Goal: Task Accomplishment & Management: Manage account settings

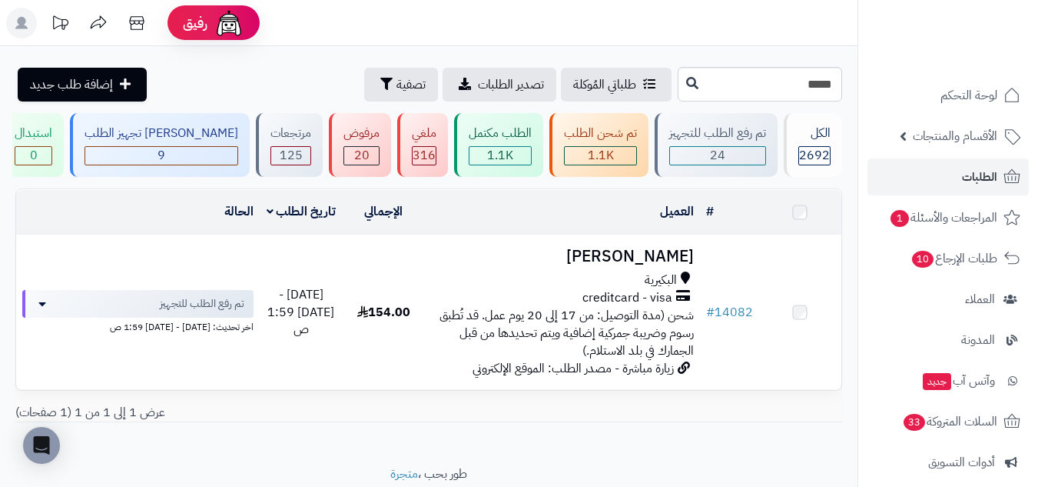
click at [799, 85] on input "*****" at bounding box center [760, 84] width 164 height 35
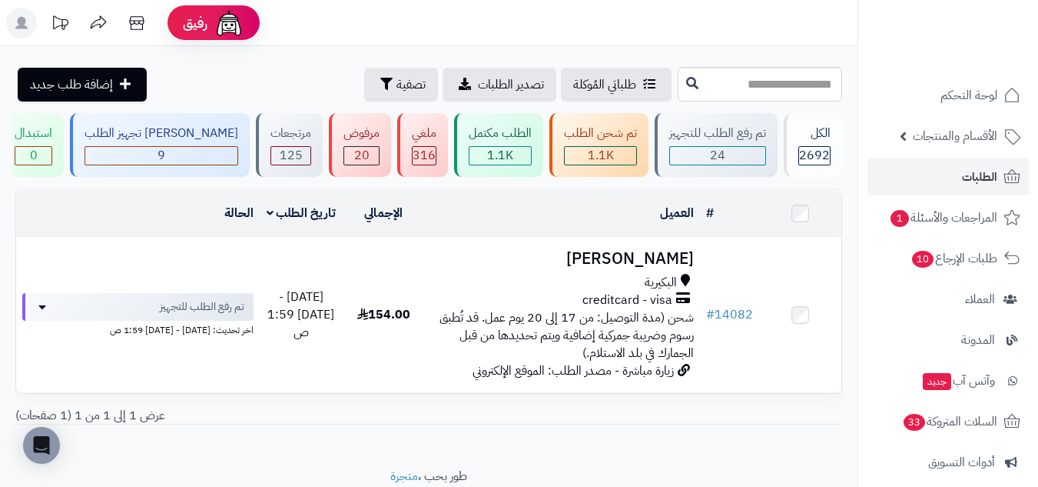
type input "*****"
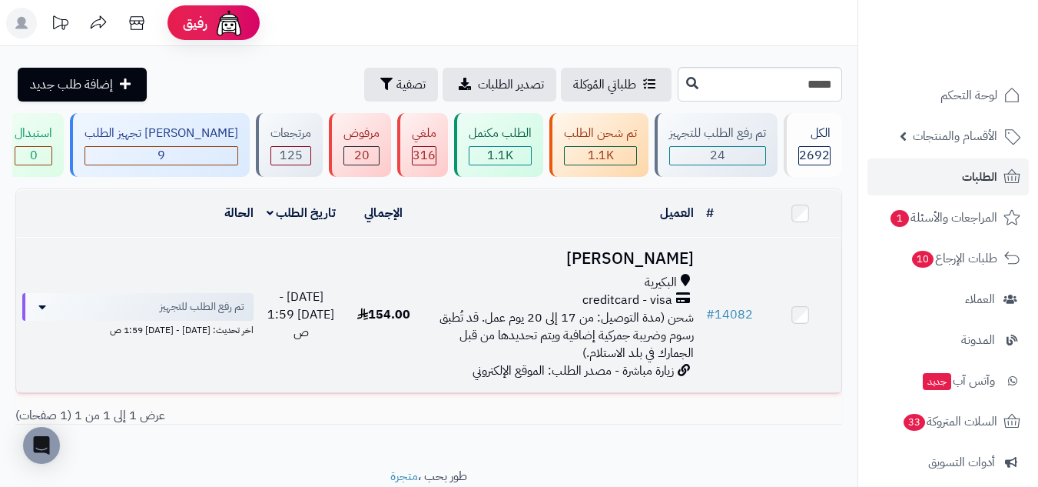
click at [403, 265] on td "154.00" at bounding box center [384, 315] width 82 height 154
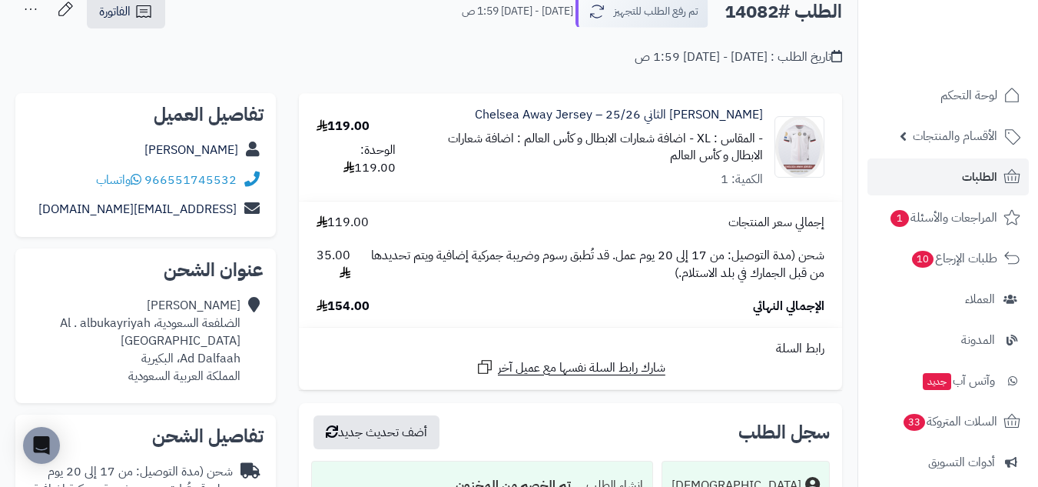
scroll to position [128, 0]
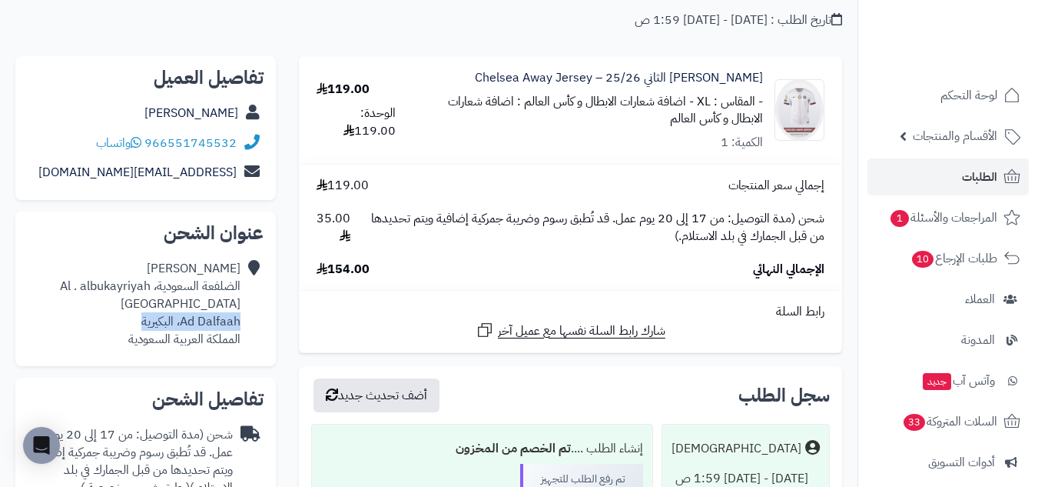
drag, startPoint x: 241, startPoint y: 322, endPoint x: 142, endPoint y: 323, distance: 99.2
click at [142, 323] on div "abdullah alodhayb الضلفعة السعودية، ‏albukayriyah . ‏Al Dalfaa Gas Station Ad D…" at bounding box center [146, 304] width 236 height 100
copy div "Ad Dalfaah، البكيرية"
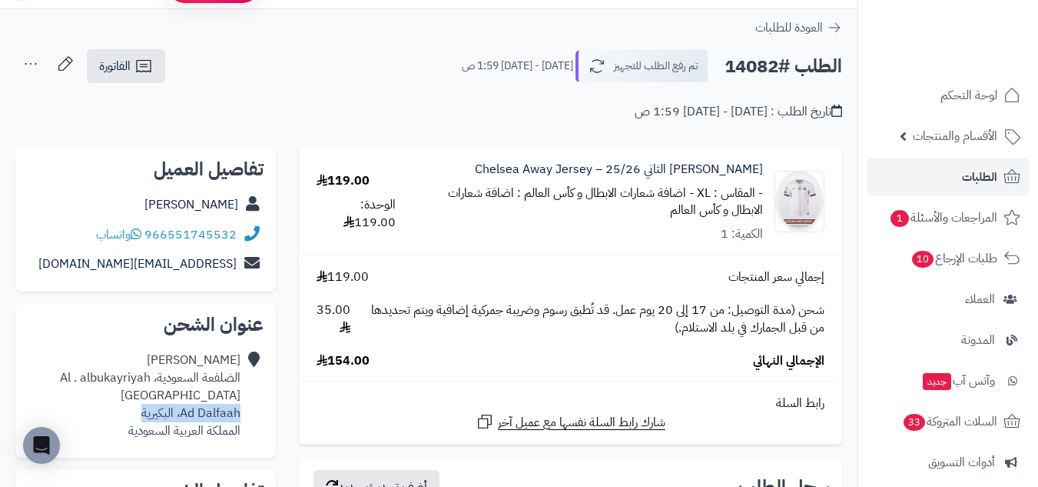
scroll to position [0, 0]
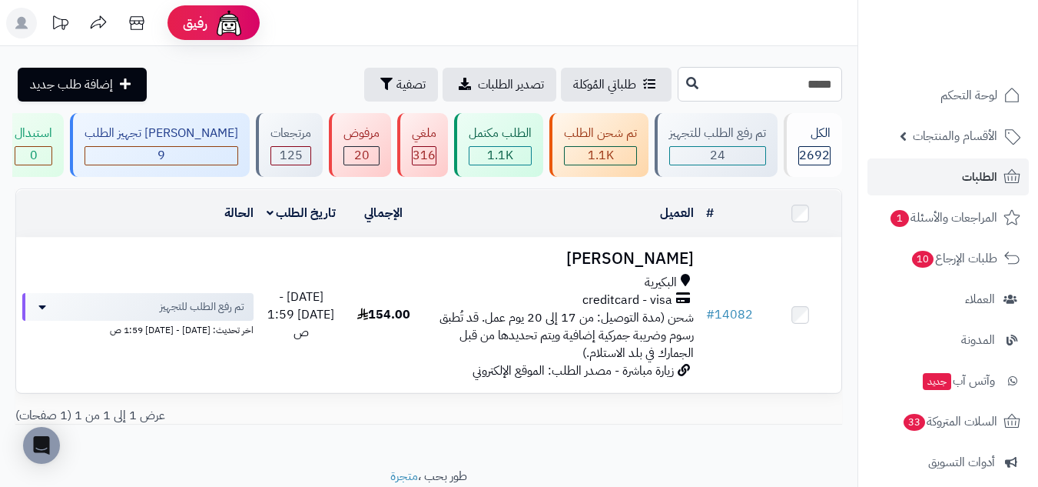
click at [801, 81] on input "*****" at bounding box center [760, 84] width 164 height 35
click at [802, 81] on input "*****" at bounding box center [760, 84] width 164 height 35
paste input "*****"
type input "*****"
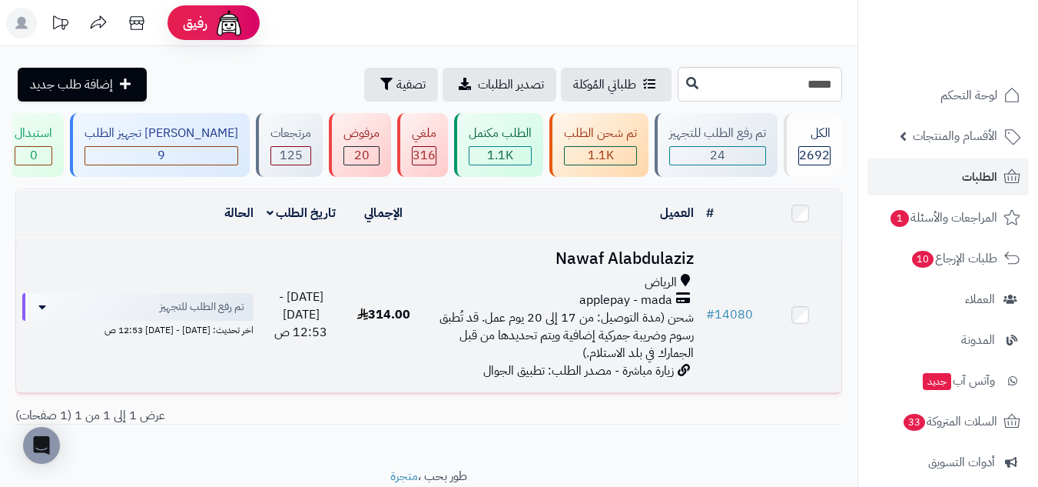
click at [517, 267] on td "Nawaf Alabdulaziz الرياض applepay - mada شحن (مدة التوصيل: من 17 إلى 20 يوم عمل…" at bounding box center [562, 315] width 275 height 154
click at [526, 267] on td "Nawaf Alabdulaziz الرياض applepay - mada شحن (مدة التوصيل: من 17 إلى 20 يوم عمل…" at bounding box center [562, 315] width 275 height 154
click at [519, 265] on td "Nawaf Alabdulaziz الرياض applepay - mada شحن (مدة التوصيل: من 17 إلى 20 يوم عمل…" at bounding box center [562, 315] width 275 height 154
click at [520, 264] on h3 "Nawaf Alabdulaziz" at bounding box center [562, 259] width 263 height 18
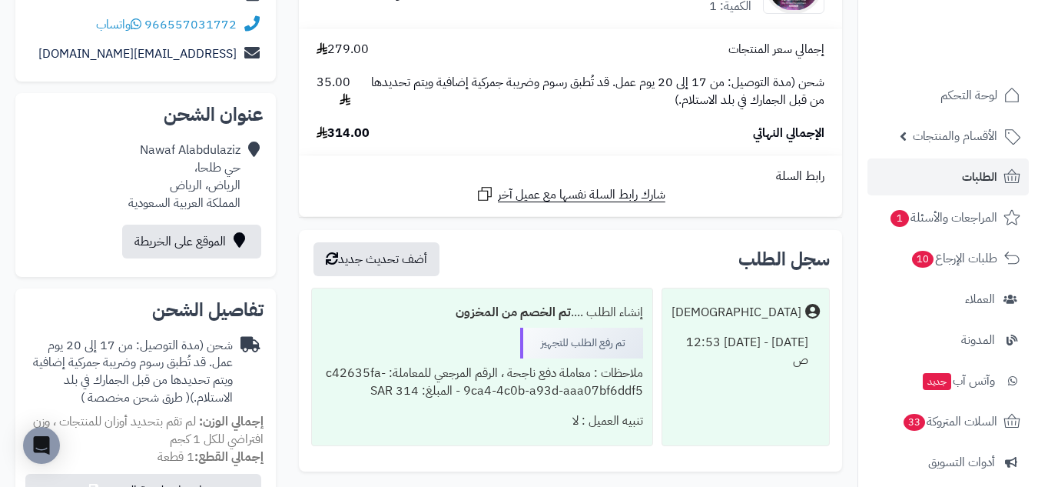
scroll to position [256, 0]
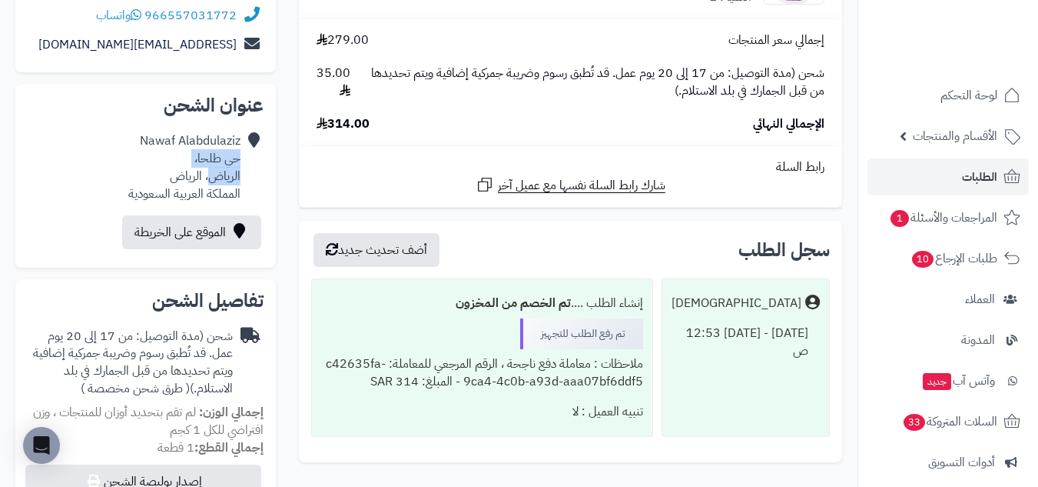
drag, startPoint x: 239, startPoint y: 161, endPoint x: 213, endPoint y: 183, distance: 34.3
click at [213, 183] on div "Nawaf Alabdulaziz حي طلحا، الرياض، [PERSON_NAME] العربية السعودية" at bounding box center [184, 167] width 112 height 70
copy div "حي طلحا، الرياض"
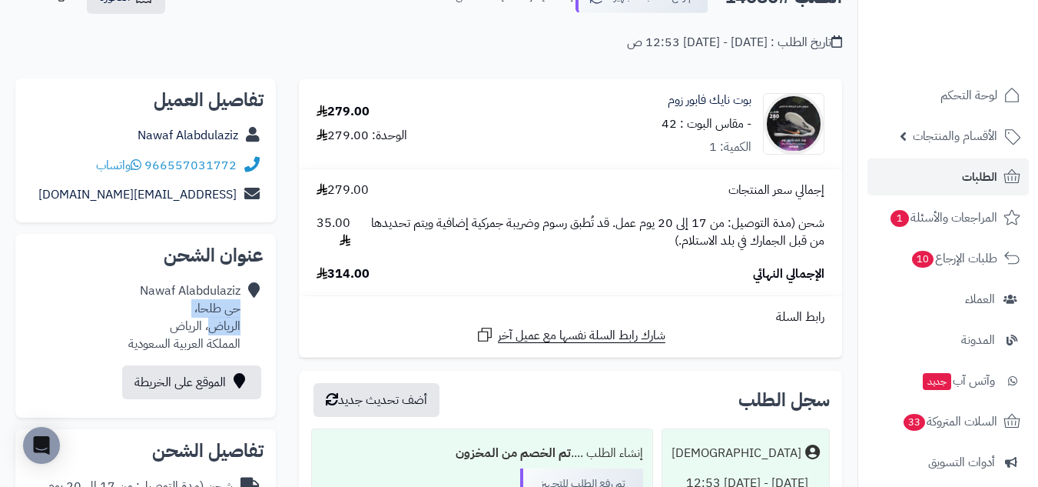
scroll to position [0, 0]
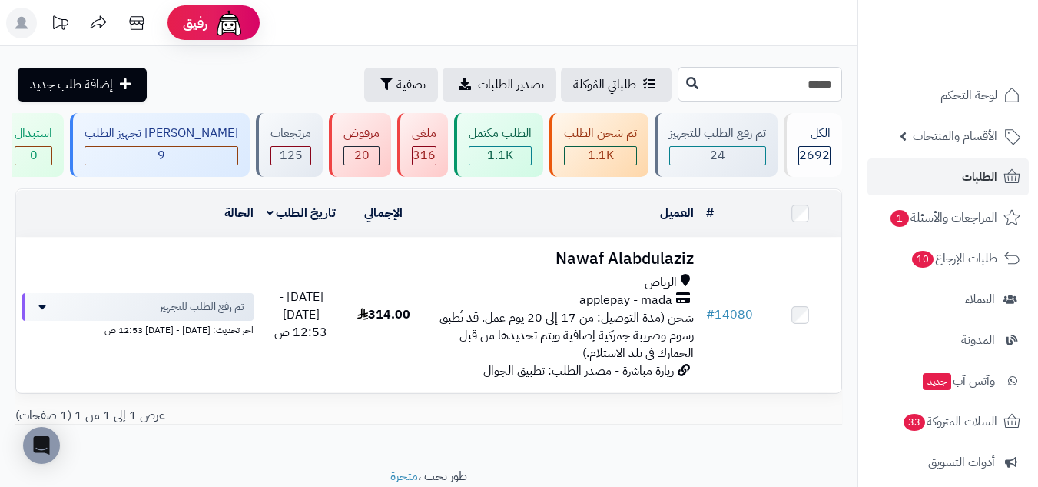
click at [785, 80] on input "*****" at bounding box center [760, 84] width 164 height 35
paste input "*****"
type input "*****"
click at [785, 80] on input "*****" at bounding box center [760, 84] width 164 height 35
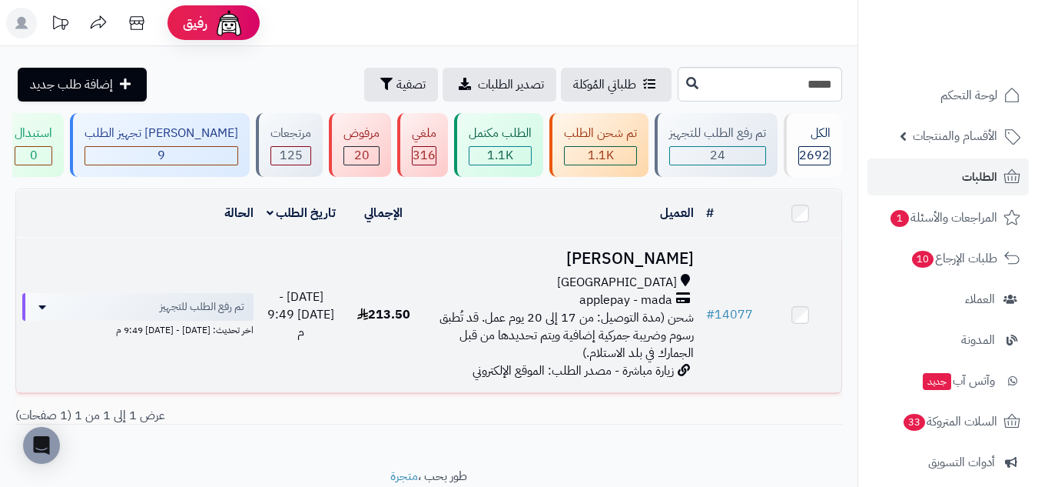
click at [481, 257] on h3 "[PERSON_NAME]" at bounding box center [562, 259] width 263 height 18
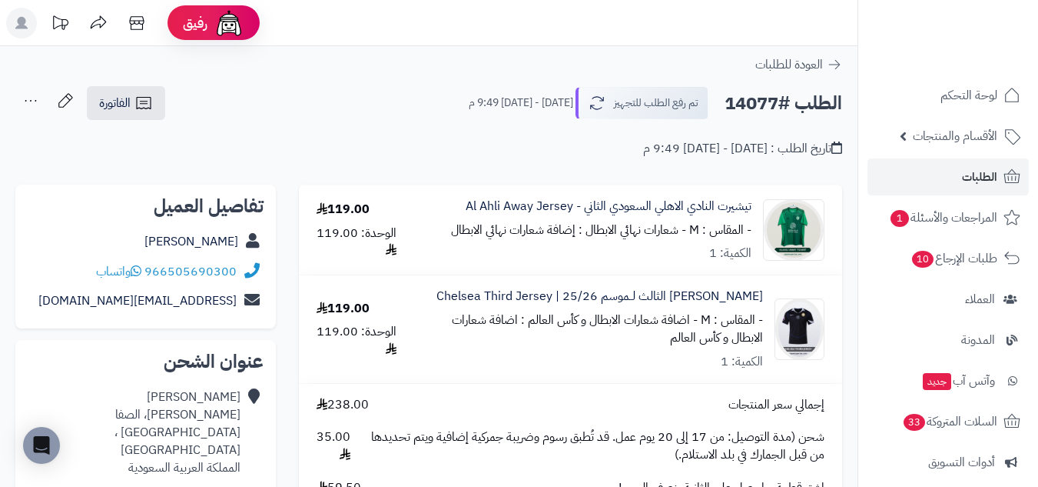
scroll to position [128, 0]
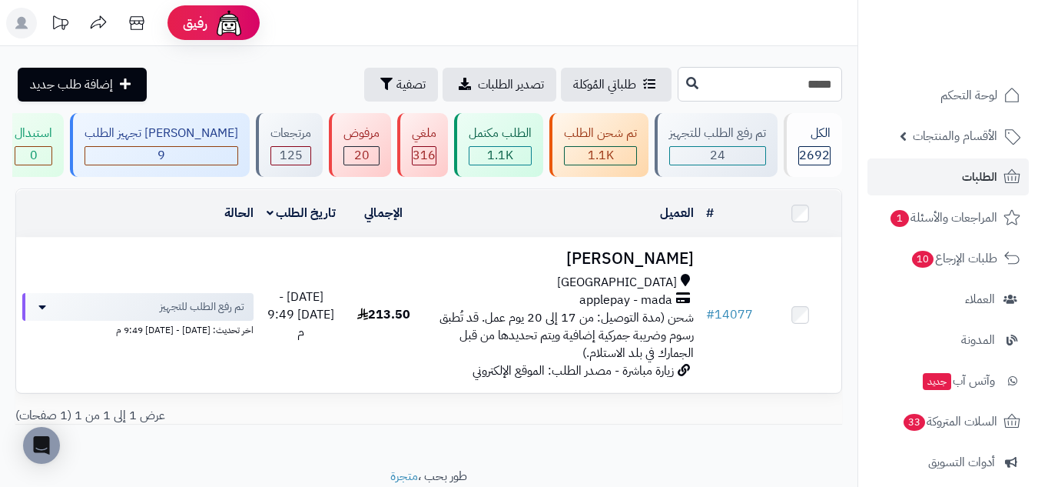
drag, startPoint x: 752, startPoint y: 74, endPoint x: 759, endPoint y: 92, distance: 19.7
click at [753, 81] on input "*****" at bounding box center [760, 84] width 164 height 35
type input "*"
click at [967, 44] on img at bounding box center [979, 60] width 90 height 32
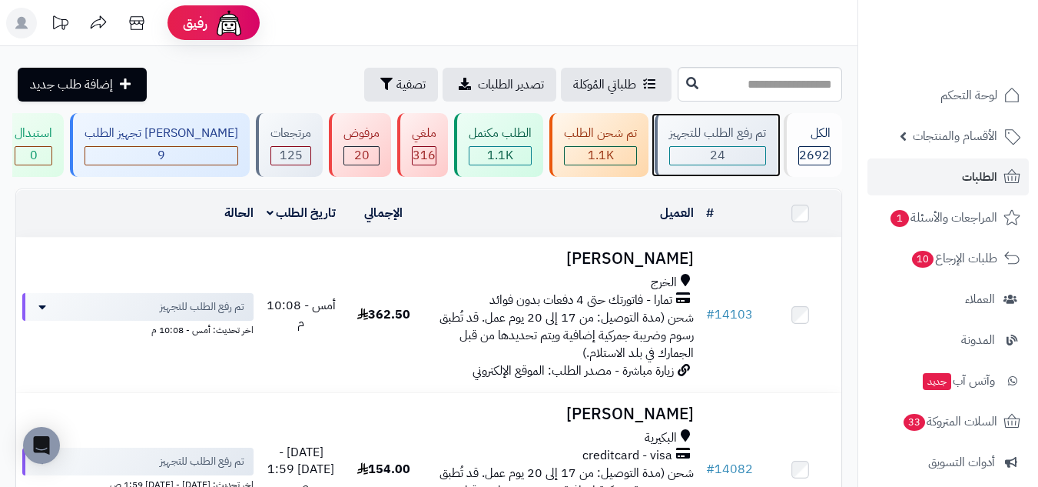
click at [723, 162] on div "24" at bounding box center [717, 156] width 95 height 18
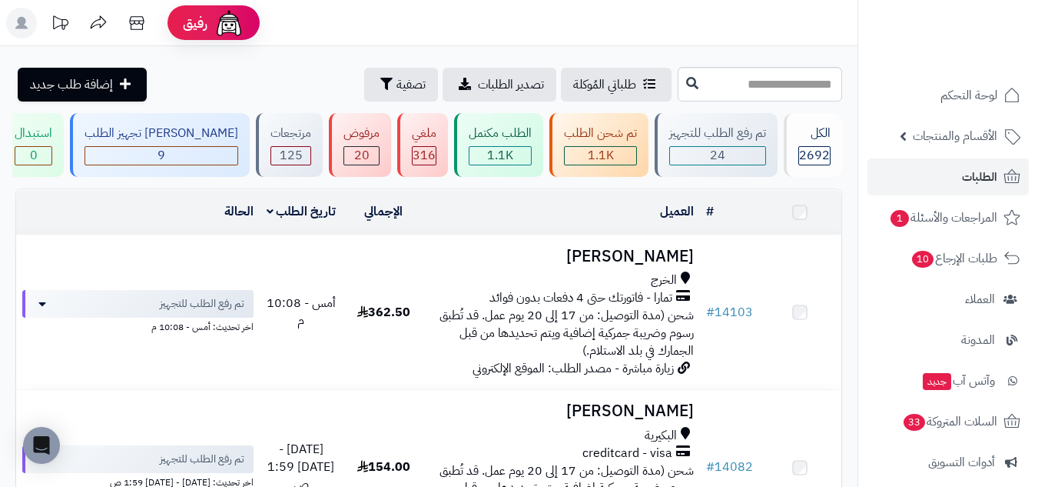
scroll to position [128, 0]
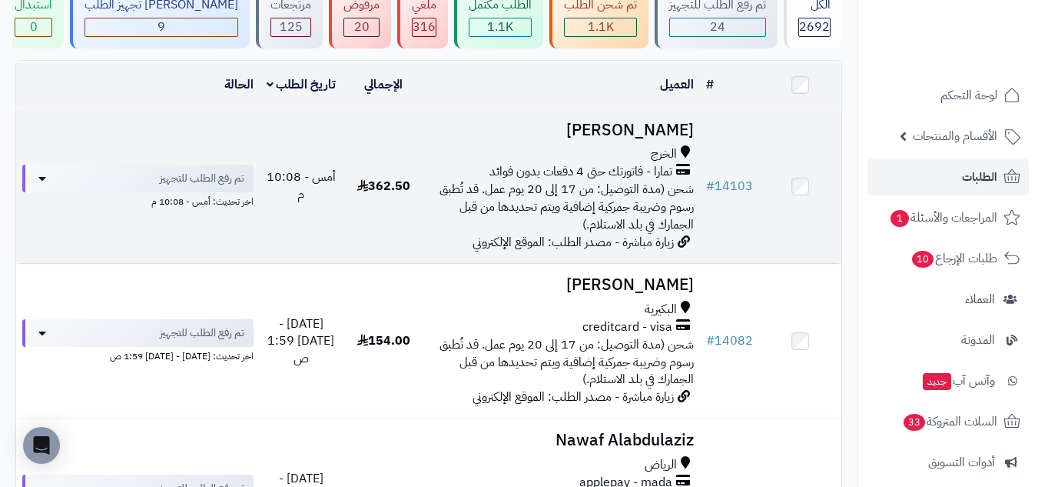
click at [377, 138] on td "362.50" at bounding box center [384, 186] width 82 height 154
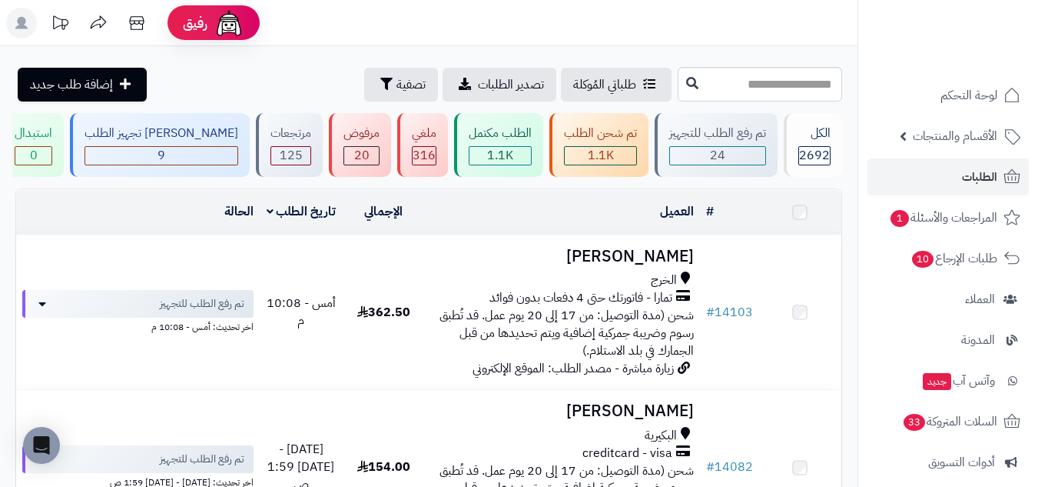
scroll to position [129, 0]
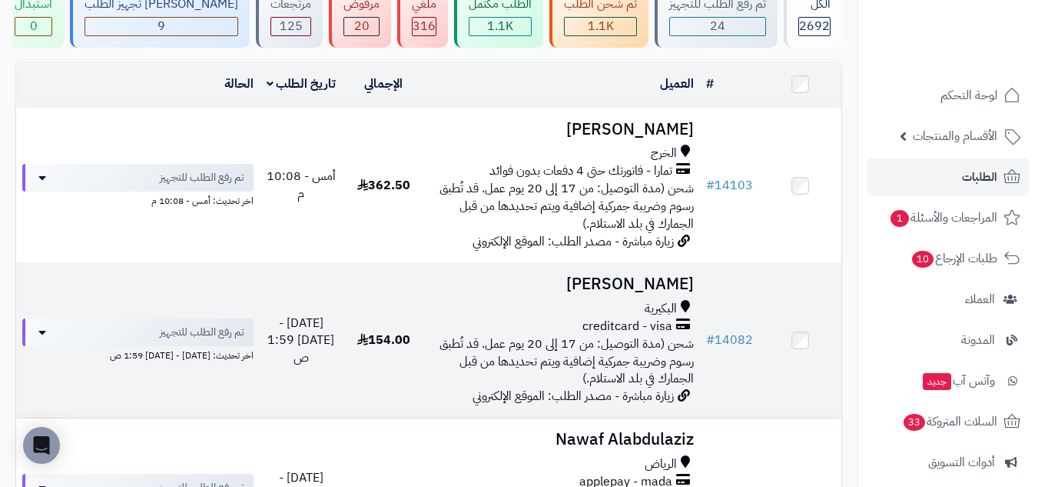
click at [431, 290] on td "abdullah alodhayb البكيرية creditcard - visa شحن (مدة التوصيل: من 17 إلى 20 يوم…" at bounding box center [562, 340] width 275 height 154
click at [458, 300] on div "البكيرية" at bounding box center [562, 309] width 263 height 18
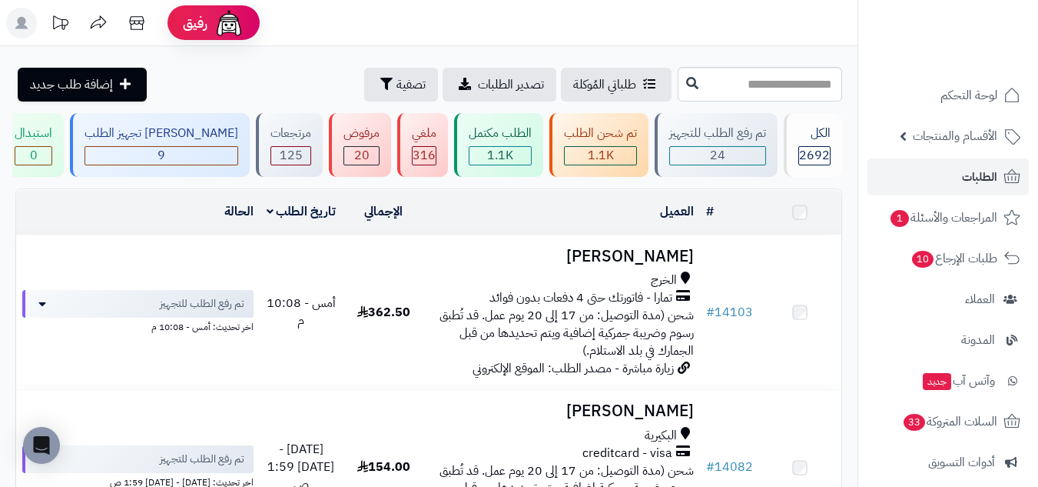
scroll to position [130, 0]
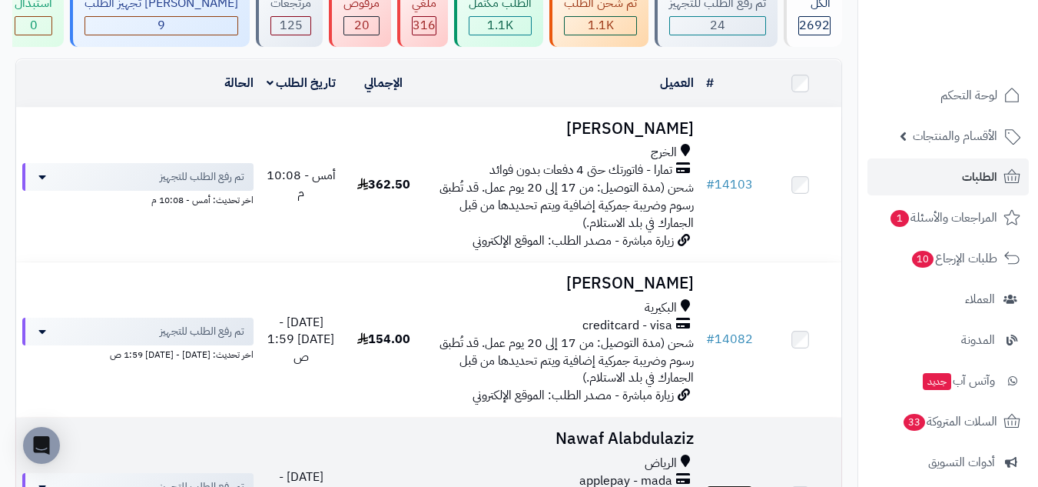
click at [725, 485] on link "# 14080" at bounding box center [729, 494] width 47 height 18
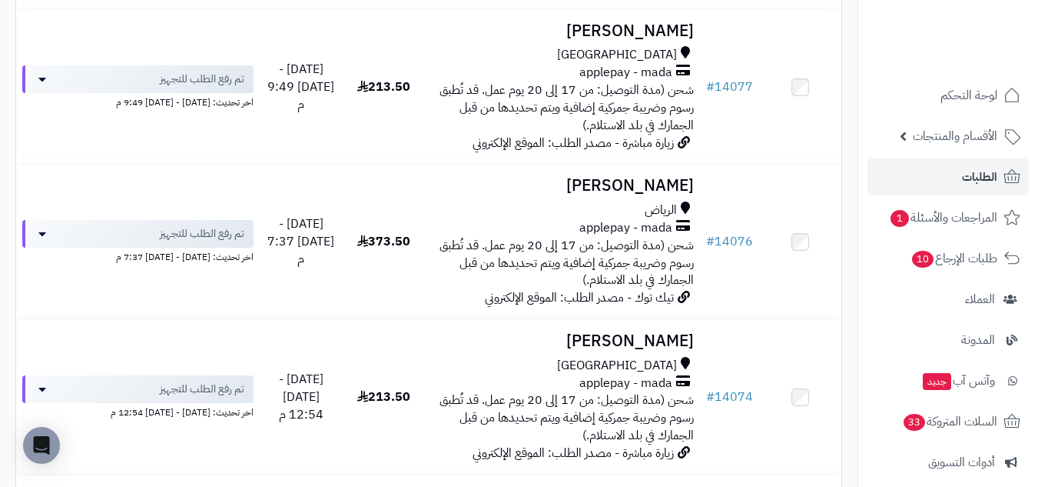
scroll to position [771, 0]
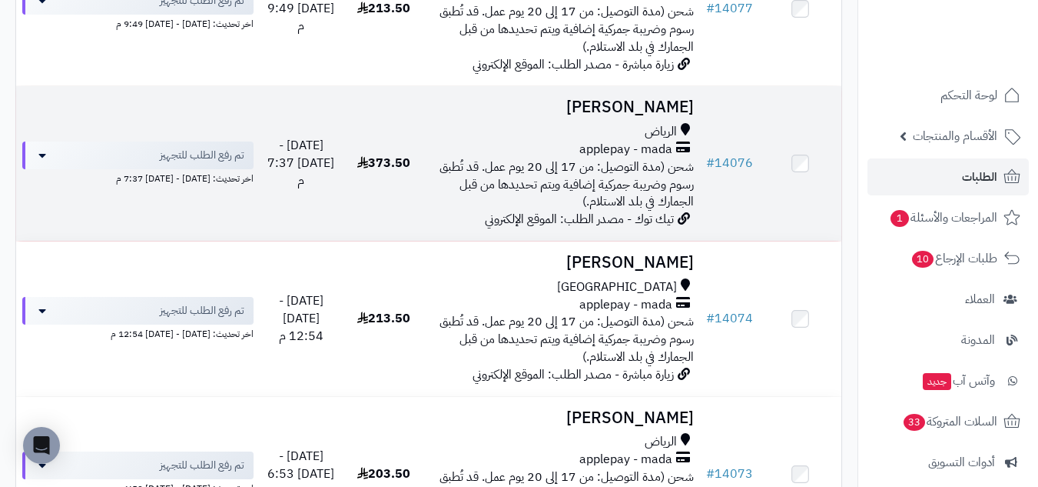
click at [547, 134] on div "الرياض" at bounding box center [562, 132] width 263 height 18
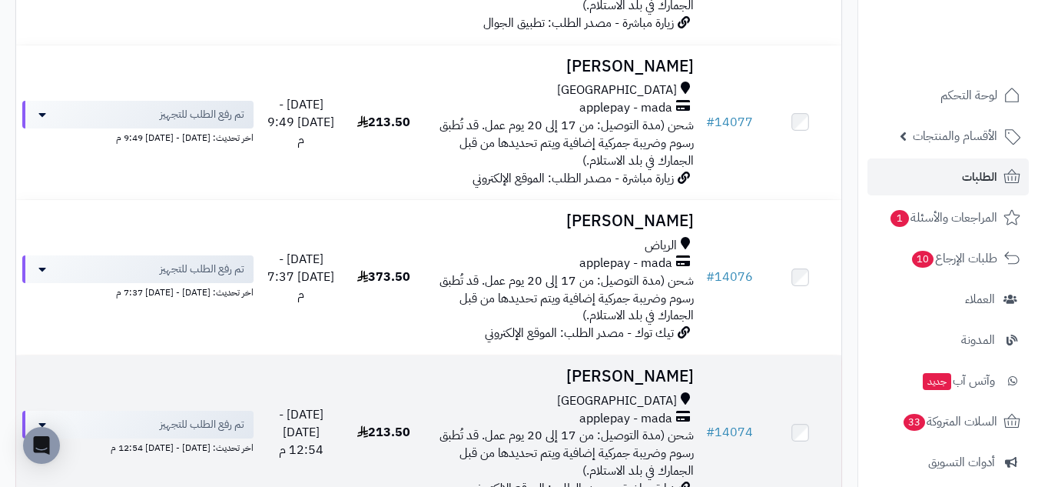
scroll to position [515, 0]
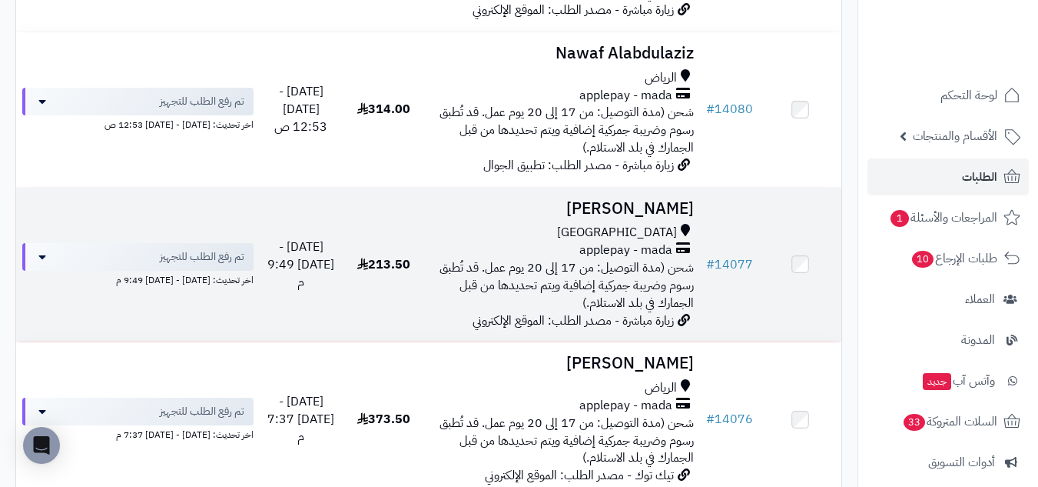
click at [535, 228] on div "جدة" at bounding box center [562, 233] width 263 height 18
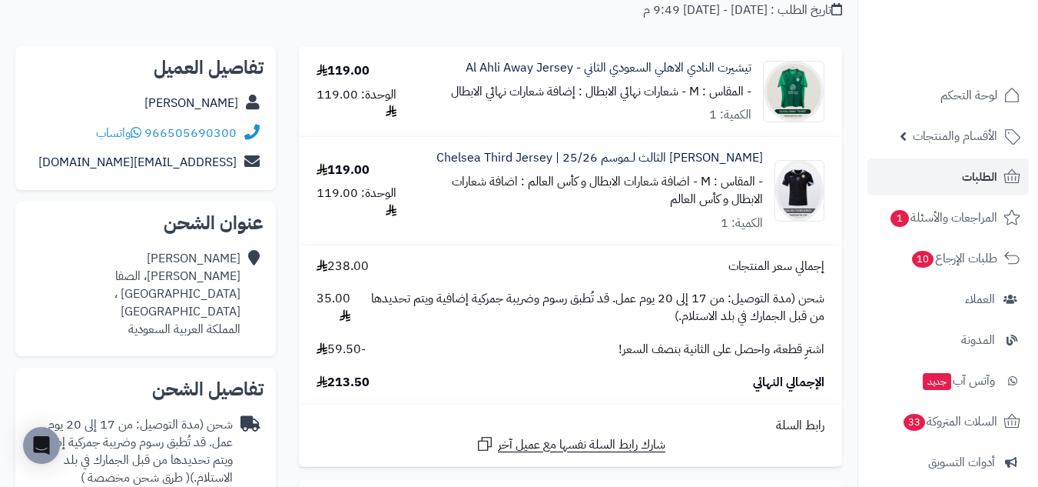
scroll to position [256, 0]
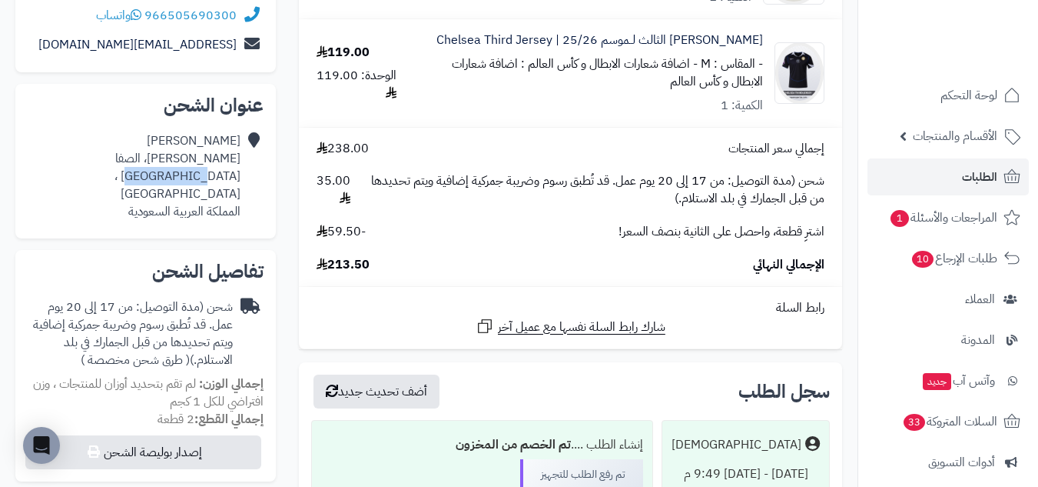
drag, startPoint x: 234, startPoint y: 181, endPoint x: 181, endPoint y: 178, distance: 53.9
click at [181, 178] on div "[PERSON_NAME] [PERSON_NAME]، الصفا حي [GEOGRAPHIC_DATA] ، [GEOGRAPHIC_DATA] الم…" at bounding box center [134, 176] width 213 height 88
drag, startPoint x: 246, startPoint y: 178, endPoint x: 188, endPoint y: 177, distance: 58.4
click at [188, 177] on div "[PERSON_NAME] [PERSON_NAME]، الصفا حي [GEOGRAPHIC_DATA] ، [GEOGRAPHIC_DATA] الم…" at bounding box center [146, 176] width 236 height 100
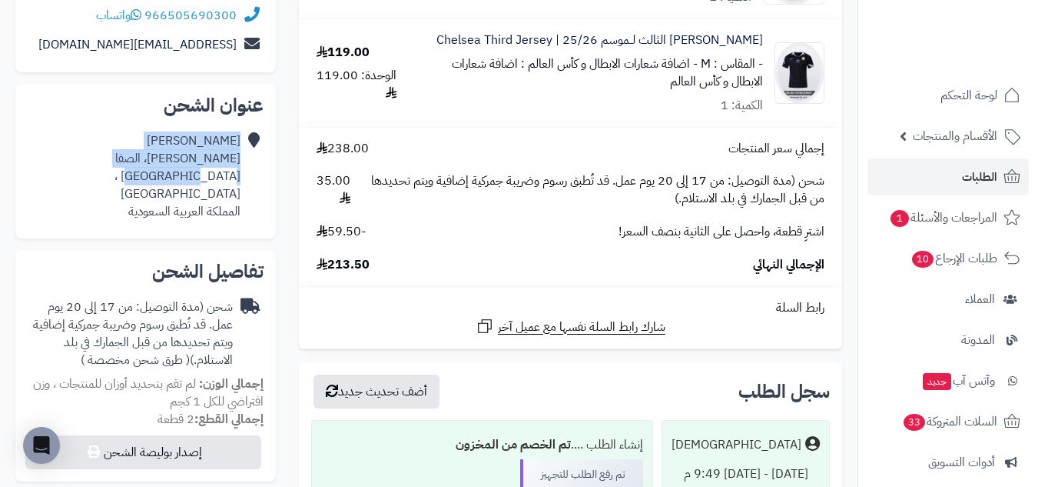
click at [188, 178] on div "[PERSON_NAME] [PERSON_NAME]، الصفا حي [GEOGRAPHIC_DATA] ، [GEOGRAPHIC_DATA] الم…" at bounding box center [134, 176] width 213 height 88
drag, startPoint x: 164, startPoint y: 177, endPoint x: 256, endPoint y: 181, distance: 91.5
click at [256, 181] on div "[PERSON_NAME] [PERSON_NAME]، الصفا حي [GEOGRAPHIC_DATA] ، [GEOGRAPHIC_DATA] الم…" at bounding box center [146, 176] width 236 height 100
click at [252, 180] on icon at bounding box center [251, 176] width 15 height 88
drag, startPoint x: 241, startPoint y: 177, endPoint x: 166, endPoint y: 179, distance: 74.6
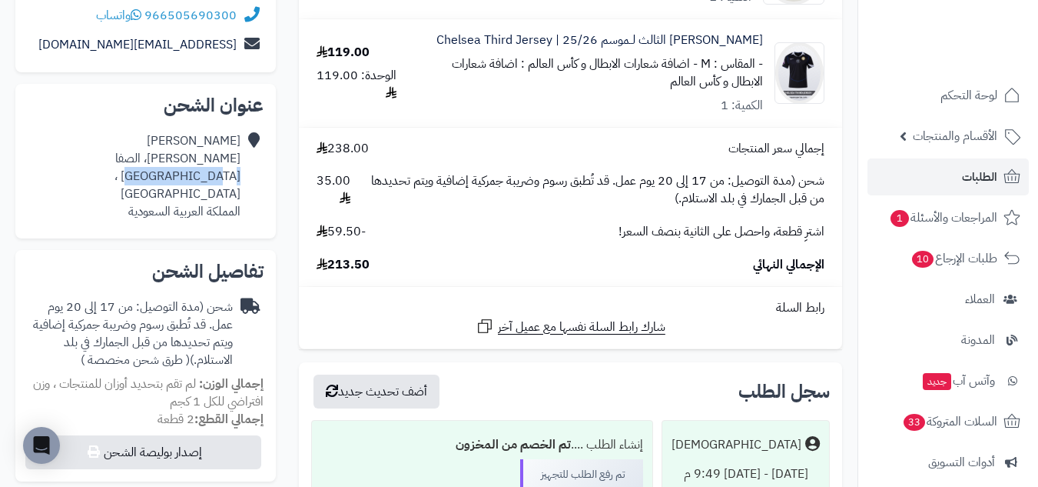
click at [166, 179] on div "[PERSON_NAME] [PERSON_NAME]، الصفا حي [GEOGRAPHIC_DATA] ، [GEOGRAPHIC_DATA] الم…" at bounding box center [146, 176] width 236 height 100
copy div "[GEOGRAPHIC_DATA] ، [GEOGRAPHIC_DATA]"
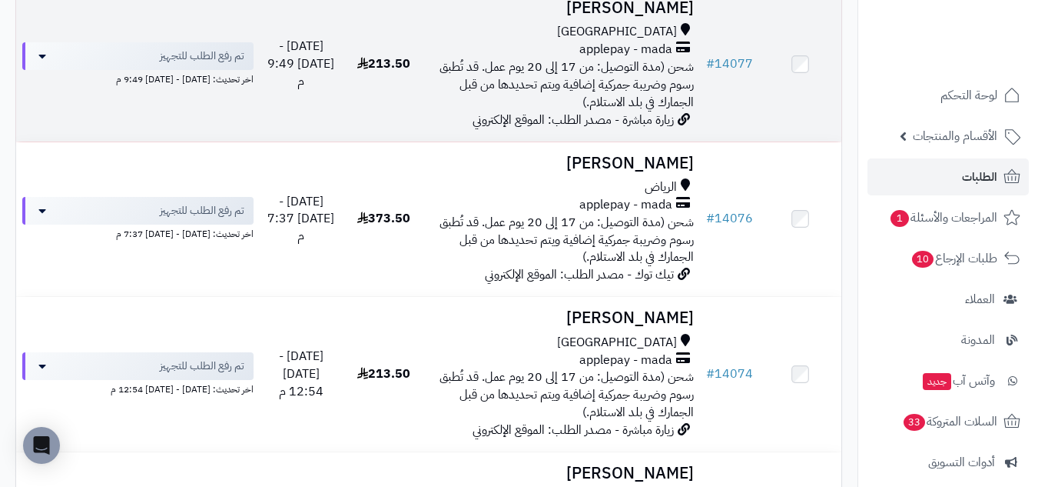
scroll to position [771, 0]
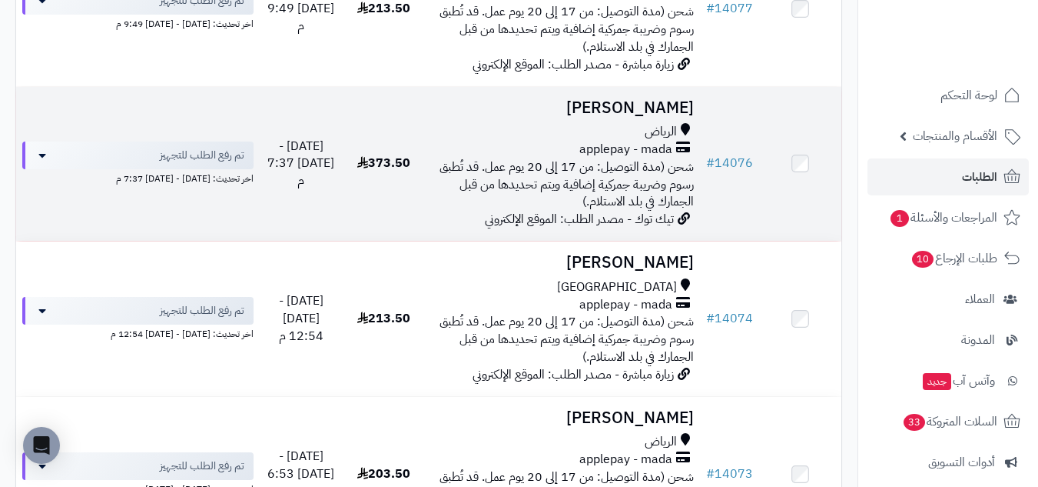
click at [397, 185] on td "373.50" at bounding box center [384, 164] width 82 height 154
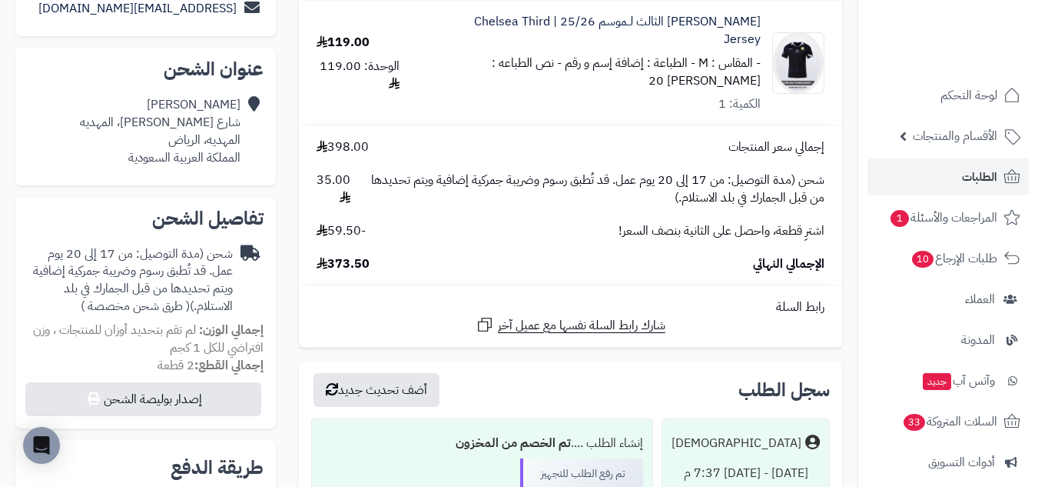
scroll to position [256, 0]
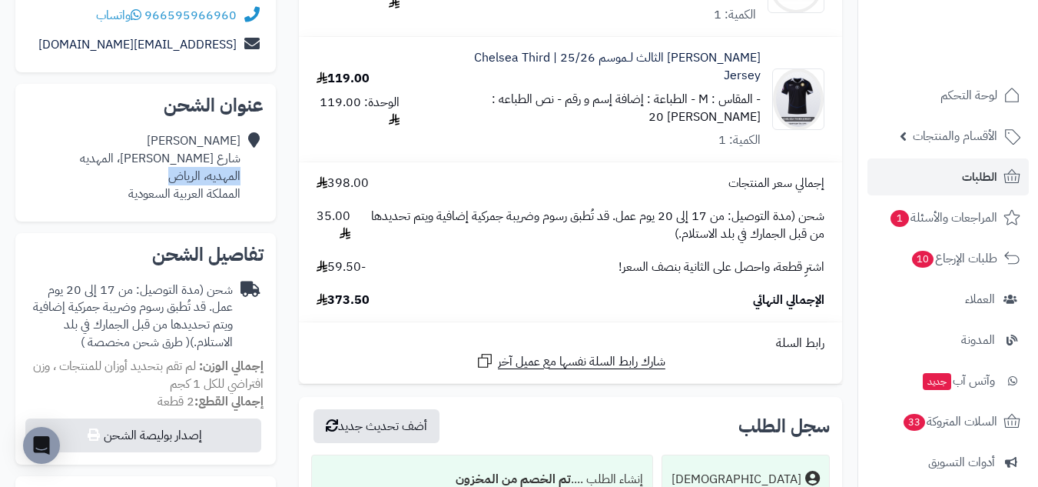
drag, startPoint x: 241, startPoint y: 175, endPoint x: 168, endPoint y: 180, distance: 73.2
click at [168, 180] on div "مشعل القحطاني شارع ابن عطيون، المهديه المهديه، الرياض المملكة العربية السعودية" at bounding box center [146, 167] width 236 height 82
copy div "المهديه، الرياض"
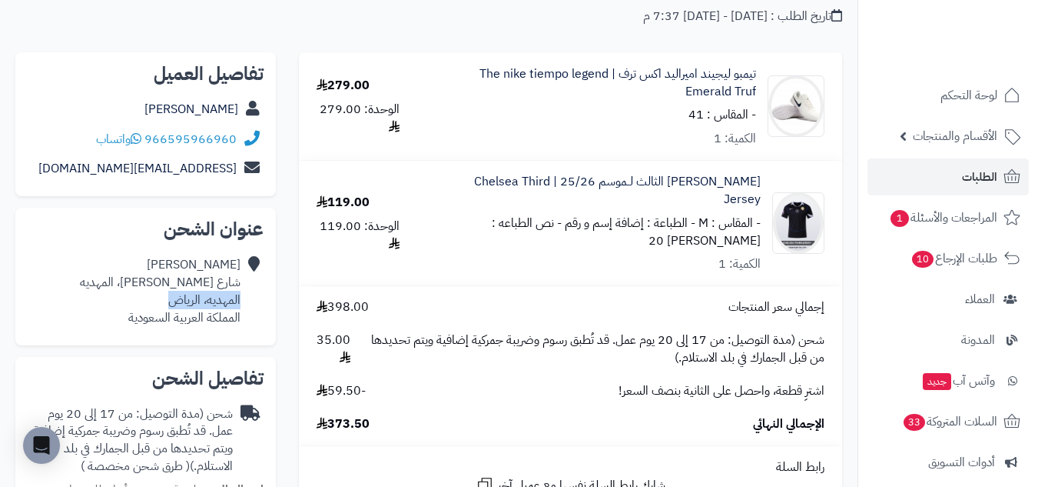
scroll to position [0, 0]
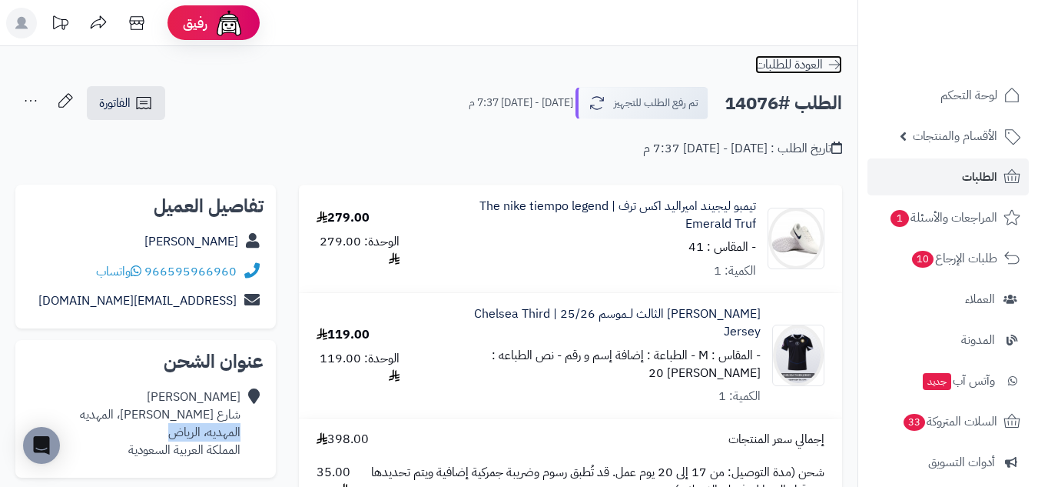
click at [832, 72] on link "العودة للطلبات" at bounding box center [799, 64] width 87 height 18
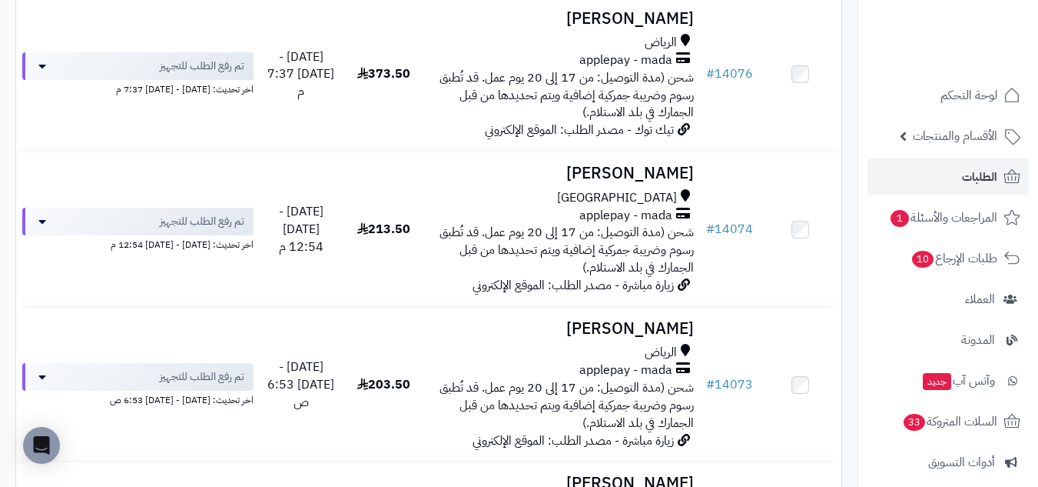
scroll to position [897, 0]
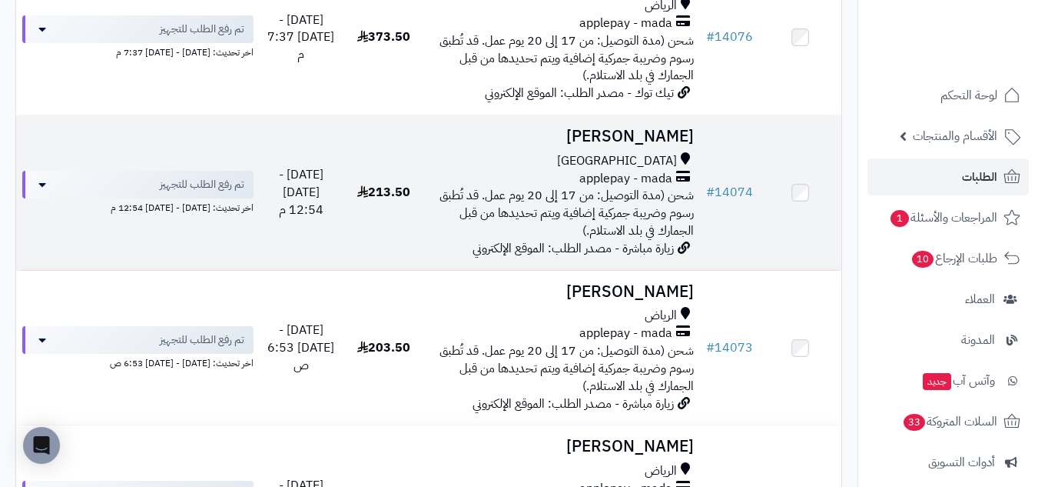
click at [460, 165] on div "مكة المكرمة" at bounding box center [562, 161] width 263 height 18
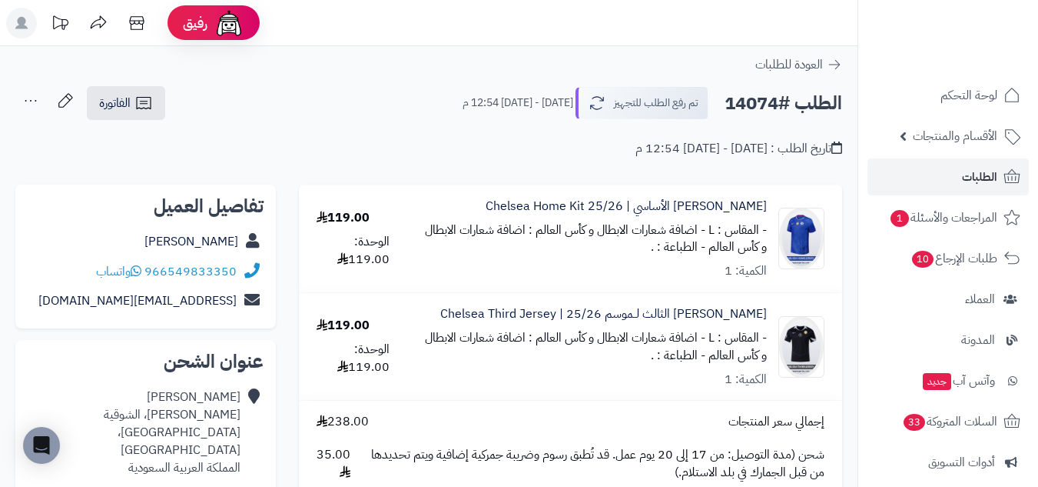
scroll to position [128, 0]
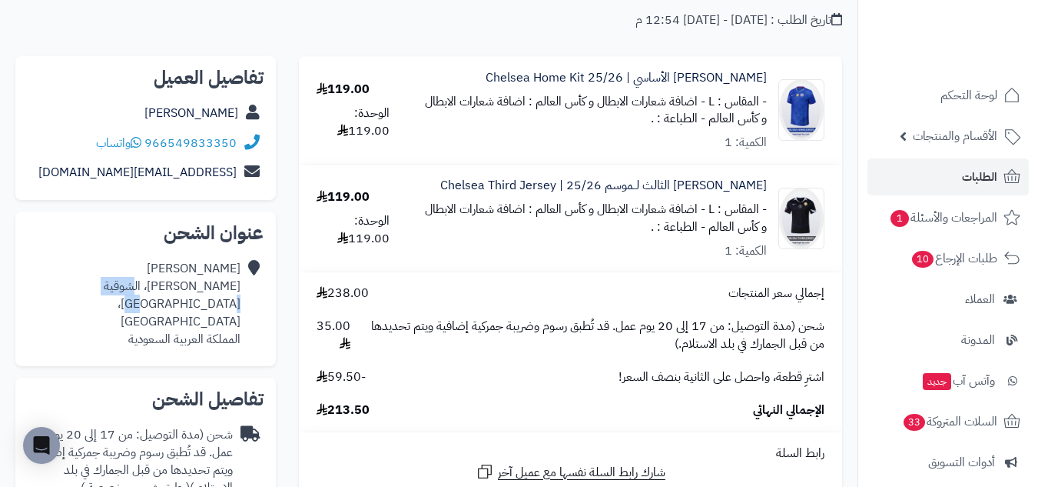
drag, startPoint x: 159, startPoint y: 282, endPoint x: 224, endPoint y: 307, distance: 69.4
click at [224, 307] on div "عبدالحميد جنه ابو سعيد الخدري، الشوقية مكة، مكة المكرمة المملكة العربية السعودية" at bounding box center [134, 304] width 213 height 88
copy div "الشوقية مكة"
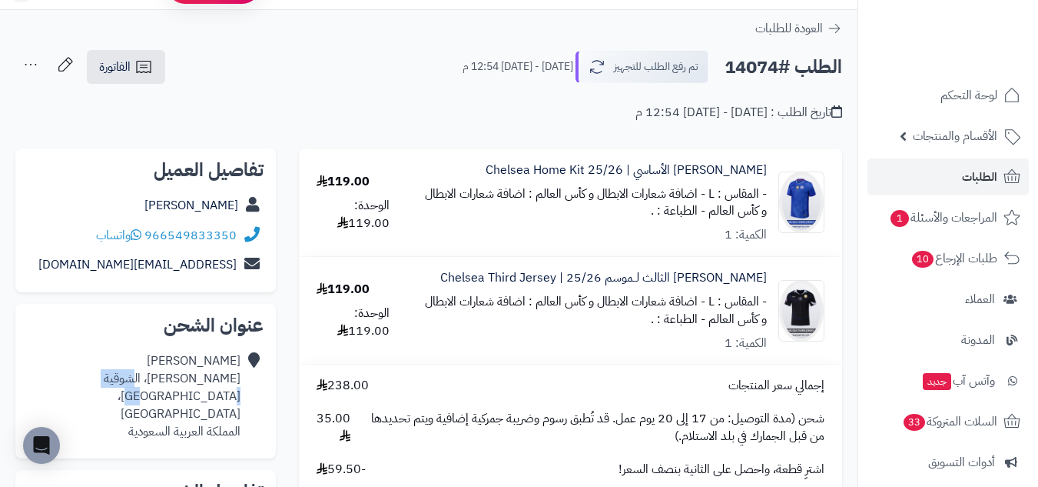
scroll to position [0, 0]
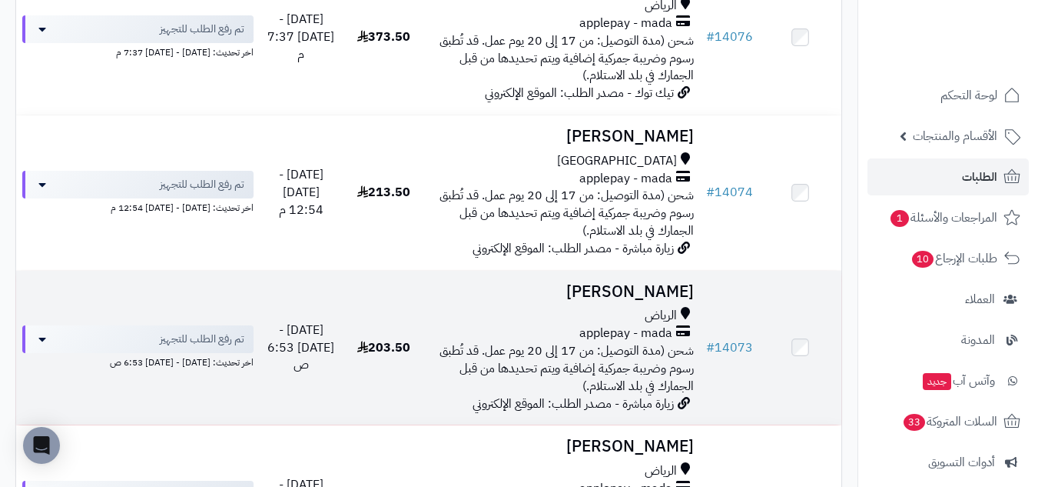
scroll to position [1025, 0]
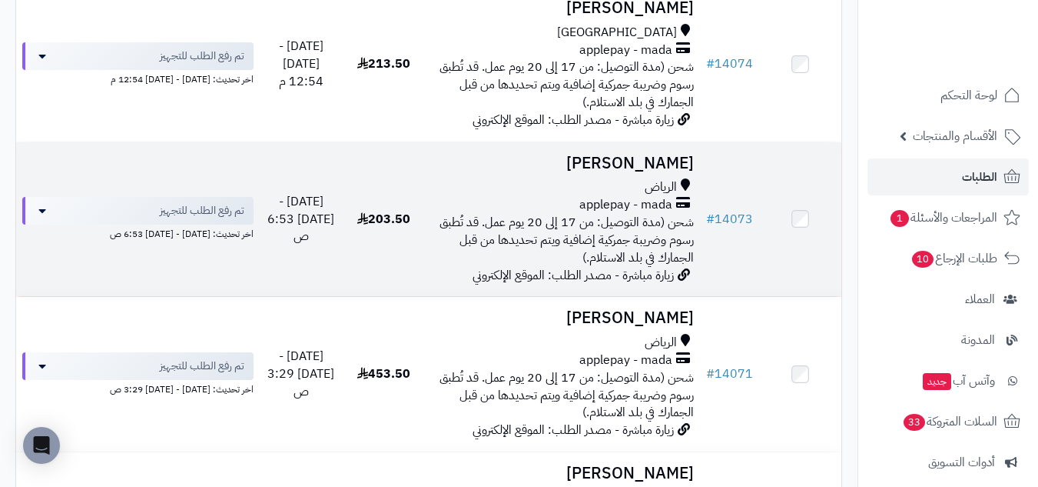
click at [456, 178] on div "الرياض" at bounding box center [562, 187] width 263 height 18
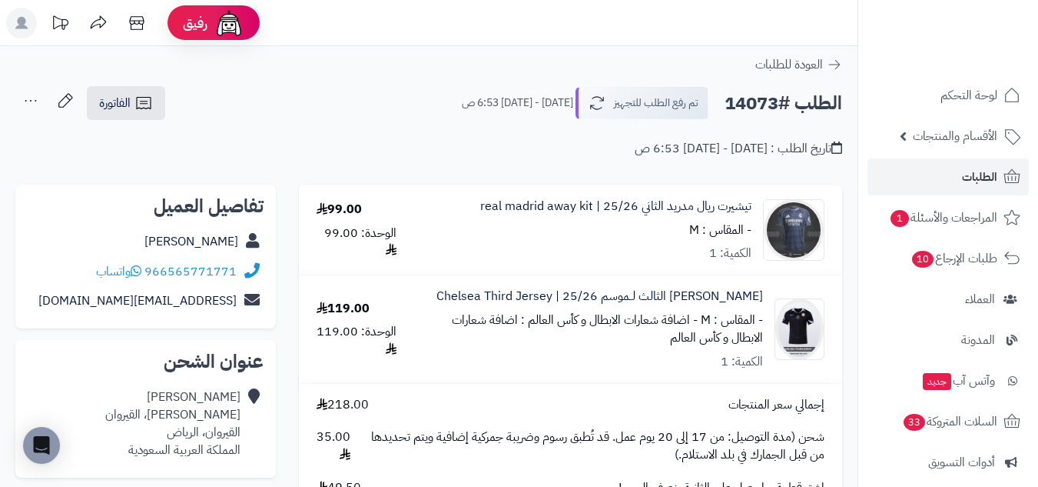
scroll to position [128, 0]
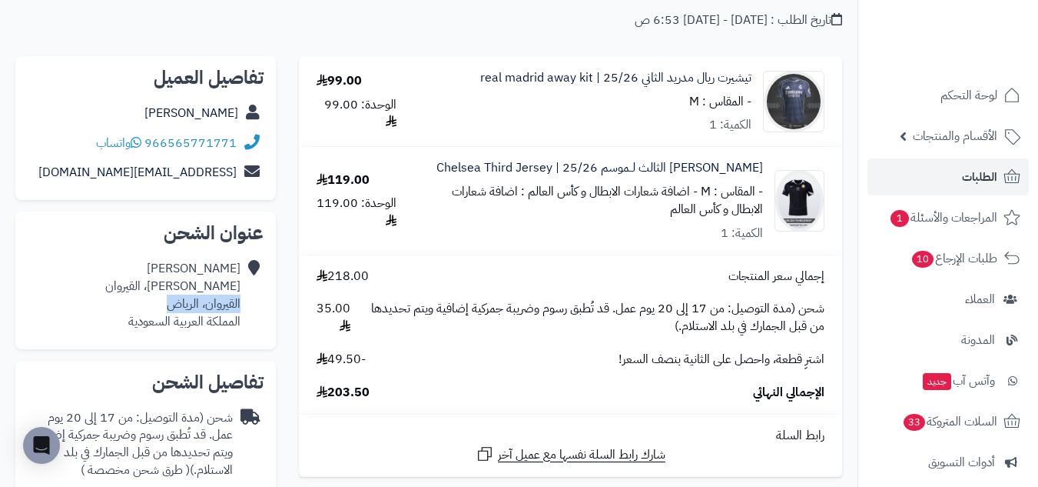
drag, startPoint x: 240, startPoint y: 304, endPoint x: 171, endPoint y: 307, distance: 69.2
click at [171, 307] on div "قاسم شرانق عبدالله بن عمير، القيروان القيروان، الرياض المملكة العربية السعودية" at bounding box center [172, 295] width 135 height 70
copy div "القيروان، الرياض"
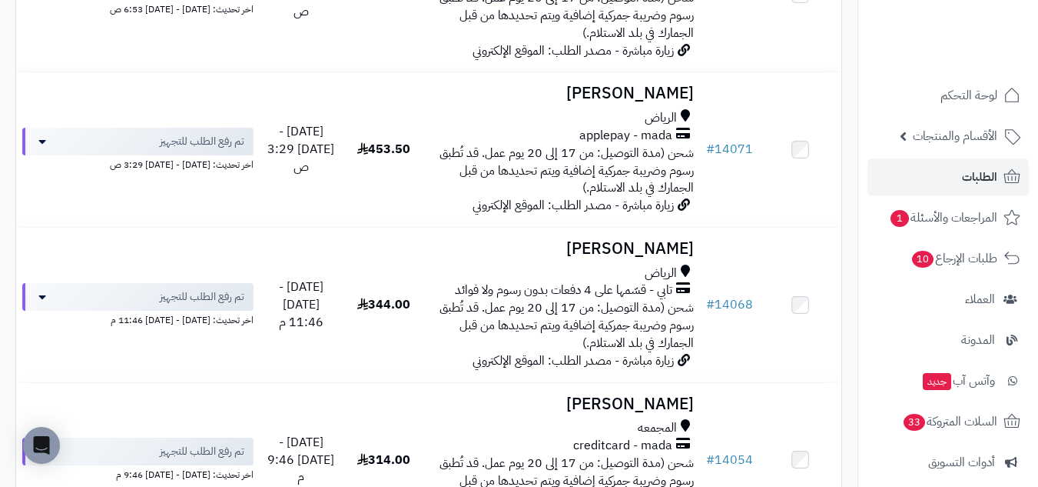
scroll to position [1281, 0]
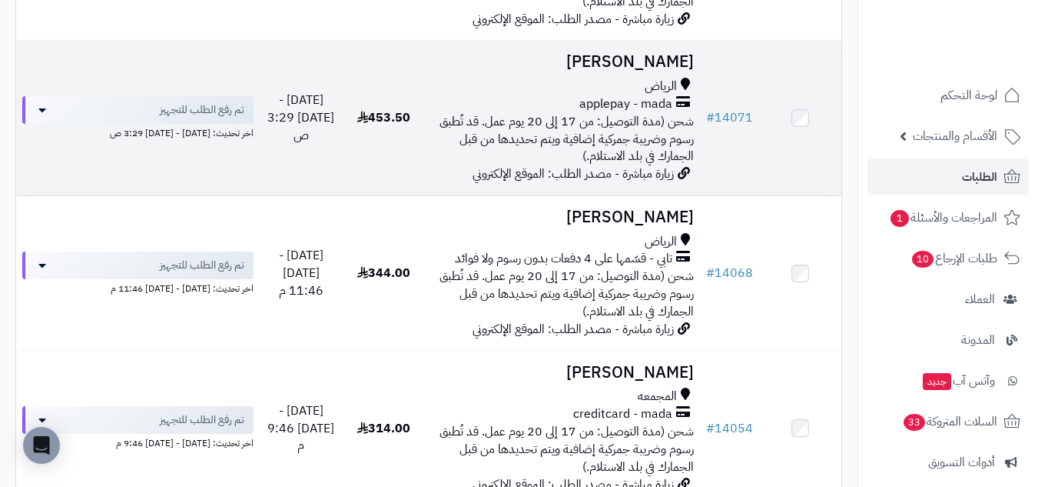
click at [373, 139] on td "453.50" at bounding box center [384, 118] width 82 height 154
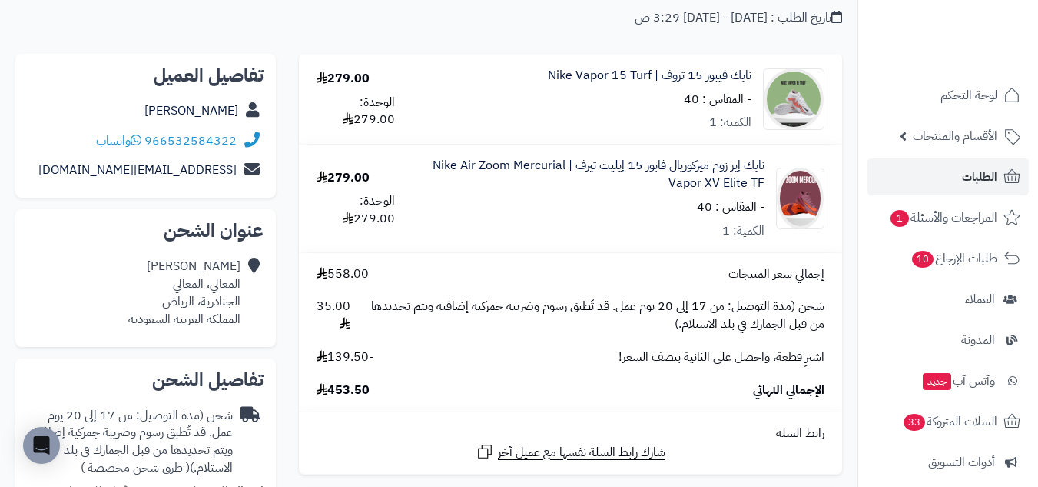
scroll to position [128, 0]
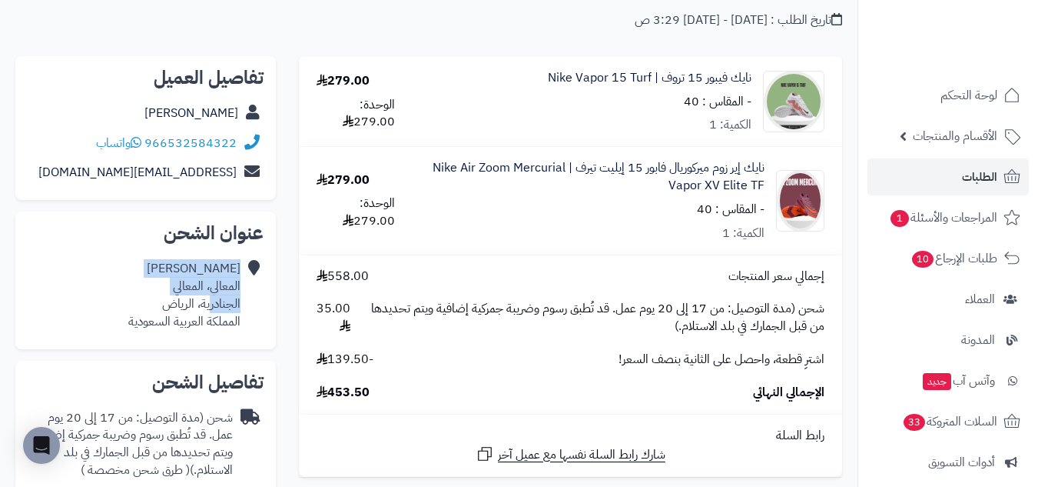
drag, startPoint x: 246, startPoint y: 307, endPoint x: 209, endPoint y: 301, distance: 37.4
click at [209, 301] on div "[PERSON_NAME]، المعالي الجنادرية، [PERSON_NAME] العربية السعودية" at bounding box center [146, 295] width 236 height 82
click at [209, 301] on div "[PERSON_NAME]، المعالي الجنادرية، [PERSON_NAME] العربية السعودية" at bounding box center [184, 295] width 112 height 70
drag, startPoint x: 242, startPoint y: 302, endPoint x: 198, endPoint y: 306, distance: 44.0
click at [198, 306] on div "thamer Mohamedmm المعالي، المعالي الجنادرية، الرياض المملكة العربية السعودية" at bounding box center [146, 295] width 236 height 82
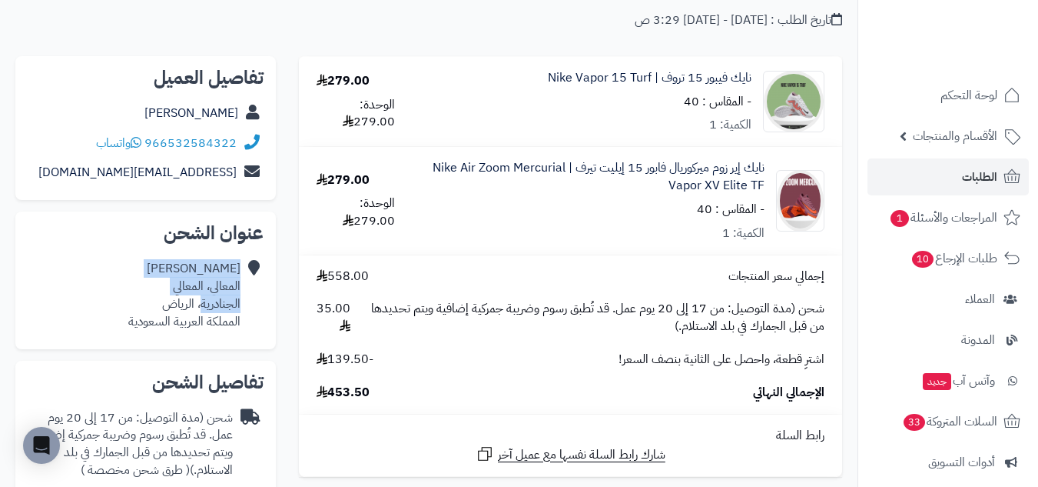
click at [199, 307] on div "thamer Mohamedmm المعالي، المعالي الجنادرية، الرياض المملكة العربية السعودية" at bounding box center [184, 295] width 112 height 70
drag, startPoint x: 240, startPoint y: 303, endPoint x: 161, endPoint y: 300, distance: 79.2
click at [161, 300] on div "thamer Mohamedmm المعالي، المعالي الجنادرية، الرياض المملكة العربية السعودية" at bounding box center [146, 295] width 236 height 82
copy div "الجنادرية، الرياض"
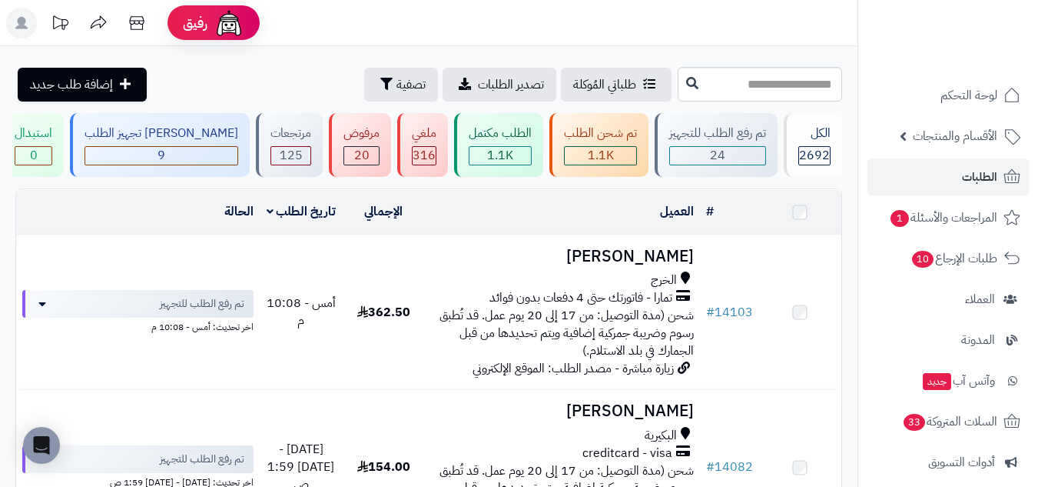
scroll to position [1281, 0]
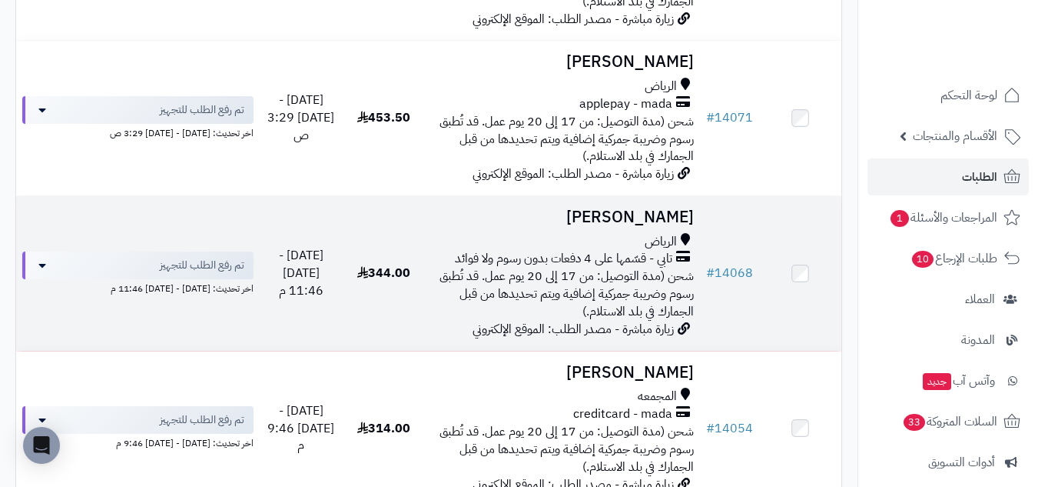
click at [434, 293] on div "الرياض تابي - قسّمها على 4 دفعات بدون رسوم ولا فوائد شحن (مدة التوصيل: من 17 إل…" at bounding box center [562, 277] width 263 height 88
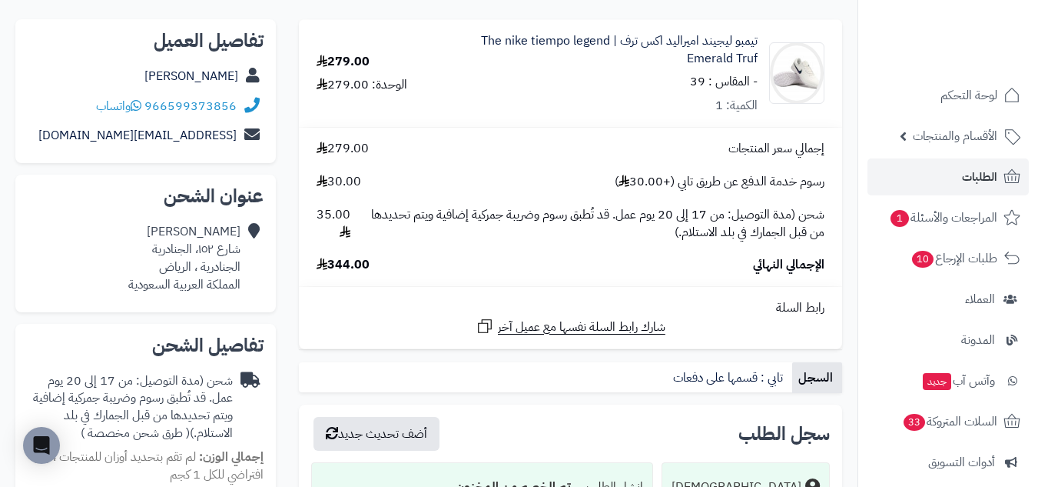
scroll to position [128, 0]
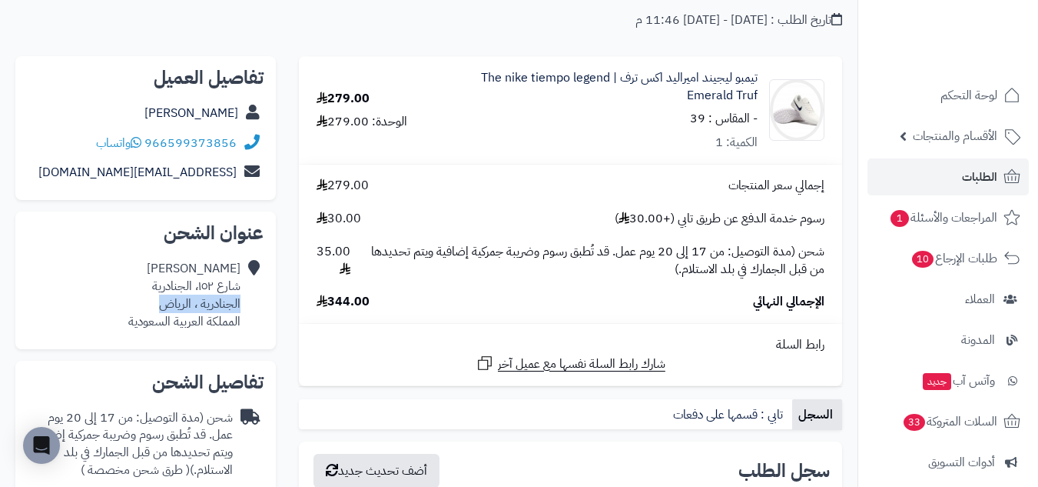
drag, startPoint x: 241, startPoint y: 304, endPoint x: 156, endPoint y: 306, distance: 85.3
click at [156, 306] on div "سليمان الربيش شارع ١٥٢، الجنادرية الجنادرية ، الرياض المملكة العربية السعودية" at bounding box center [146, 295] width 236 height 82
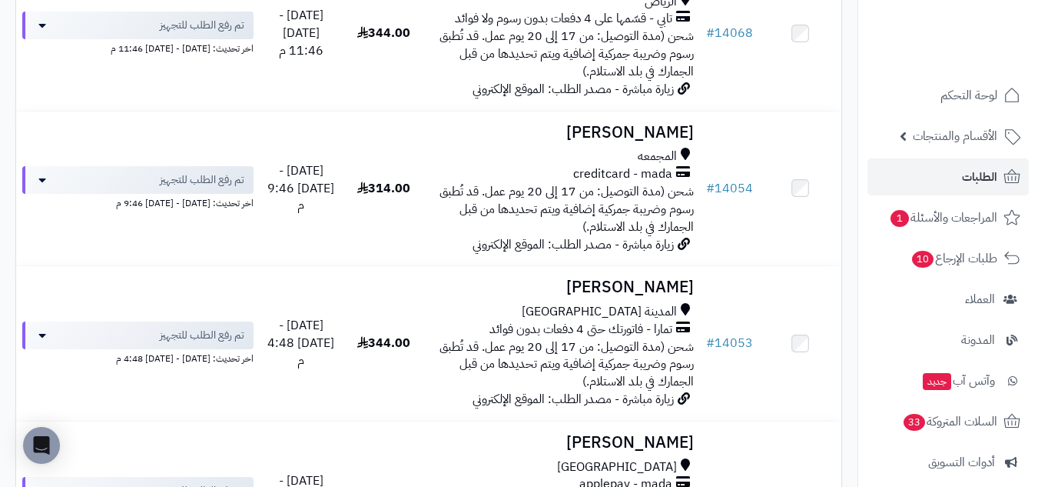
scroll to position [1537, 0]
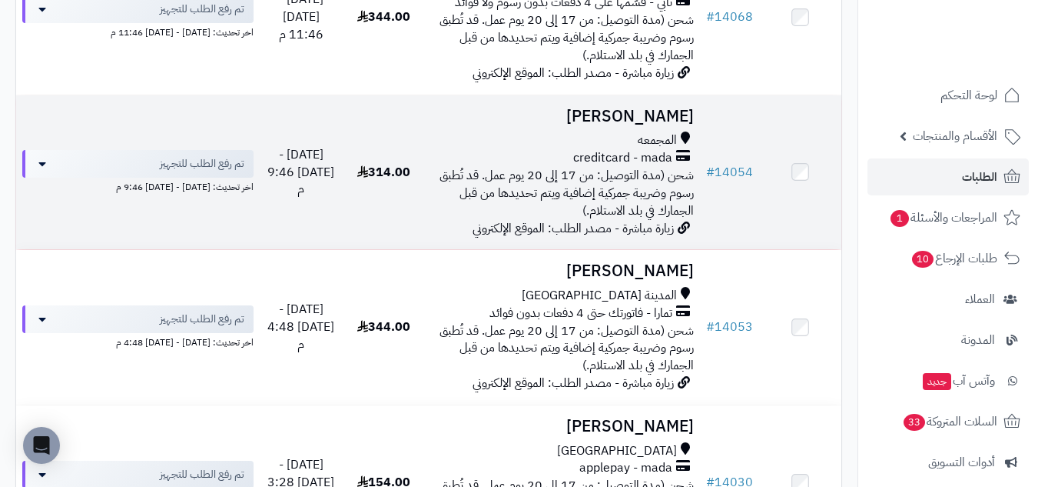
click at [447, 132] on div "المجمعه" at bounding box center [562, 140] width 263 height 18
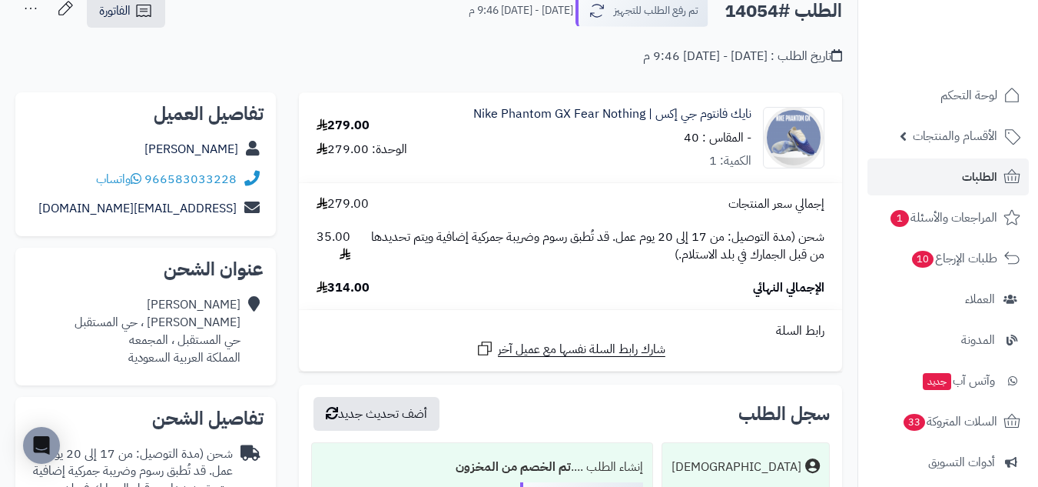
scroll to position [128, 0]
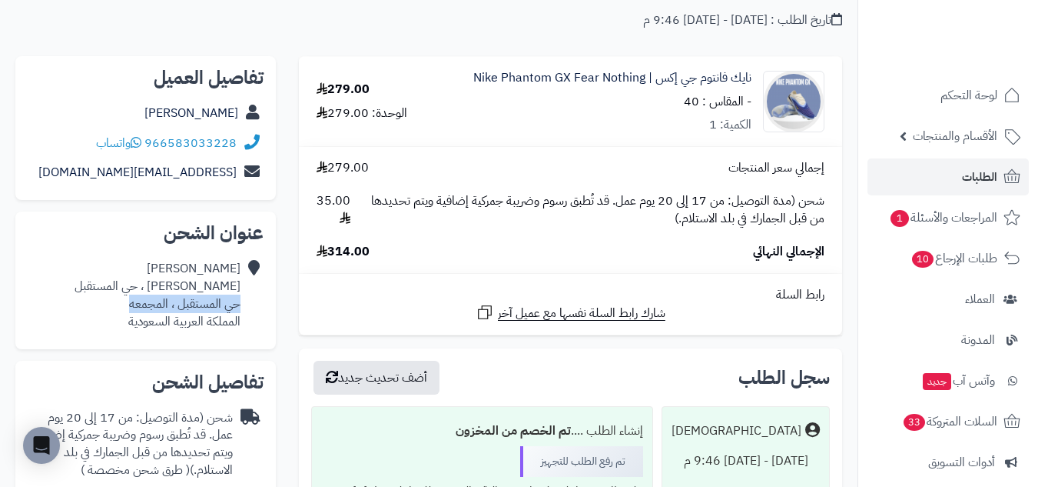
drag, startPoint x: 237, startPoint y: 304, endPoint x: 129, endPoint y: 305, distance: 107.6
click at [129, 305] on div "[PERSON_NAME] ، حي المستقبل حي المستقبل ، المجمعه المملكة العربية السعودية" at bounding box center [146, 295] width 236 height 82
copy div "حي المستقبل ، المجمعه"
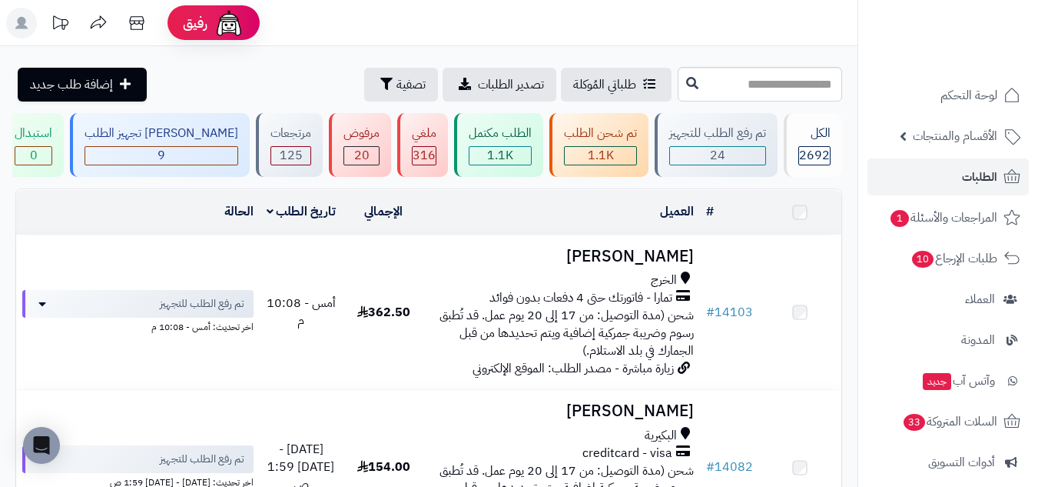
scroll to position [1537, 0]
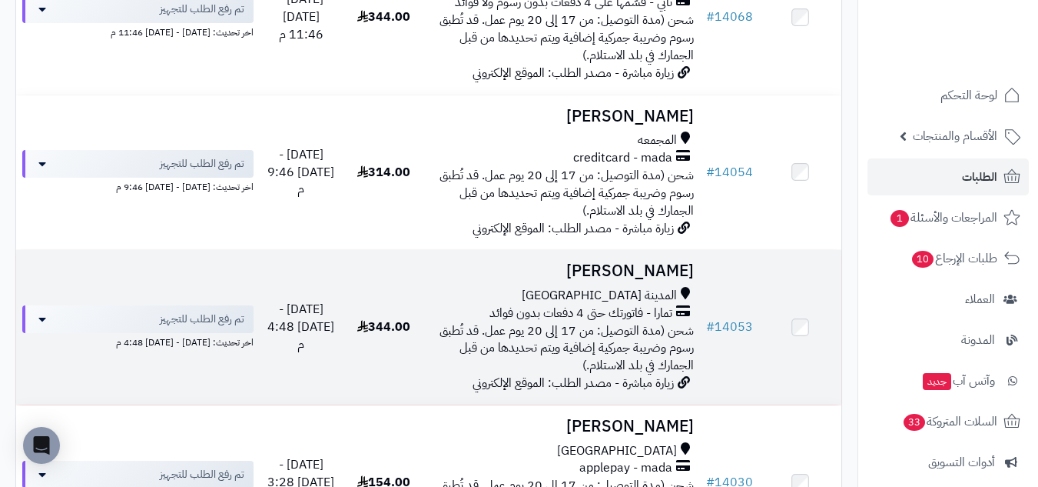
click at [534, 287] on div "المدينة المنورة" at bounding box center [562, 296] width 263 height 18
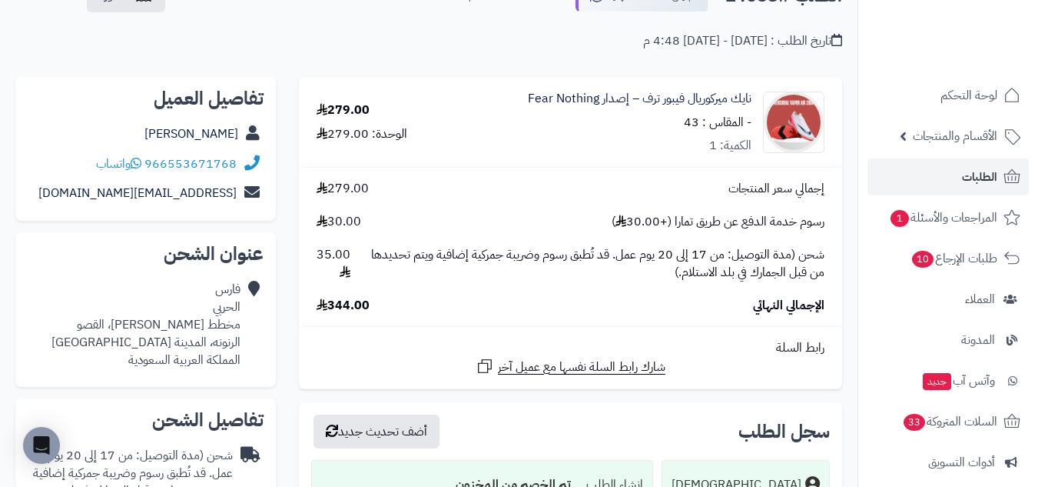
scroll to position [128, 0]
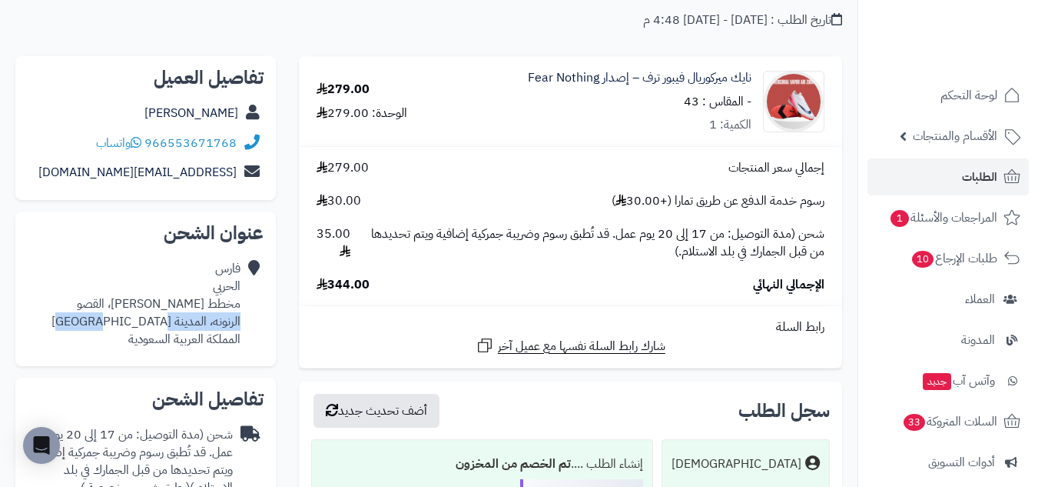
drag, startPoint x: 240, startPoint y: 317, endPoint x: 142, endPoint y: 321, distance: 97.7
click at [142, 321] on div "[PERSON_NAME] مخطط [PERSON_NAME]، القصو الرنونه، المدينة [GEOGRAPHIC_DATA] المم…" at bounding box center [145, 304] width 189 height 88
copy div "الرنونه، المدينة [GEOGRAPHIC_DATA]"
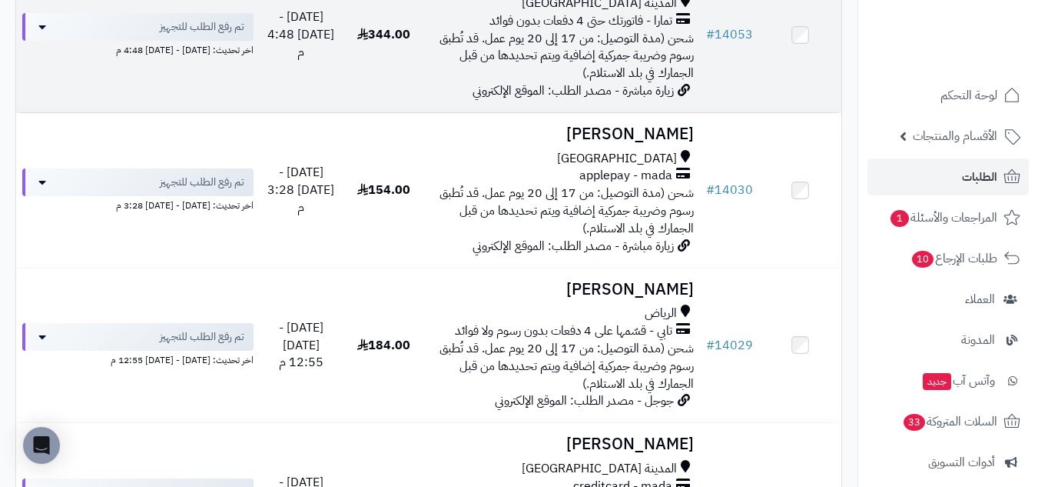
scroll to position [1793, 0]
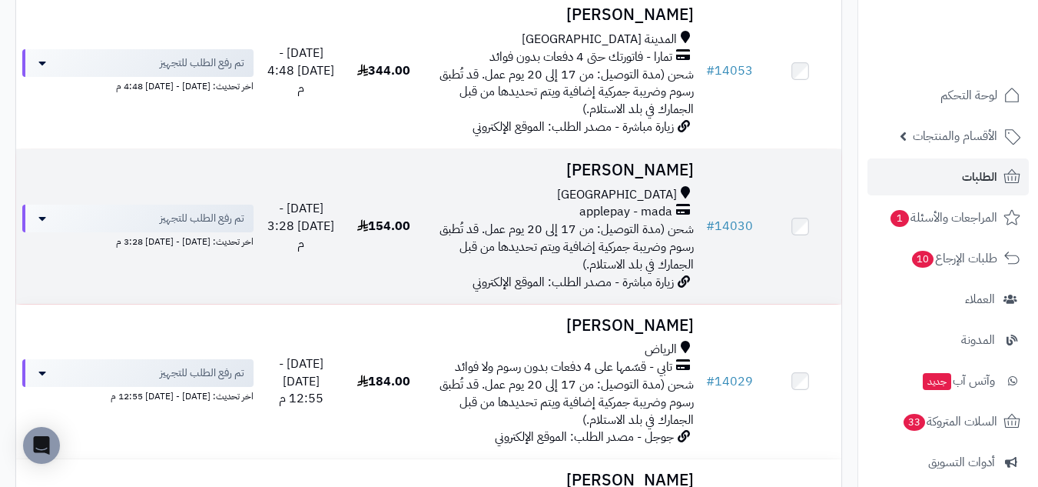
click at [493, 199] on div "[GEOGRAPHIC_DATA]" at bounding box center [562, 195] width 263 height 18
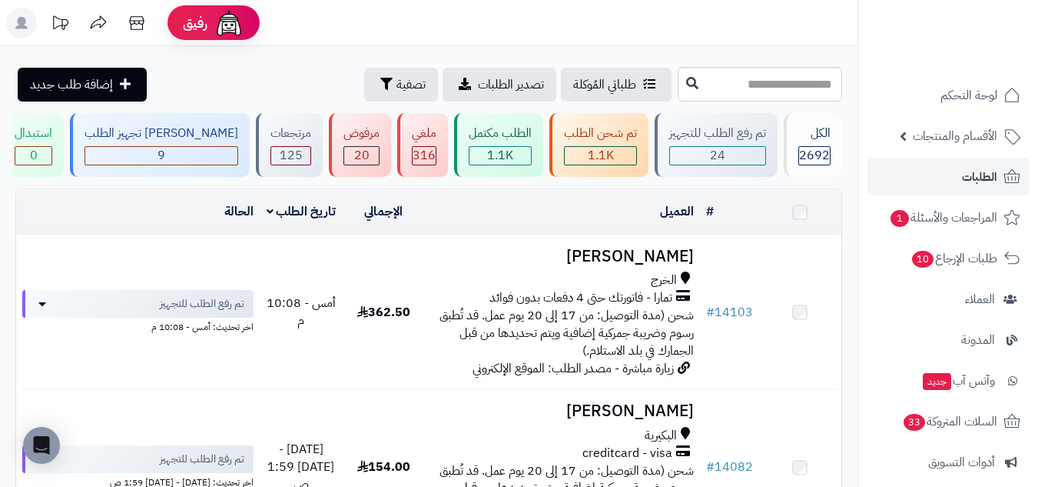
scroll to position [1793, 0]
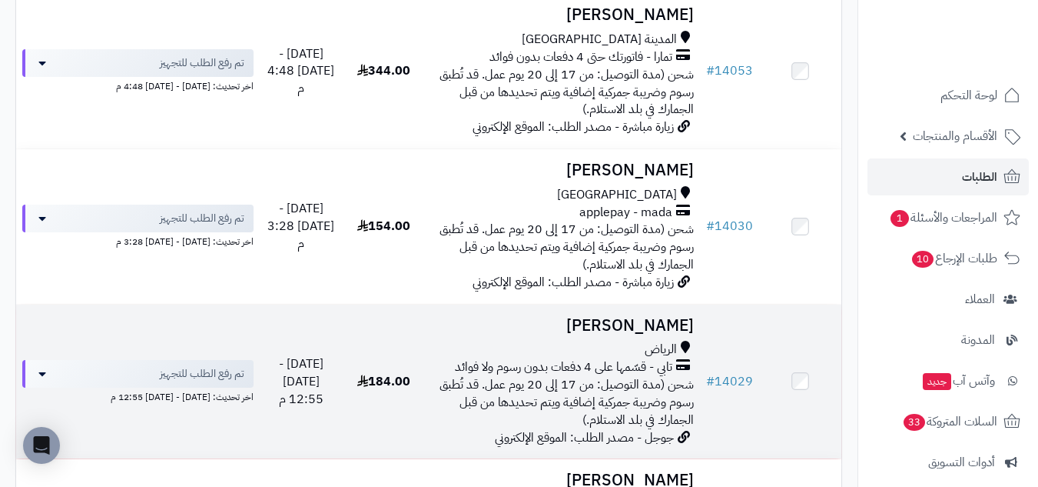
click at [513, 341] on div "الرياض" at bounding box center [562, 350] width 263 height 18
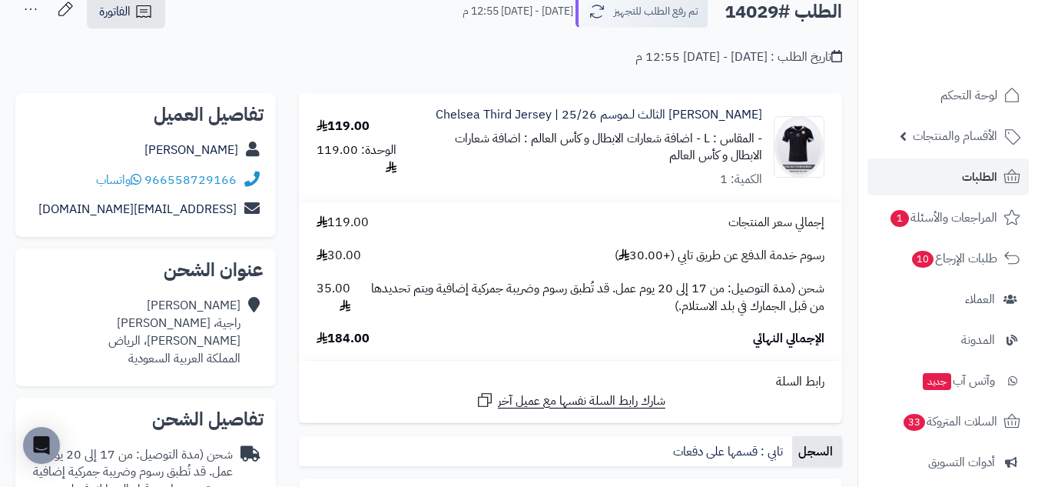
scroll to position [128, 0]
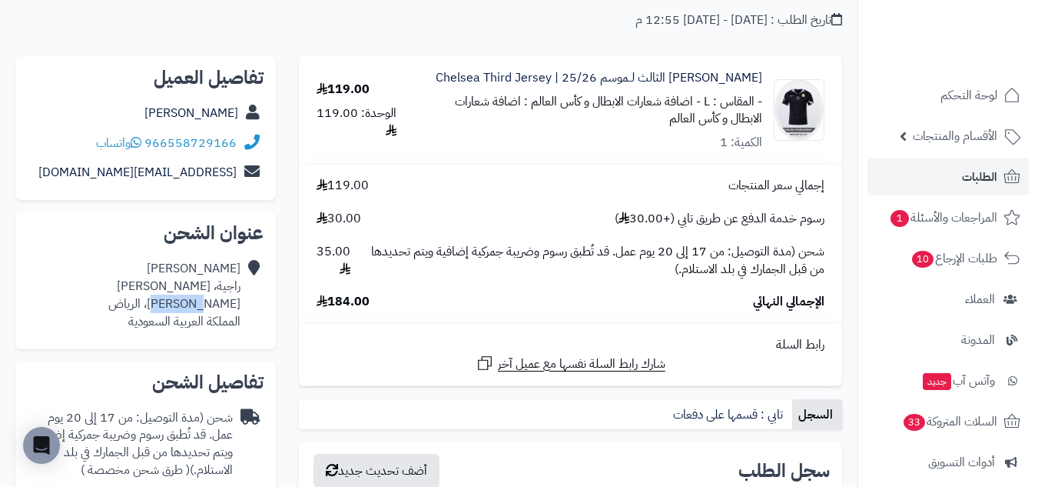
drag, startPoint x: 238, startPoint y: 303, endPoint x: 202, endPoint y: 304, distance: 36.1
click at [202, 304] on div "يزيد الناجم راجية، المونسية المونسية، الرياض المملكة العربية السعودية" at bounding box center [174, 295] width 132 height 70
click at [240, 304] on div "يزيد الناجم راجية، المونسية المونسية، الرياض المملكة العربية السعودية" at bounding box center [174, 295] width 132 height 70
drag, startPoint x: 240, startPoint y: 304, endPoint x: 171, endPoint y: 307, distance: 69.2
click at [171, 307] on div "يزيد الناجم راجية، المونسية المونسية، الرياض المملكة العربية السعودية" at bounding box center [174, 295] width 132 height 70
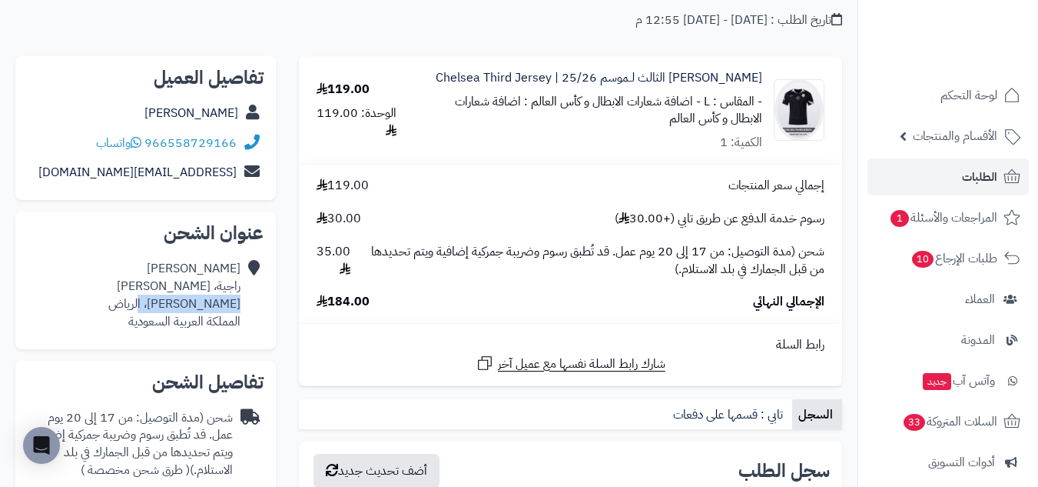
copy div "المونسية، الرياض"
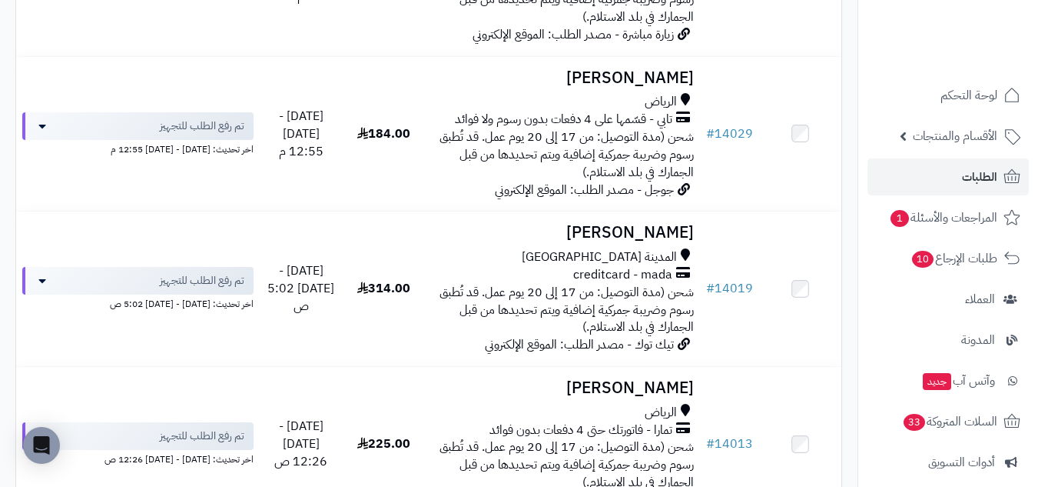
scroll to position [2178, 0]
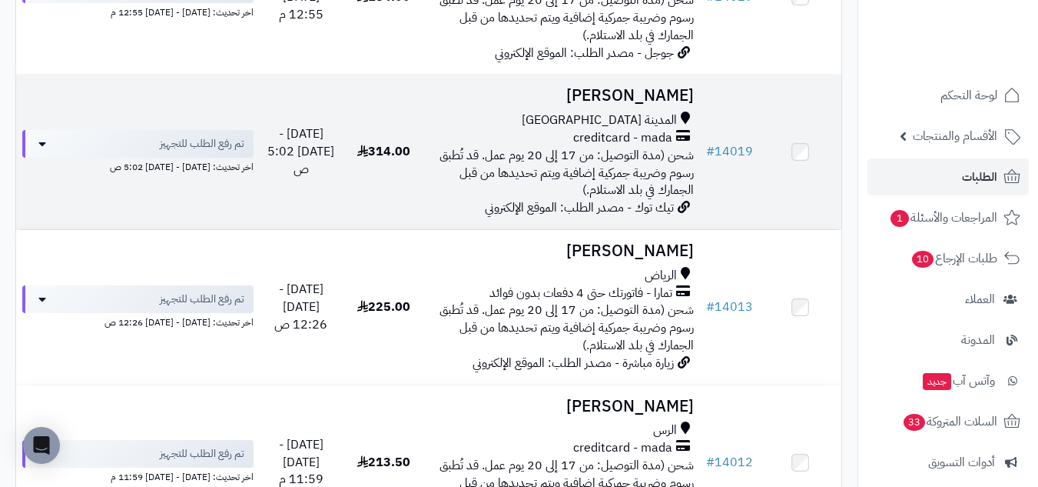
click at [405, 174] on td "314.00" at bounding box center [384, 152] width 82 height 154
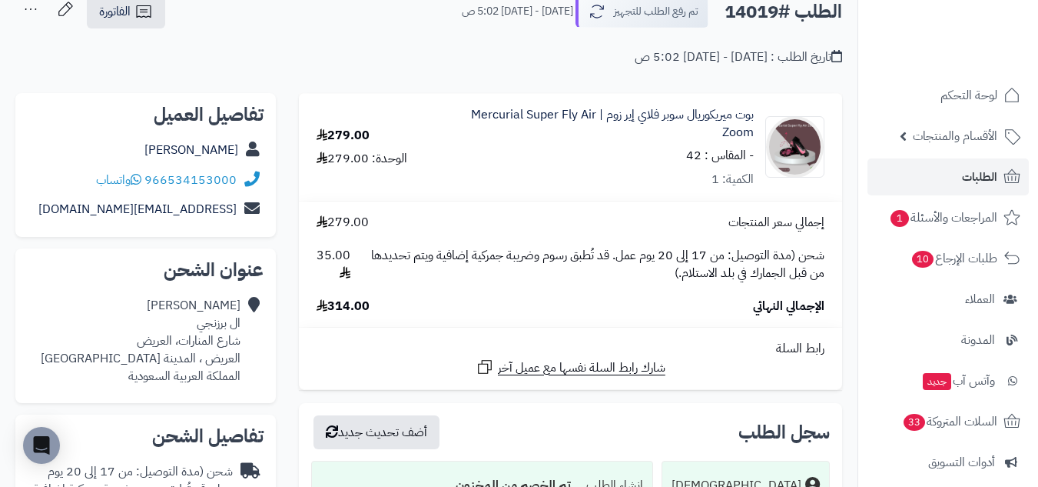
scroll to position [128, 0]
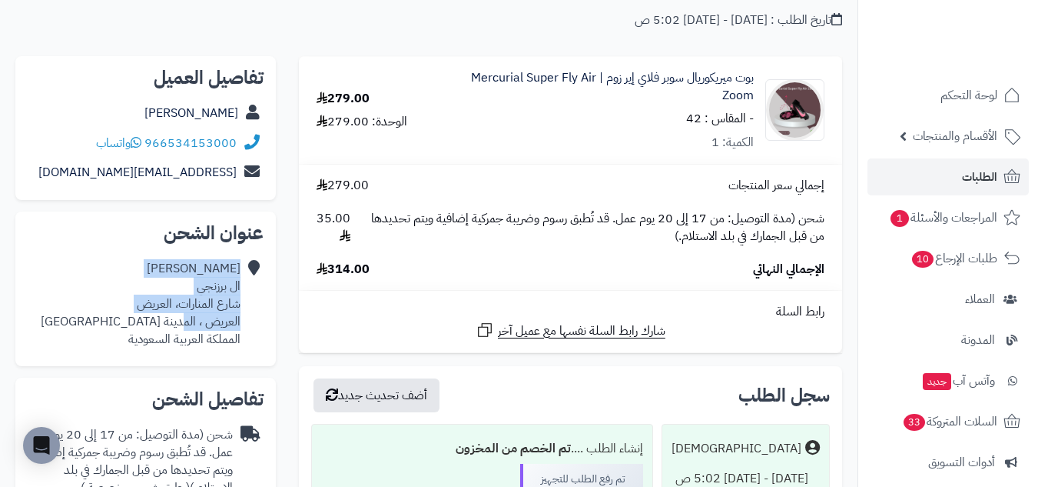
drag, startPoint x: 244, startPoint y: 320, endPoint x: 185, endPoint y: 322, distance: 58.5
click at [185, 322] on div "عبدالرحمن ال برزنجي شارع المنارات، العريض العريض ، المدينة المنورة المملكة العر…" at bounding box center [146, 304] width 236 height 100
click at [185, 322] on div "عبدالرحمن ال برزنجي شارع المنارات، العريض العريض ، المدينة المنورة المملكة العر…" at bounding box center [141, 304] width 200 height 88
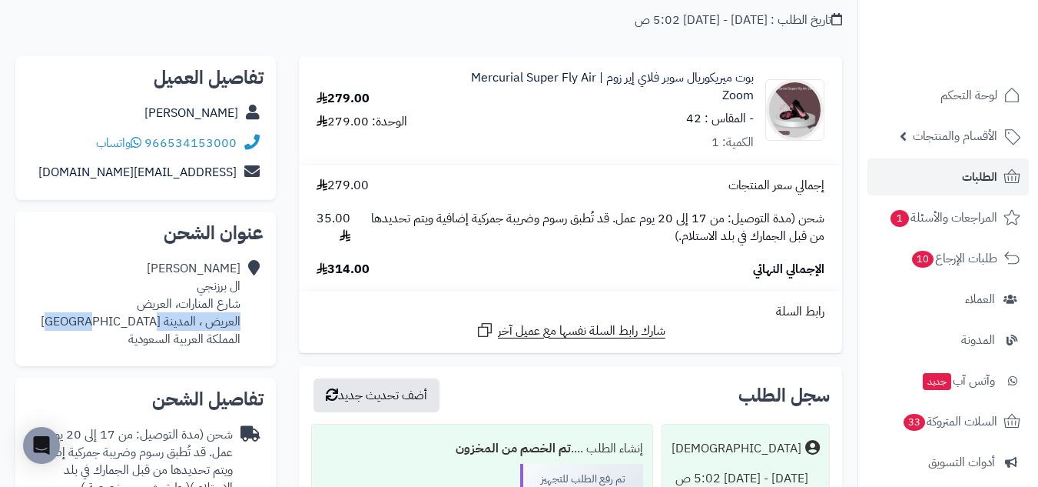
drag, startPoint x: 240, startPoint y: 321, endPoint x: 126, endPoint y: 323, distance: 113.8
click at [126, 323] on div "عبدالرحمن ال برزنجي شارع المنارات، العريض العريض ، المدينة المنورة المملكة العر…" at bounding box center [146, 304] width 236 height 100
copy div "العريض ، المدينة المنورة"
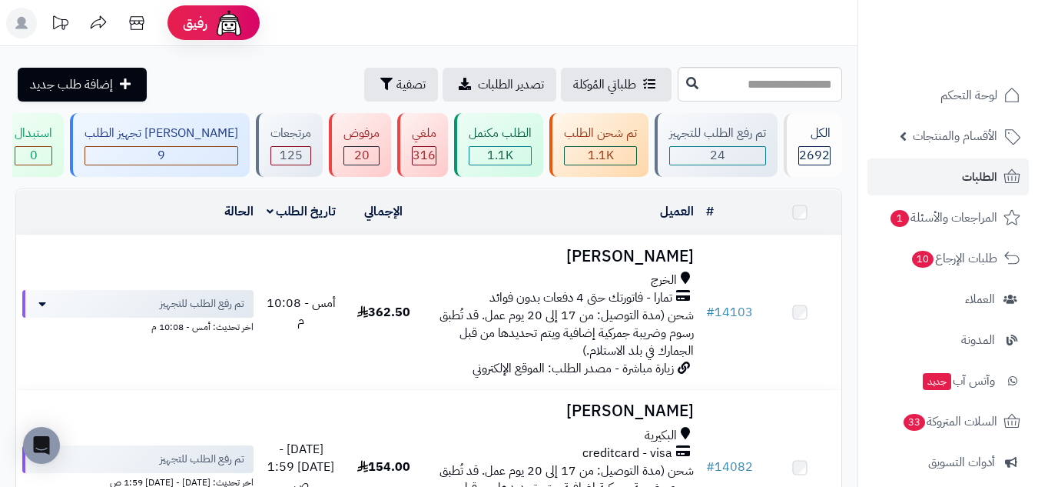
scroll to position [2178, 0]
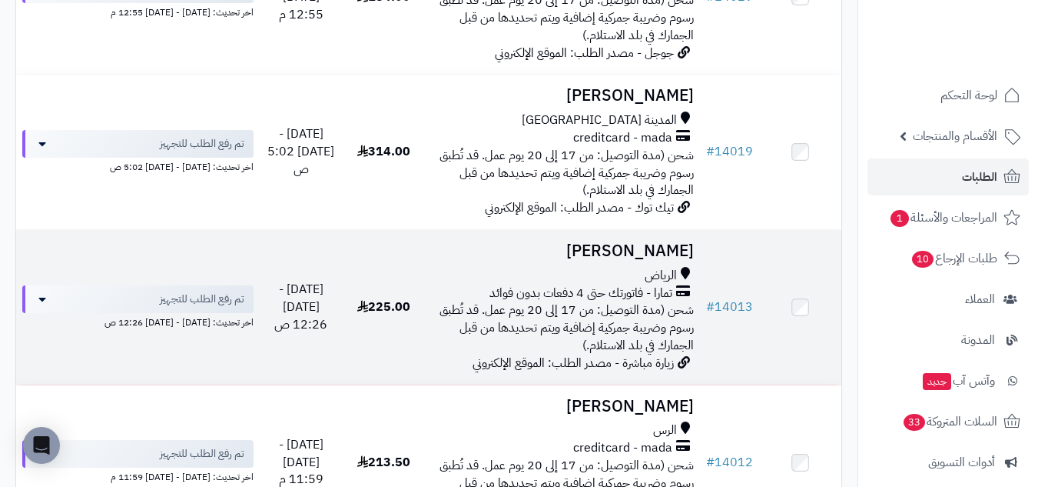
click at [478, 247] on h3 "[PERSON_NAME]" at bounding box center [562, 251] width 263 height 18
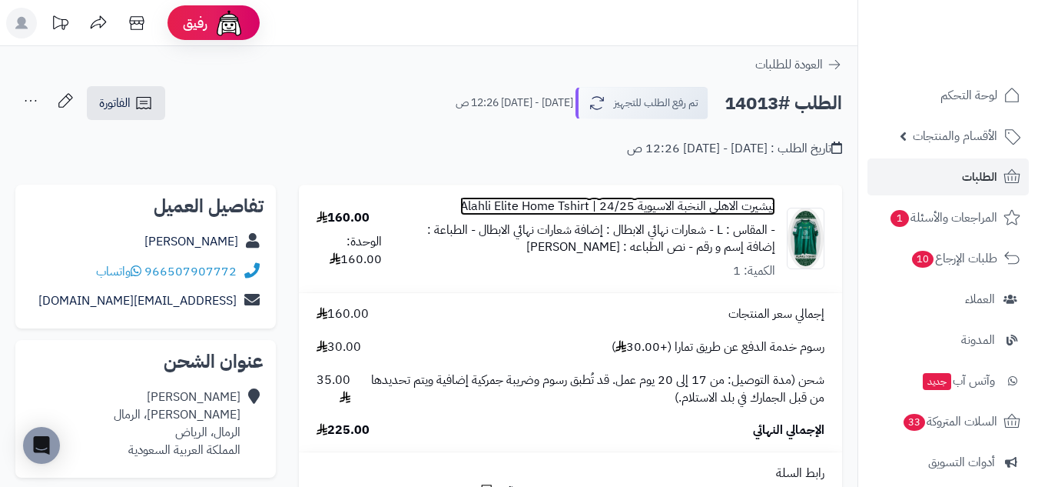
click at [743, 202] on link "تيشيرت الاهلي النخبة الاسيوية 24/25 | Alahli Elite Home Tshirt" at bounding box center [617, 207] width 315 height 18
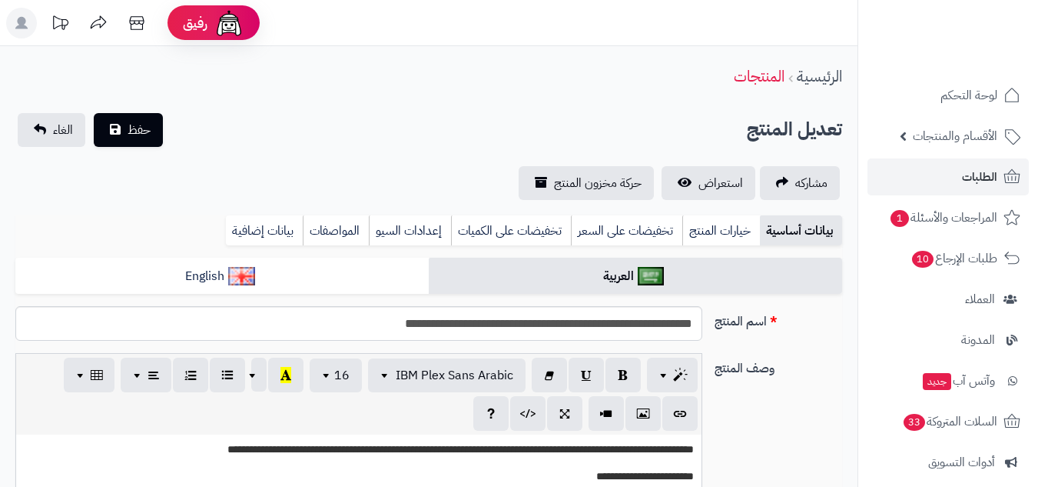
scroll to position [473, 0]
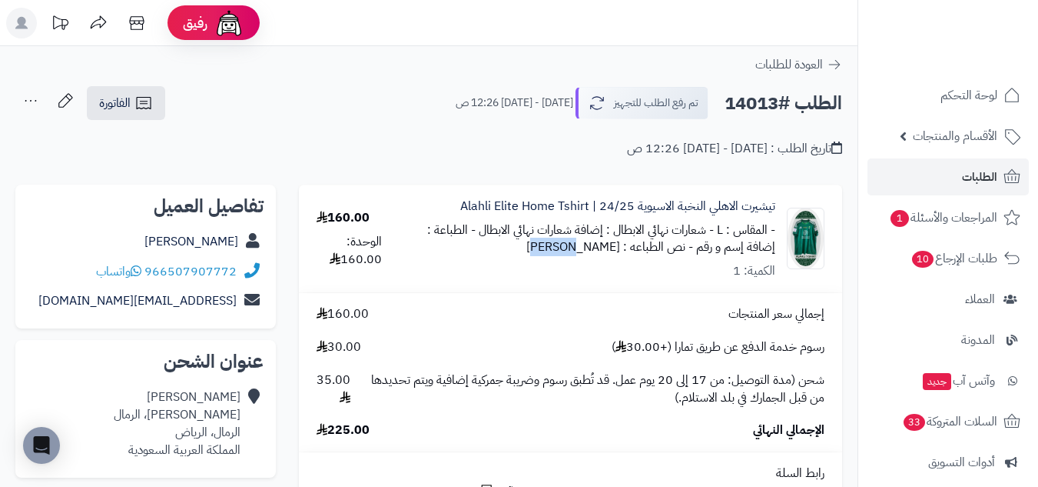
drag, startPoint x: 562, startPoint y: 247, endPoint x: 617, endPoint y: 247, distance: 55.3
click at [617, 247] on div "- المقاس : L - شعارات نهائي الابطال : إضافة شعارات نهائي الابطال - الطباعة : إض…" at bounding box center [596, 238] width 359 height 35
copy small "IBAÑEZ"
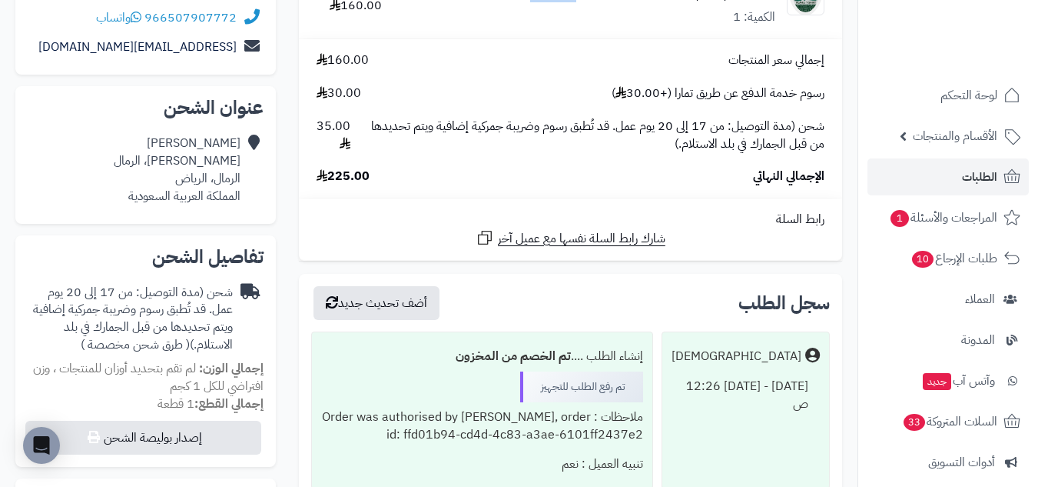
scroll to position [256, 0]
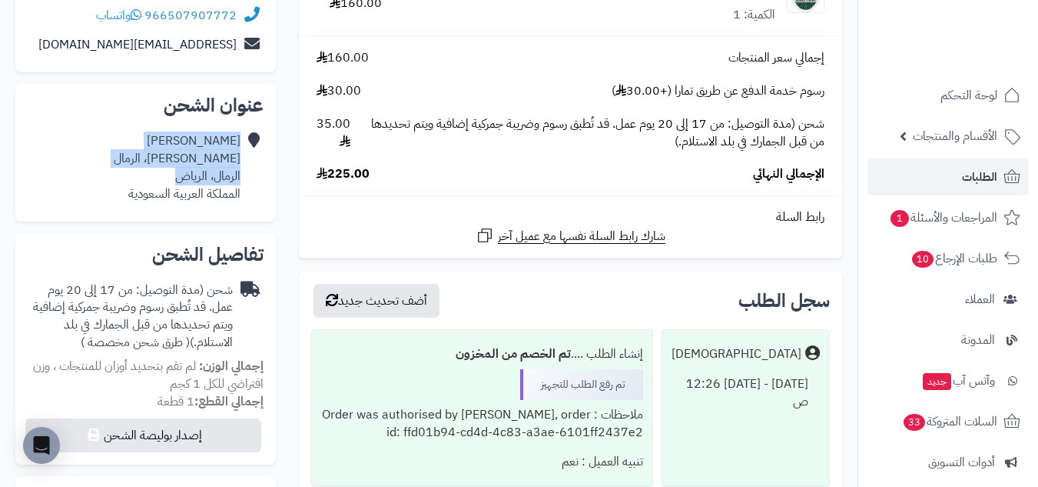
drag, startPoint x: 244, startPoint y: 179, endPoint x: 164, endPoint y: 179, distance: 79.2
click at [164, 179] on div "Adel Maged اسماعيل الصقلي، الرمال الرمال، الرياض المملكة العربية السعودية" at bounding box center [146, 167] width 236 height 82
click at [181, 178] on div "Adel Maged اسماعيل الصقلي، الرمال الرمال، الرياض المملكة العربية السعودية" at bounding box center [177, 167] width 127 height 70
drag, startPoint x: 165, startPoint y: 178, endPoint x: 248, endPoint y: 176, distance: 83.0
click at [248, 176] on div "Adel Maged اسماعيل الصقلي، الرمال الرمال، الرياض المملكة العربية السعودية" at bounding box center [146, 167] width 236 height 82
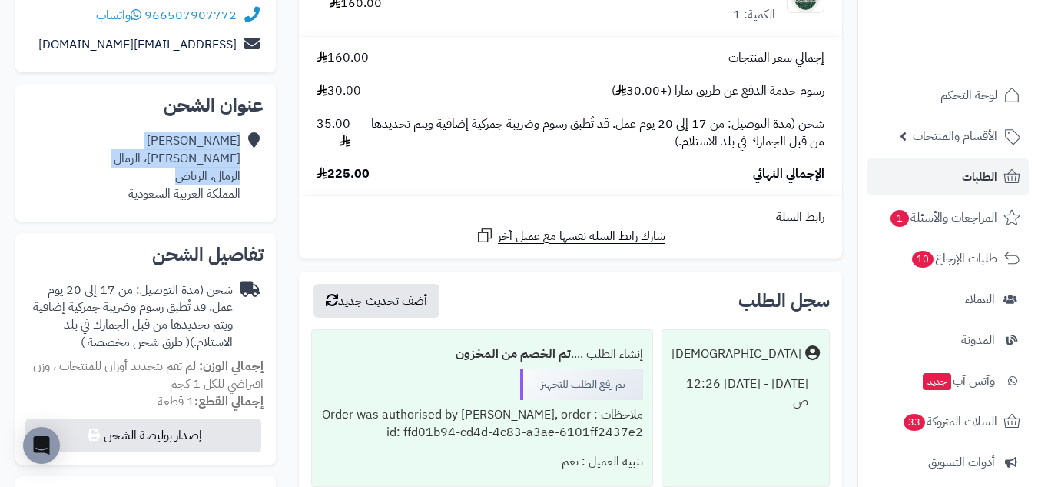
click at [218, 178] on div "Adel Maged اسماعيل الصقلي، الرمال الرمال، الرياض المملكة العربية السعودية" at bounding box center [177, 167] width 127 height 70
drag, startPoint x: 178, startPoint y: 179, endPoint x: 240, endPoint y: 181, distance: 62.3
click at [240, 181] on div "Adel Maged اسماعيل الصقلي، الرمال الرمال، الرياض المملكة العربية السعودية" at bounding box center [177, 167] width 127 height 70
copy div "الرمال، الرياض"
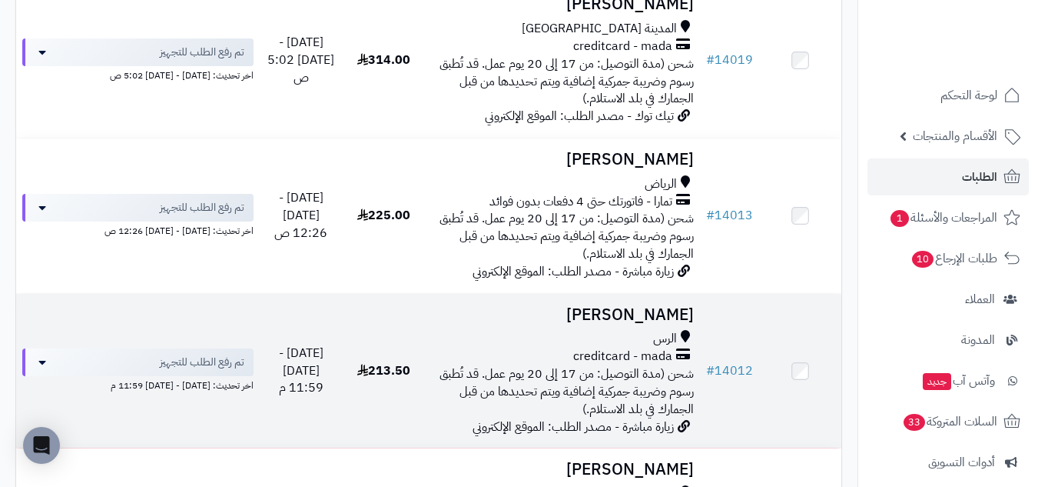
scroll to position [2306, 0]
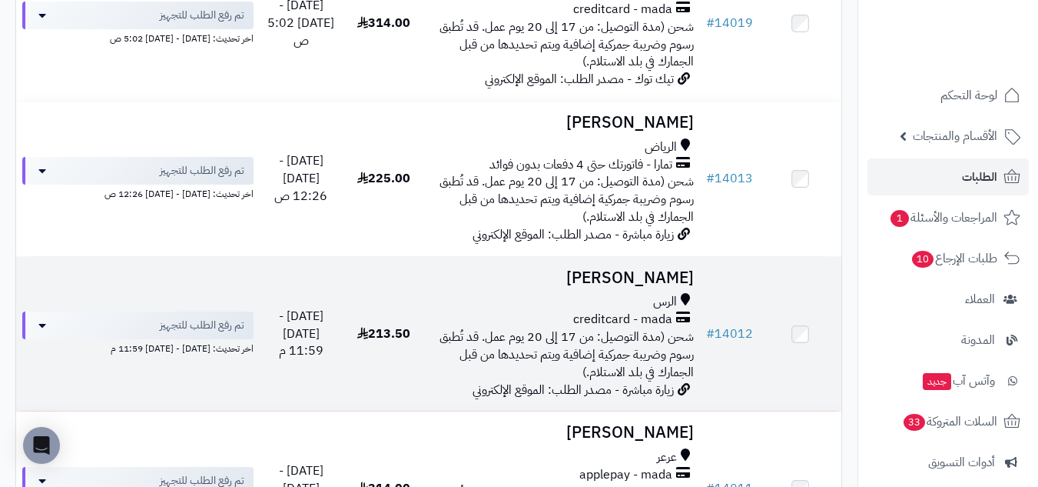
click at [521, 278] on h3 "[PERSON_NAME]" at bounding box center [562, 278] width 263 height 18
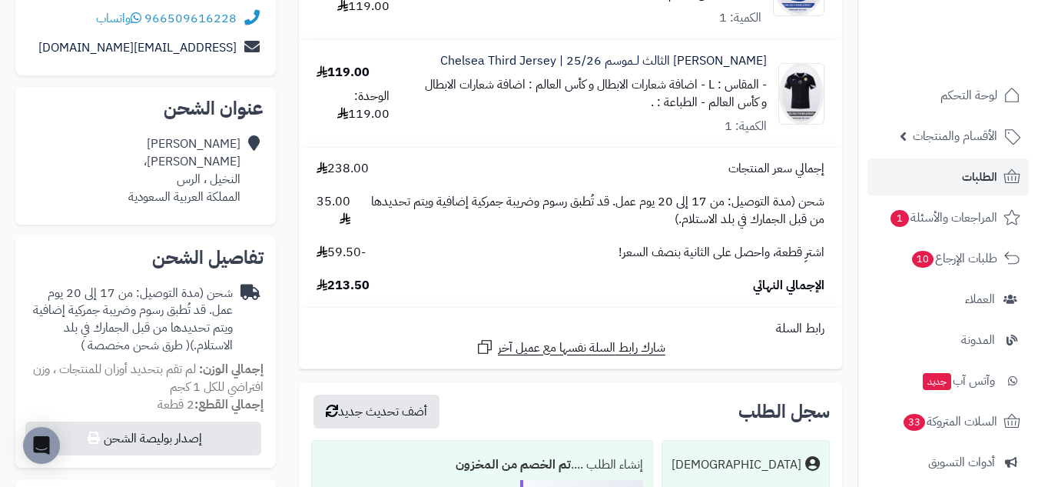
scroll to position [256, 0]
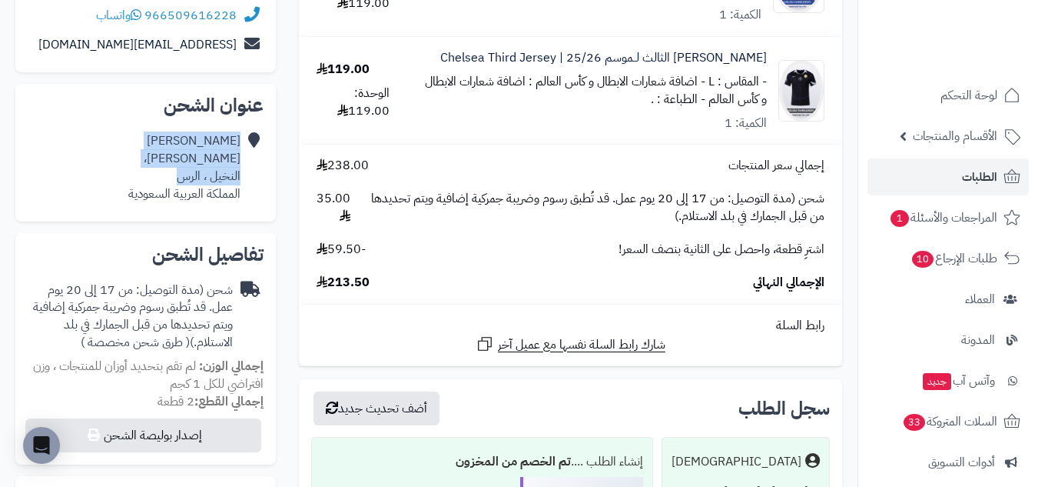
drag, startPoint x: 244, startPoint y: 176, endPoint x: 179, endPoint y: 177, distance: 64.6
click at [179, 177] on div "أسامه خالد الملك فهد، النخيل ، الرس المملكة العربية السعودية" at bounding box center [146, 167] width 236 height 82
click at [168, 181] on div "أسامه خالد الملك فهد، النخيل ، الرس المملكة العربية السعودية" at bounding box center [184, 167] width 112 height 70
drag, startPoint x: 184, startPoint y: 180, endPoint x: 242, endPoint y: 177, distance: 57.7
click at [242, 177] on div "أسامه خالد الملك فهد، النخيل ، الرس المملكة العربية السعودية" at bounding box center [146, 167] width 236 height 82
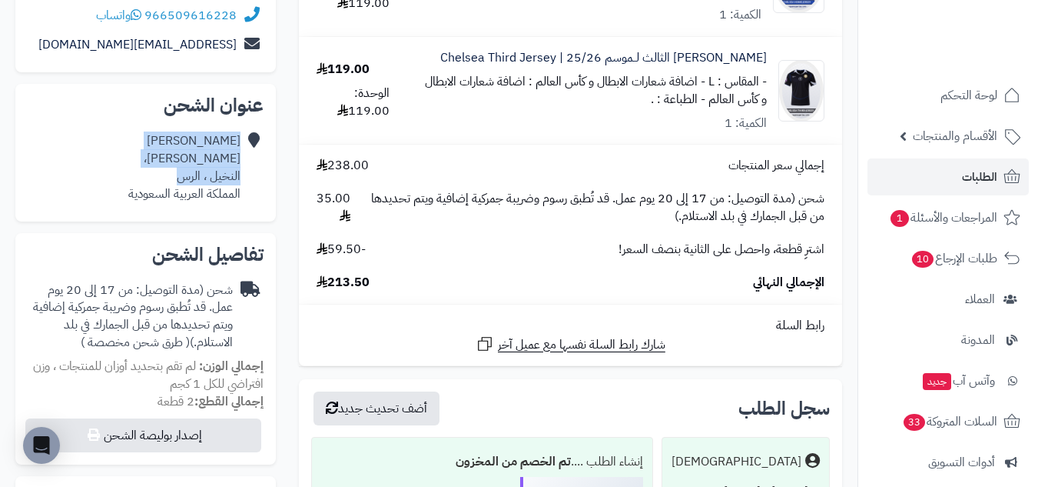
click at [242, 177] on div "أسامه خالد الملك فهد، النخيل ، الرس المملكة العربية السعودية" at bounding box center [146, 167] width 236 height 82
drag, startPoint x: 178, startPoint y: 176, endPoint x: 241, endPoint y: 179, distance: 63.9
click at [241, 179] on div "أسامه خالد الملك فهد، النخيل ، الرس المملكة العربية السعودية" at bounding box center [146, 167] width 236 height 82
copy div "النخيل ، الرس"
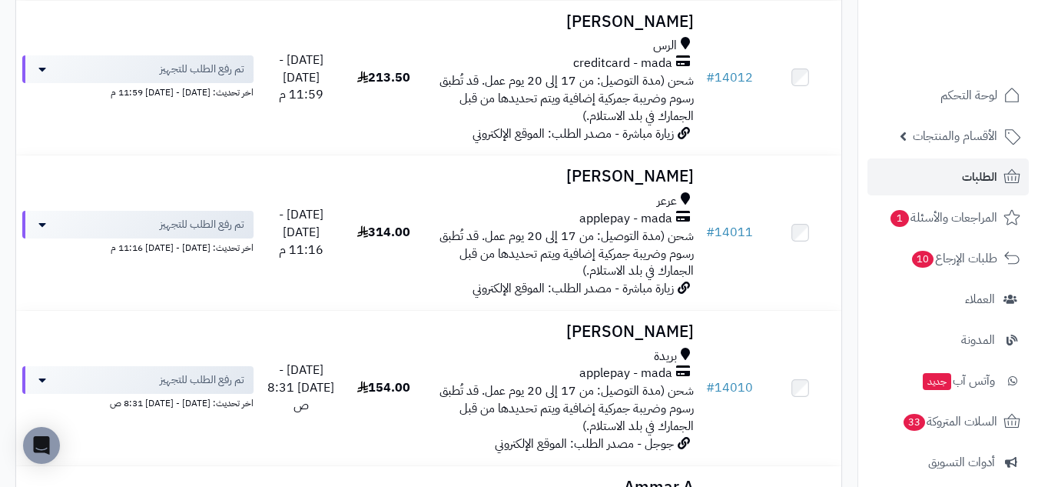
scroll to position [2690, 0]
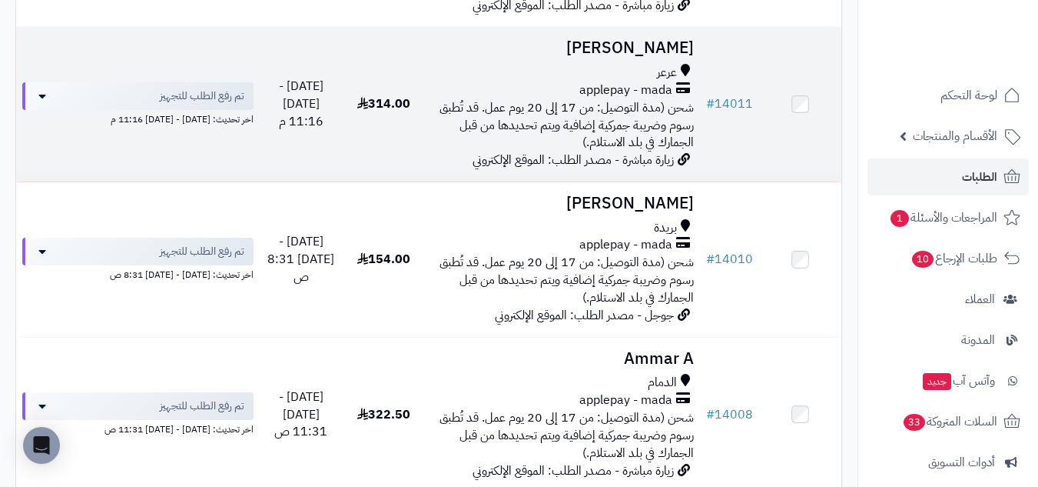
click at [527, 64] on div "عرعر" at bounding box center [562, 73] width 263 height 18
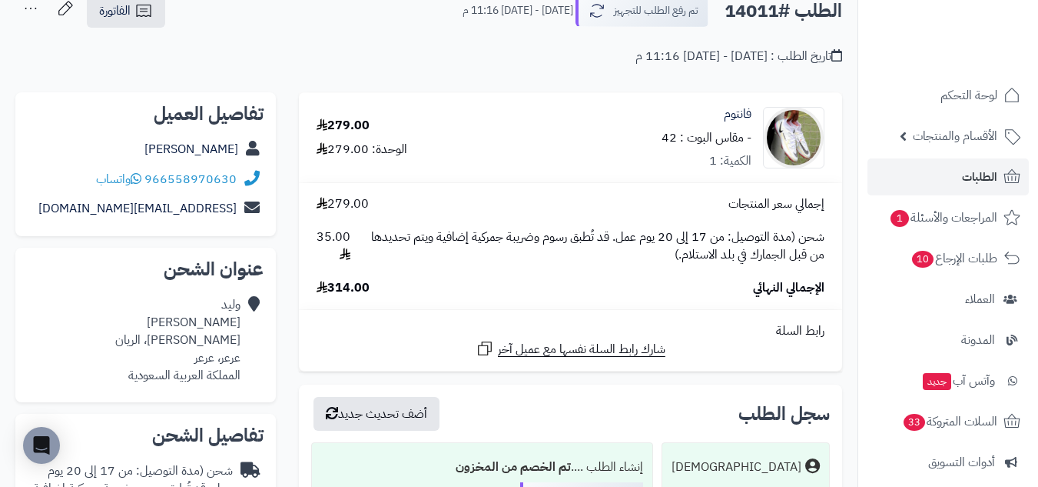
scroll to position [128, 0]
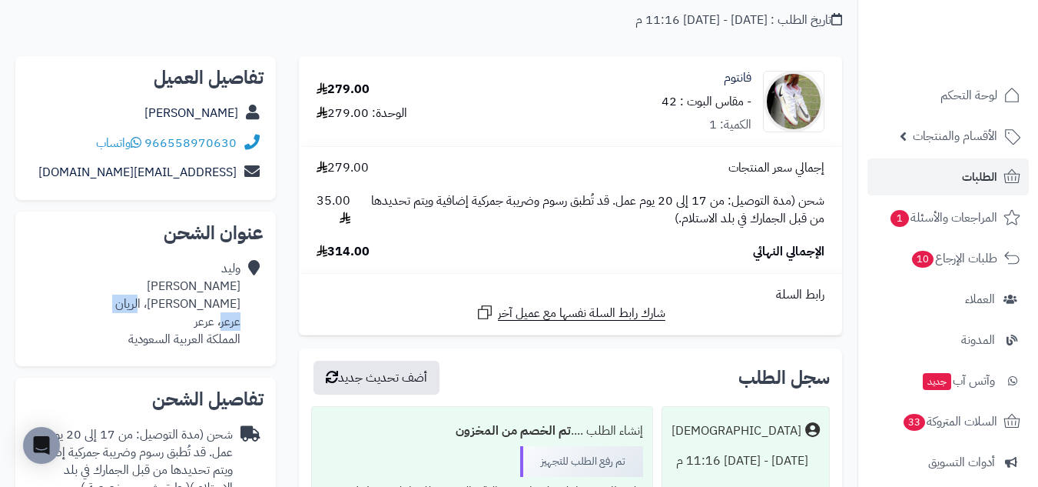
drag, startPoint x: 163, startPoint y: 300, endPoint x: 219, endPoint y: 325, distance: 61.6
click at [219, 325] on div "[PERSON_NAME] [PERSON_NAME]، الريان عرعر، عرعر المملكة العربية السعودية" at bounding box center [177, 304] width 125 height 88
drag, startPoint x: 169, startPoint y: 301, endPoint x: 221, endPoint y: 329, distance: 58.5
click at [221, 329] on div "[PERSON_NAME] [PERSON_NAME]، الريان عرعر، عرعر المملكة العربية السعودية" at bounding box center [177, 304] width 125 height 88
copy div "الريان عرعر"
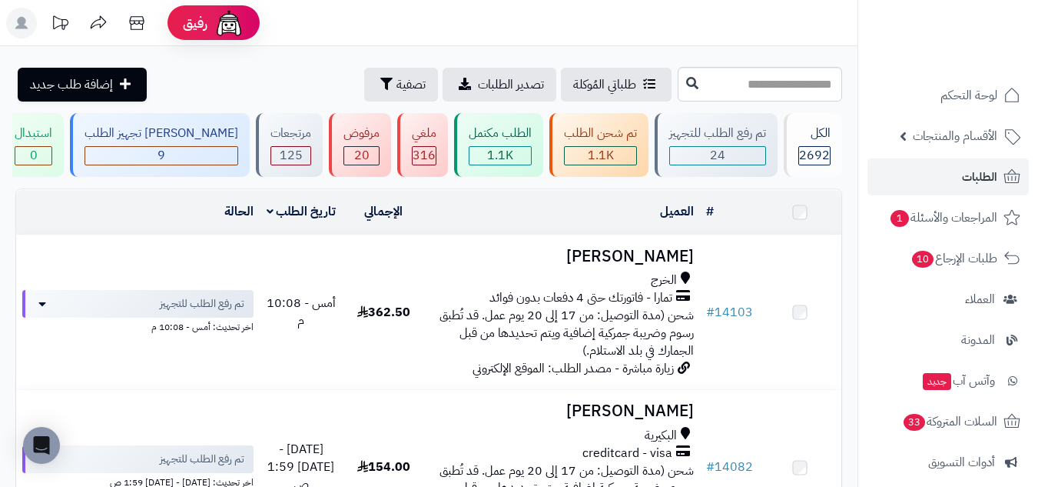
scroll to position [2690, 0]
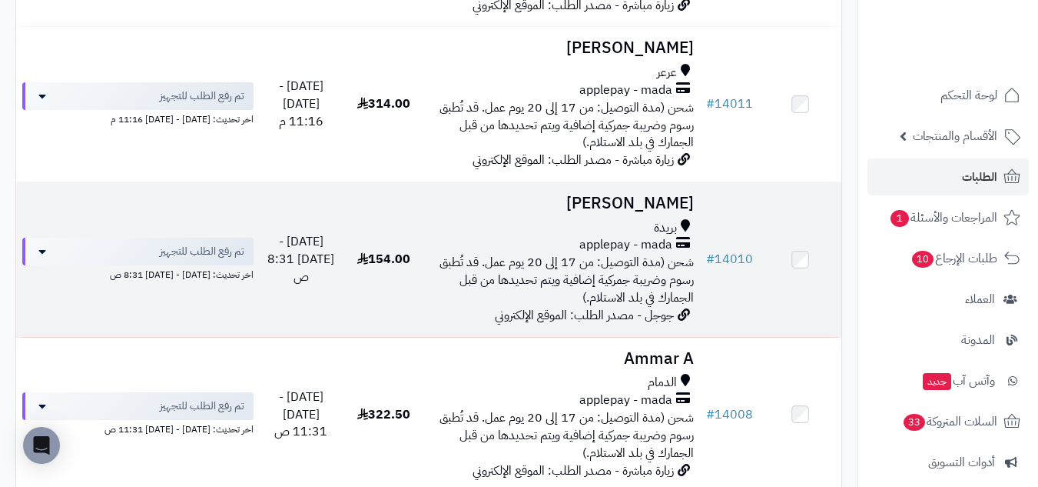
click at [479, 225] on div "بريدة" at bounding box center [562, 228] width 263 height 18
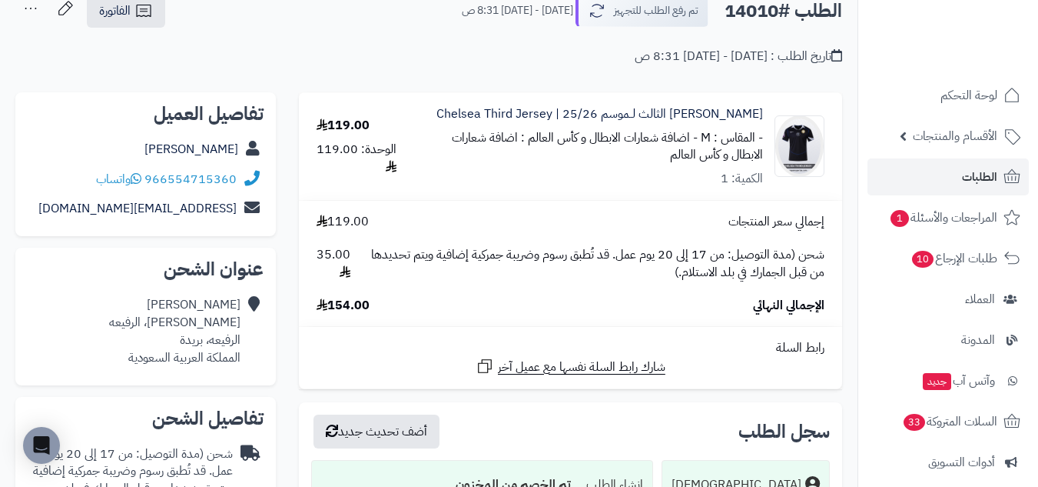
scroll to position [128, 0]
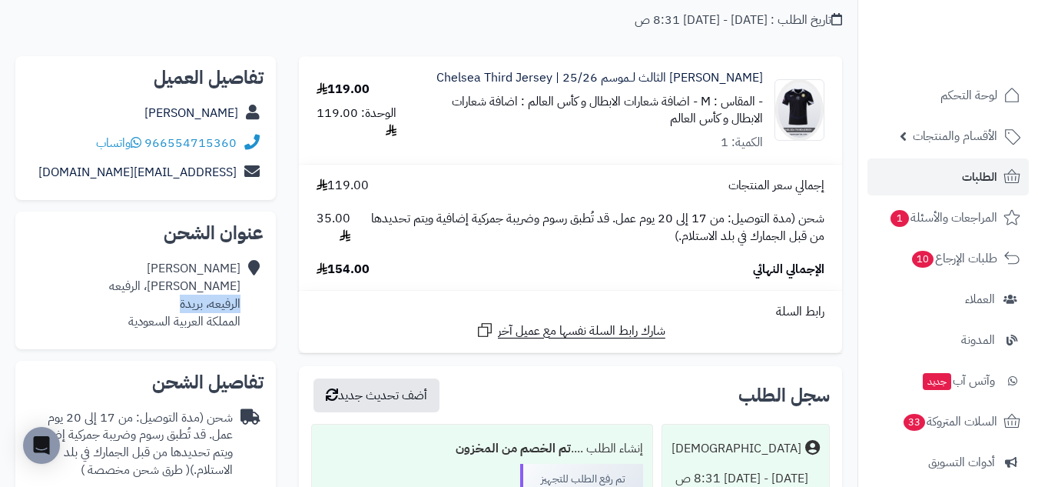
drag, startPoint x: 232, startPoint y: 307, endPoint x: 181, endPoint y: 307, distance: 50.7
click at [181, 307] on div "سليمان الحميد عمر ابن الشهيد، الرفيعه الرفيعه، بريدة المملكة العربية السعودية" at bounding box center [146, 295] width 236 height 82
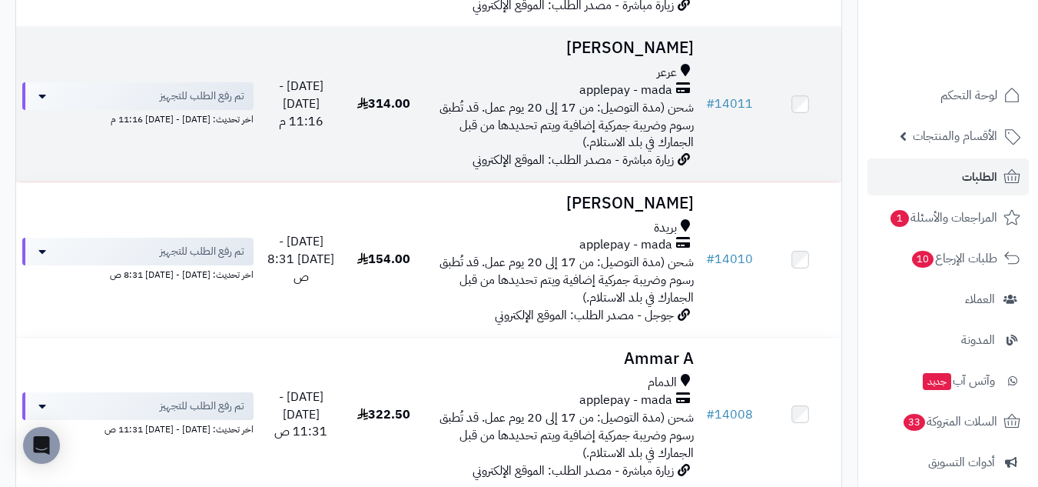
scroll to position [2819, 0]
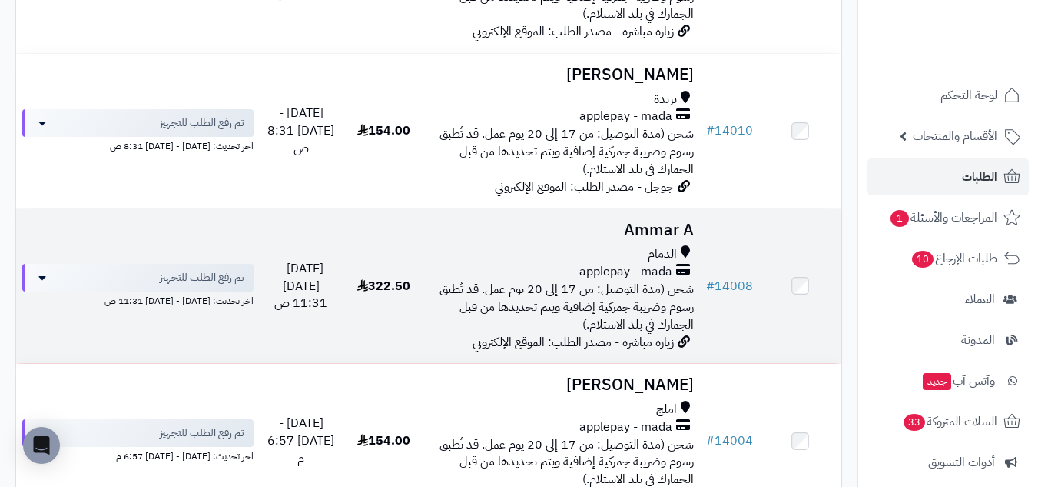
click at [545, 227] on h3 "Ammar A" at bounding box center [562, 230] width 263 height 18
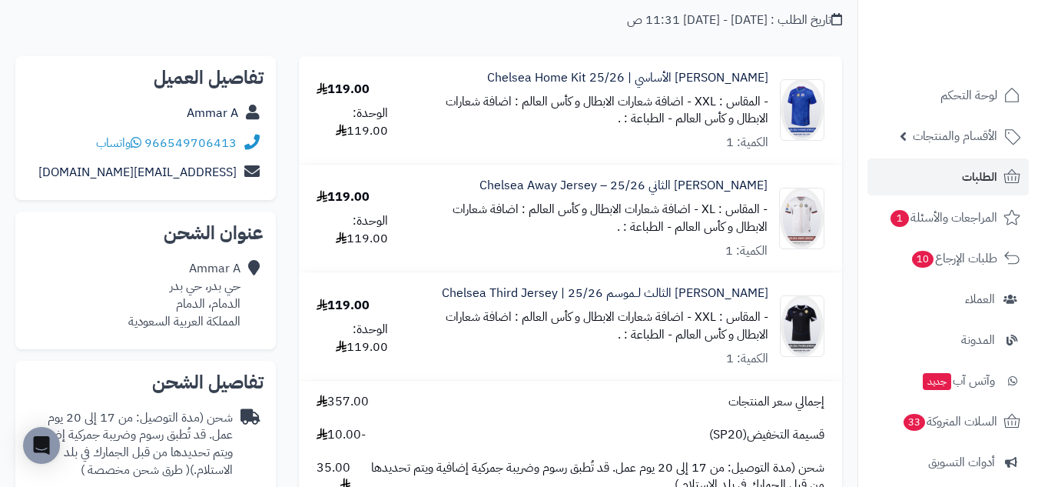
scroll to position [256, 0]
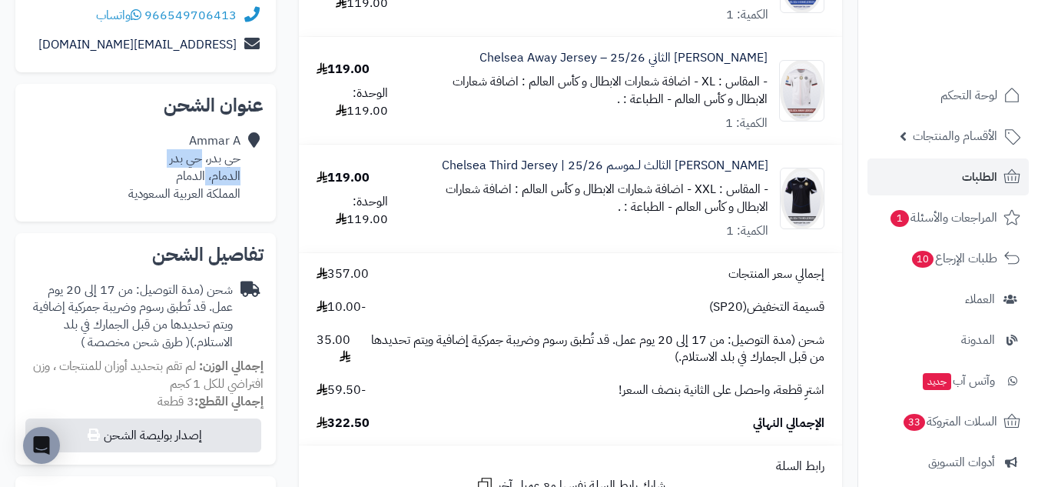
drag, startPoint x: 201, startPoint y: 161, endPoint x: 204, endPoint y: 175, distance: 15.1
click at [204, 175] on div "Ammar A حي بدر، حي [PERSON_NAME]، الدمام المملكة العربية السعودية" at bounding box center [184, 167] width 112 height 70
copy div "حي [PERSON_NAME]،"
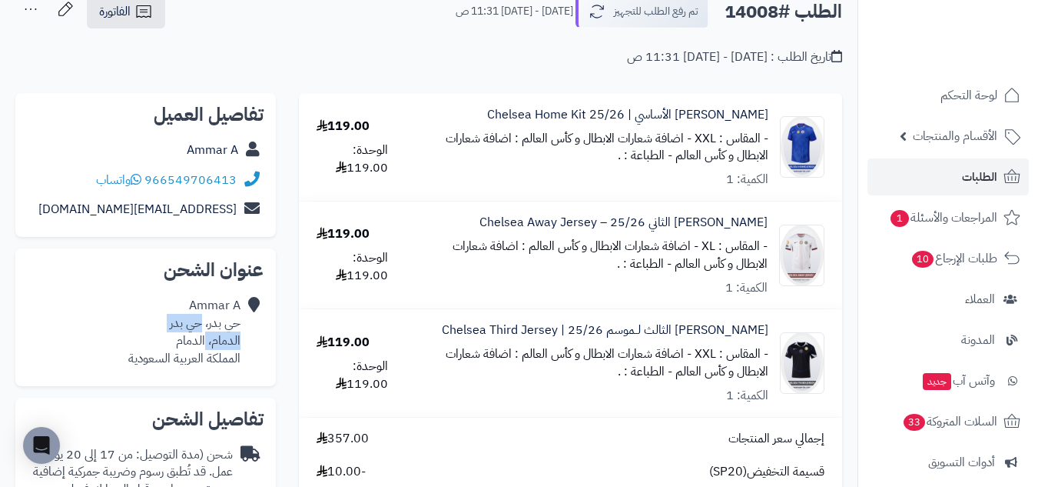
scroll to position [128, 0]
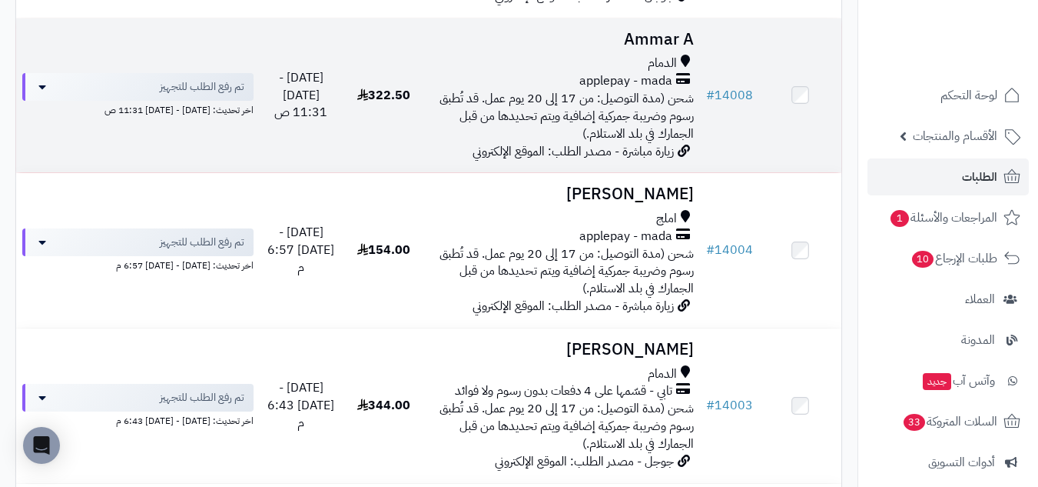
scroll to position [3074, 0]
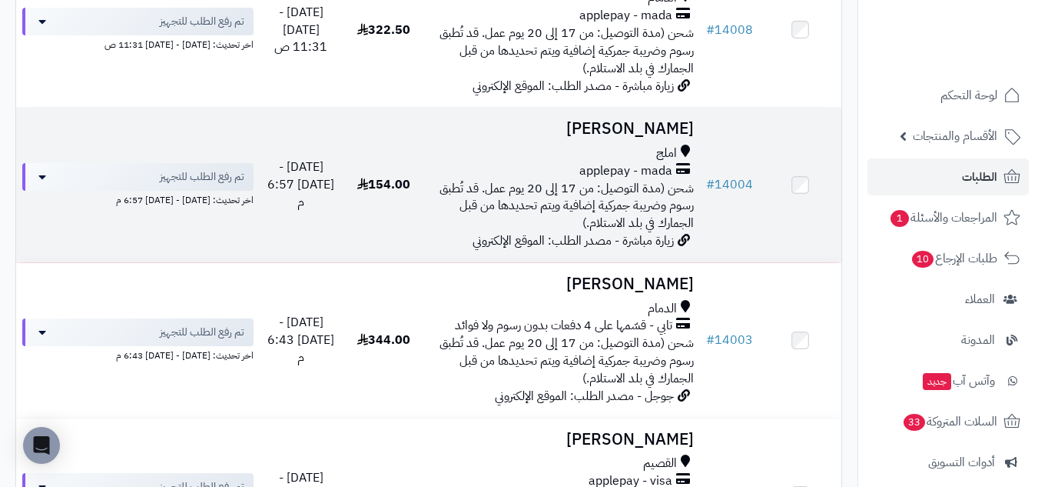
click at [450, 138] on td "Mohamed Albarakati املج applepay - mada شحن (مدة التوصيل: من 17 إلى 20 يوم عمل.…" at bounding box center [562, 185] width 275 height 154
click at [750, 207] on td "# 14004" at bounding box center [729, 185] width 59 height 154
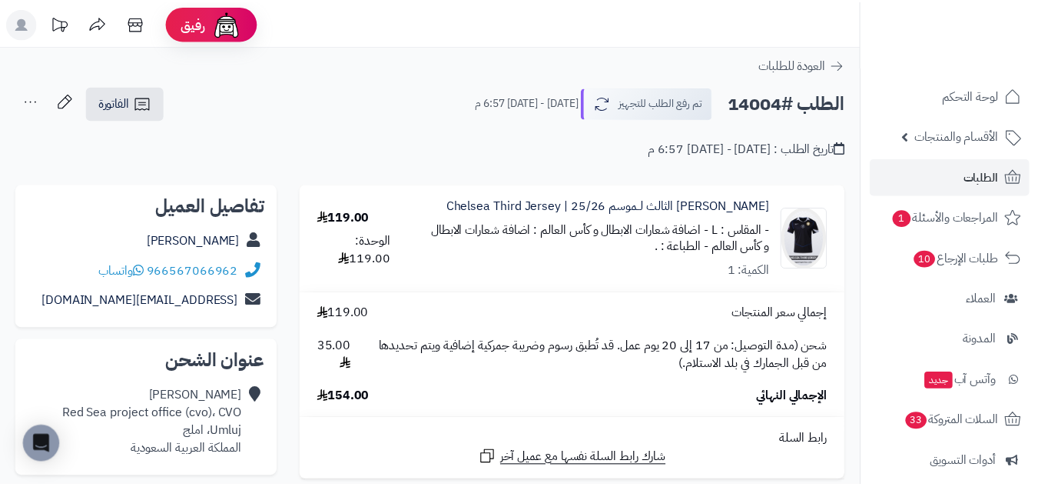
scroll to position [128, 0]
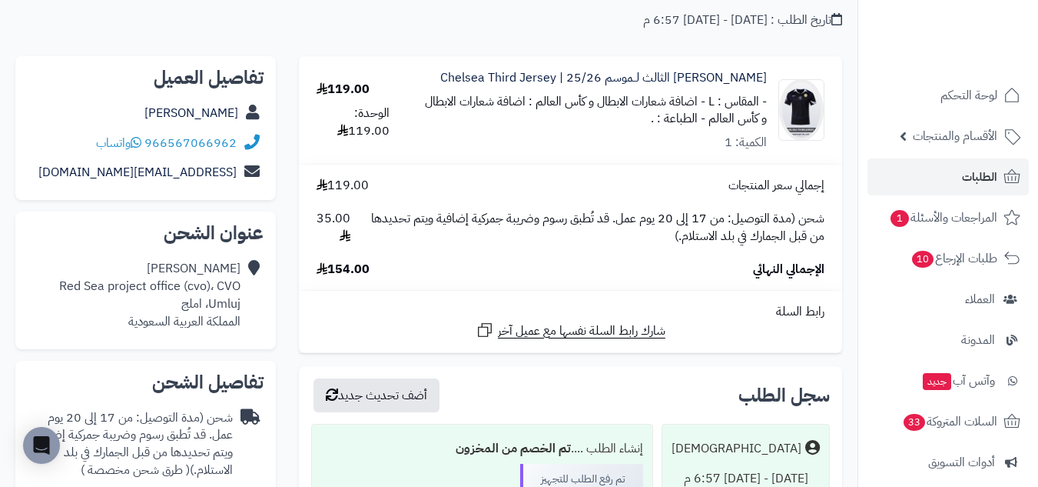
click at [224, 306] on div "[PERSON_NAME] Red Sea project office (cvo)، CVO Umluj، املج المملكة العربية الس…" at bounding box center [149, 295] width 181 height 70
copy div "Umluj"
drag, startPoint x: 52, startPoint y: 285, endPoint x: 232, endPoint y: 297, distance: 180.2
click at [232, 297] on div "[PERSON_NAME] Red Sea project office (cvo)، CVO Umluj، املج المملكة العربية الس…" at bounding box center [146, 295] width 236 height 82
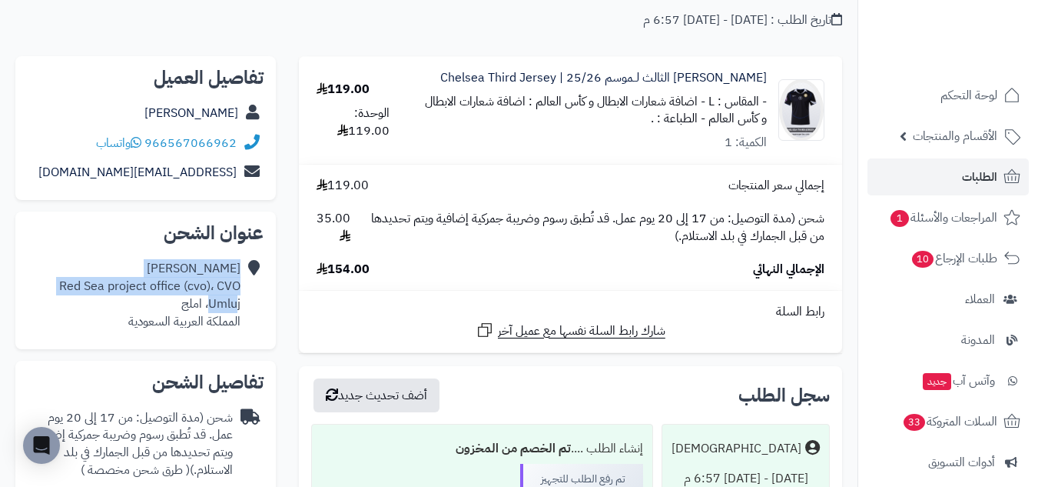
drag, startPoint x: 245, startPoint y: 279, endPoint x: 237, endPoint y: 294, distance: 17.5
click at [237, 294] on div "Mohamed Albarakati Red Sea project office (cvo)، CVO Umluj، املج المملكة العربي…" at bounding box center [146, 295] width 236 height 82
click at [241, 286] on div "Mohamed Albarakati Red Sea project office (cvo)، CVO Umluj، املج المملكة العربي…" at bounding box center [146, 295] width 236 height 82
drag, startPoint x: 241, startPoint y: 286, endPoint x: 234, endPoint y: 310, distance: 24.8
click at [234, 310] on div "Mohamed Albarakati Red Sea project office (cvo)، CVO Umluj، املج المملكة العربي…" at bounding box center [146, 295] width 236 height 82
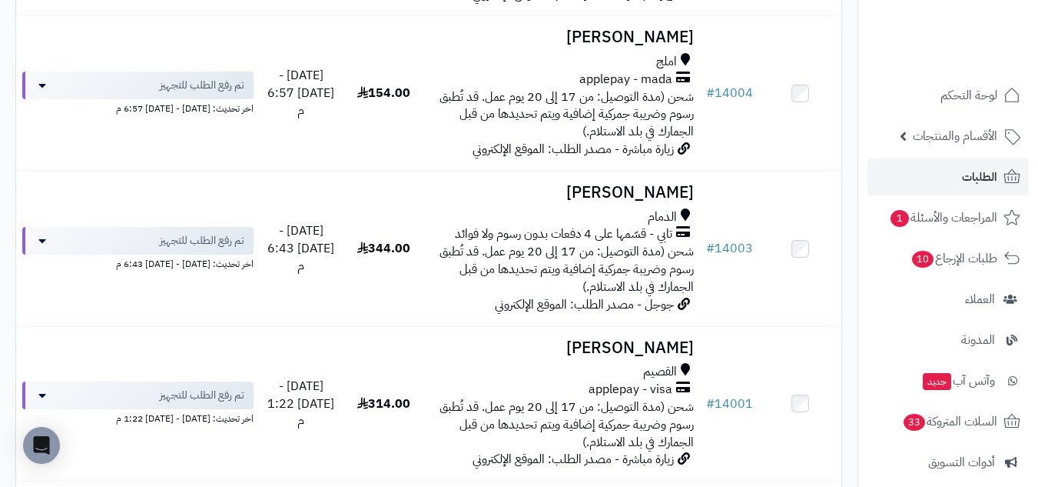
scroll to position [3203, 0]
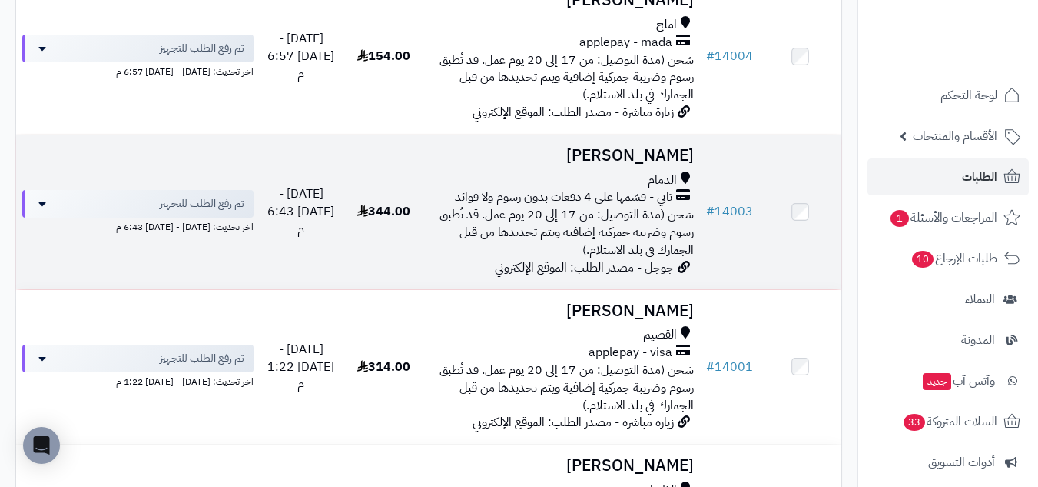
click at [341, 241] on td "[DATE] - [DATE] 6:43 م" at bounding box center [301, 212] width 82 height 154
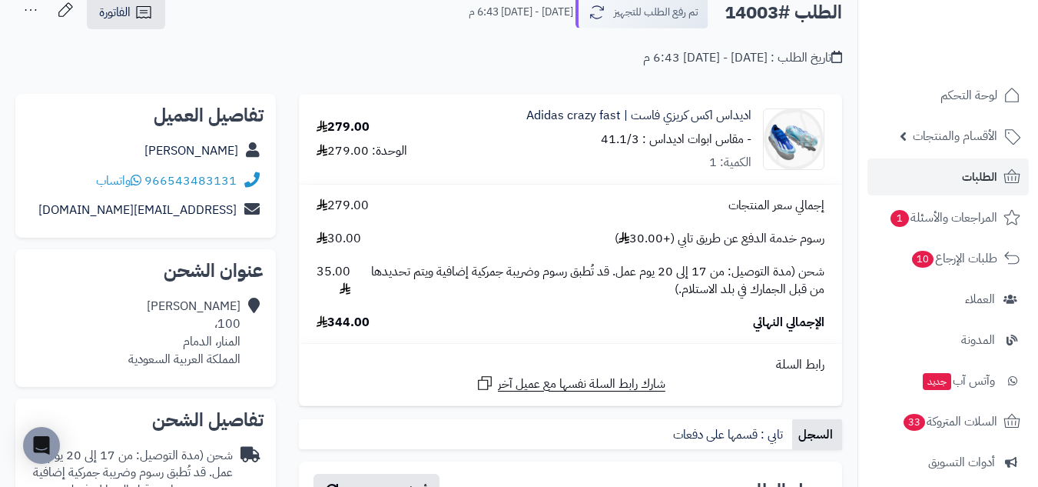
scroll to position [128, 0]
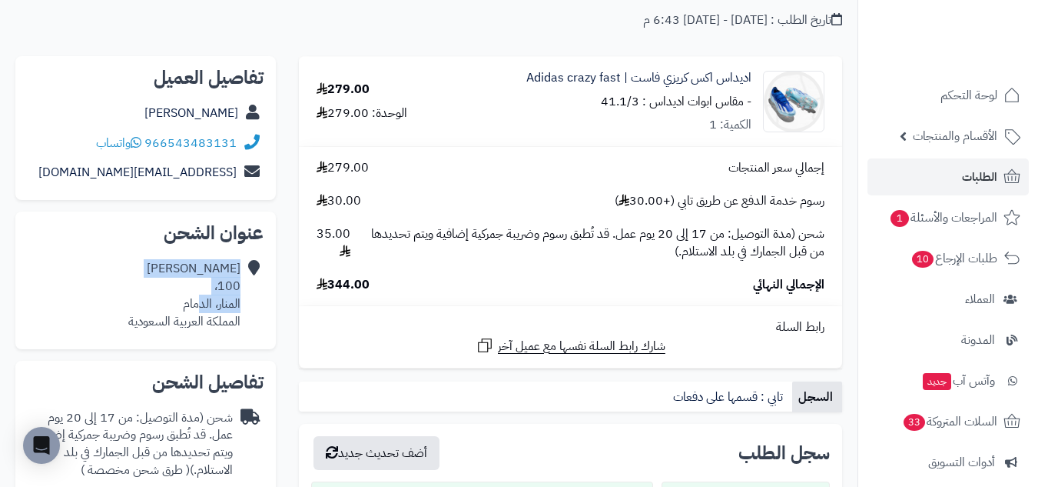
drag, startPoint x: 244, startPoint y: 299, endPoint x: 198, endPoint y: 301, distance: 45.4
click at [198, 301] on div "[PERSON_NAME] 100، المنار، الدمام المملكة العربية السعودية" at bounding box center [146, 295] width 236 height 82
drag, startPoint x: 198, startPoint y: 301, endPoint x: 209, endPoint y: 303, distance: 10.9
click at [198, 301] on div "[PERSON_NAME] 100، المنار، الدمام المملكة العربية السعودية" at bounding box center [184, 295] width 112 height 70
drag, startPoint x: 238, startPoint y: 304, endPoint x: 221, endPoint y: 304, distance: 16.9
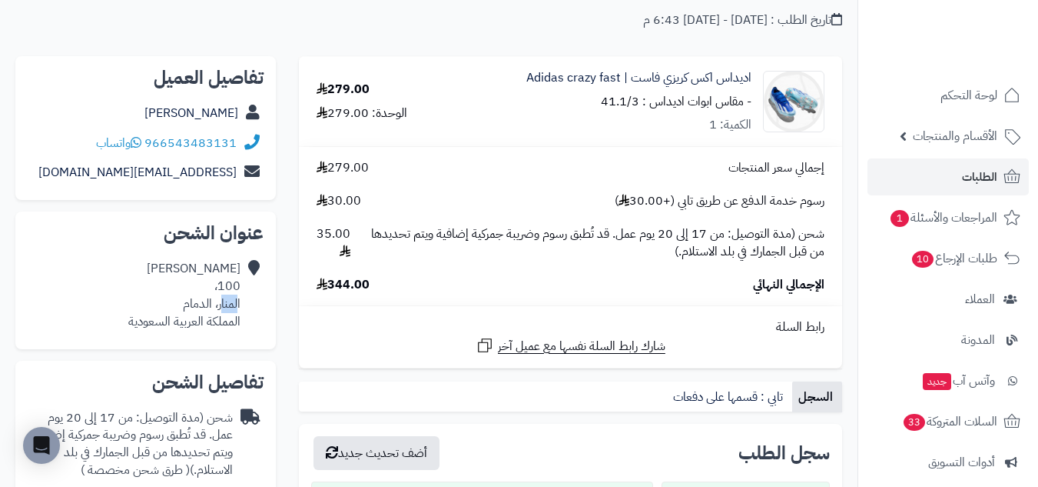
click at [221, 304] on div "[PERSON_NAME] 100، المنار، الدمام المملكة العربية السعودية" at bounding box center [184, 295] width 112 height 70
drag, startPoint x: 181, startPoint y: 303, endPoint x: 245, endPoint y: 302, distance: 63.8
click at [245, 302] on div "[PERSON_NAME] 100، المنار، الدمام المملكة العربية السعودية" at bounding box center [146, 295] width 236 height 82
click at [220, 302] on div "[PERSON_NAME] 100، المنار، الدمام المملكة العربية السعودية" at bounding box center [184, 295] width 112 height 70
drag, startPoint x: 181, startPoint y: 302, endPoint x: 241, endPoint y: 303, distance: 60.0
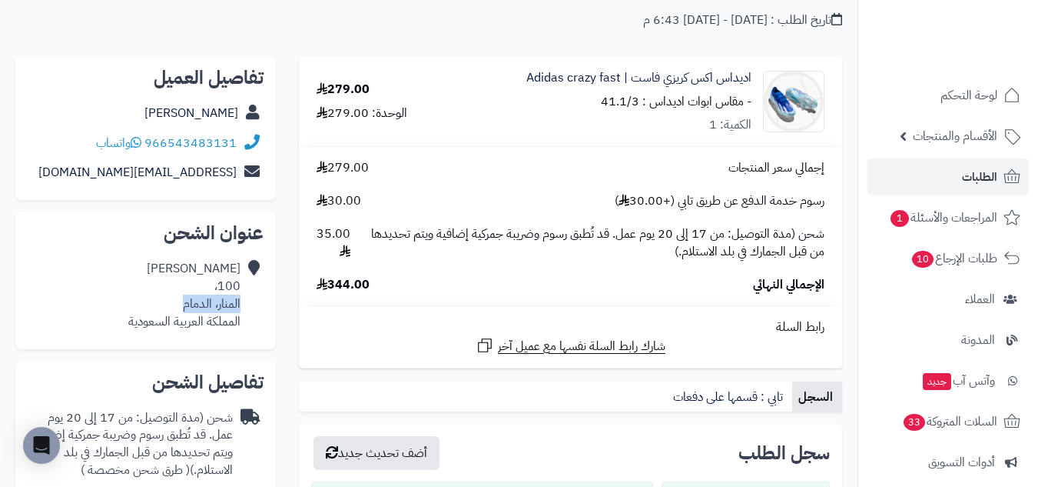
click at [241, 303] on div "[PERSON_NAME] 100، المنار، الدمام المملكة العربية السعودية" at bounding box center [146, 295] width 236 height 82
copy div "المنار، الدمام"
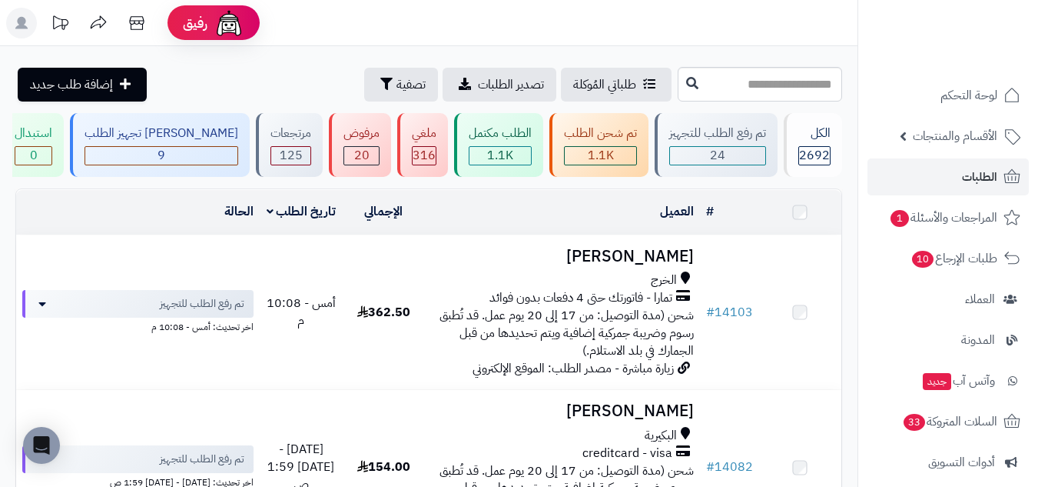
scroll to position [3459, 0]
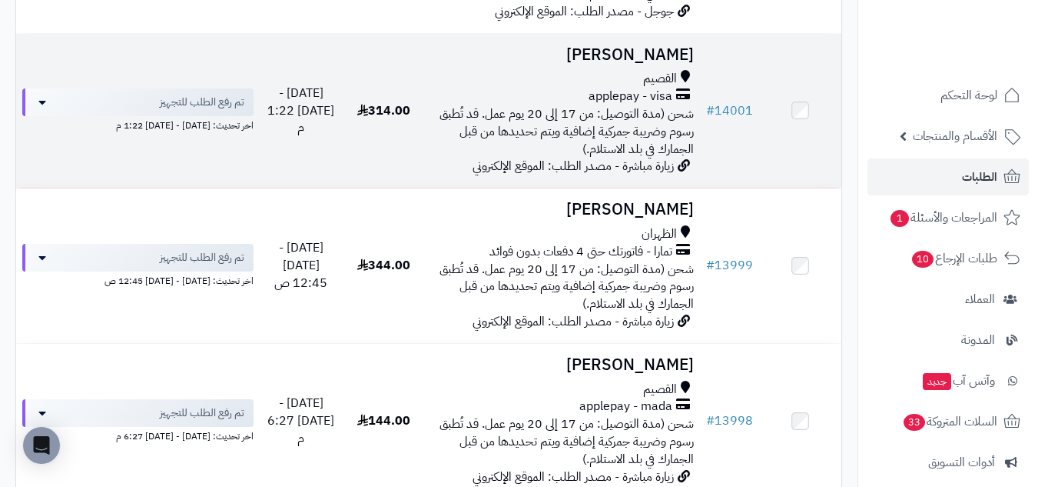
click at [393, 139] on td "314.00" at bounding box center [384, 111] width 82 height 154
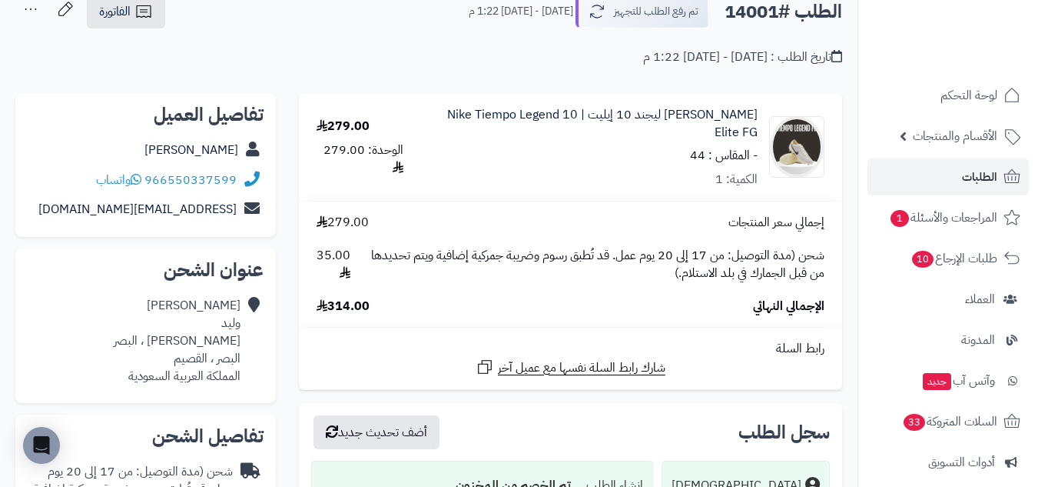
scroll to position [128, 0]
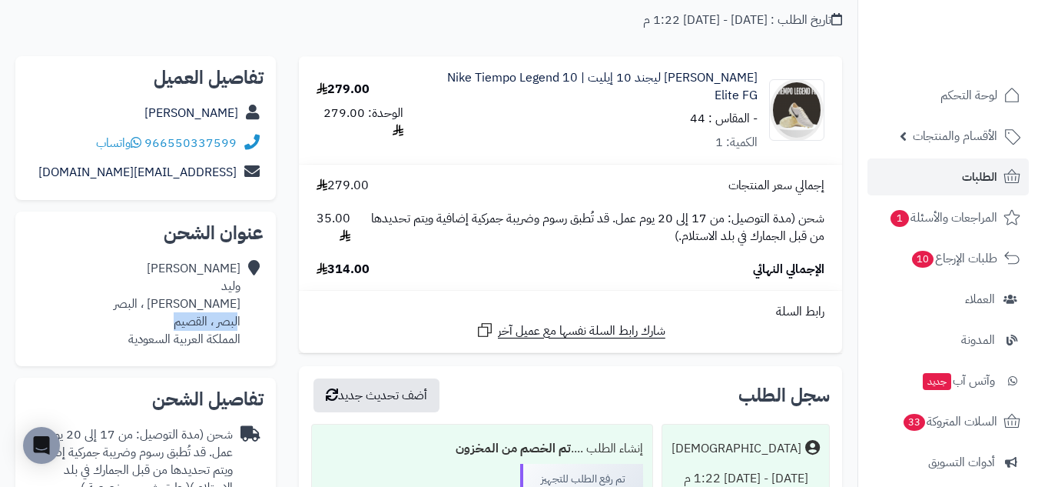
drag, startPoint x: 238, startPoint y: 317, endPoint x: 178, endPoint y: 321, distance: 60.8
click at [178, 321] on div "[PERSON_NAME] [PERSON_NAME] ، البصر البصر ، [PERSON_NAME] العربية السعودية" at bounding box center [177, 304] width 127 height 88
click at [244, 326] on icon at bounding box center [251, 304] width 15 height 88
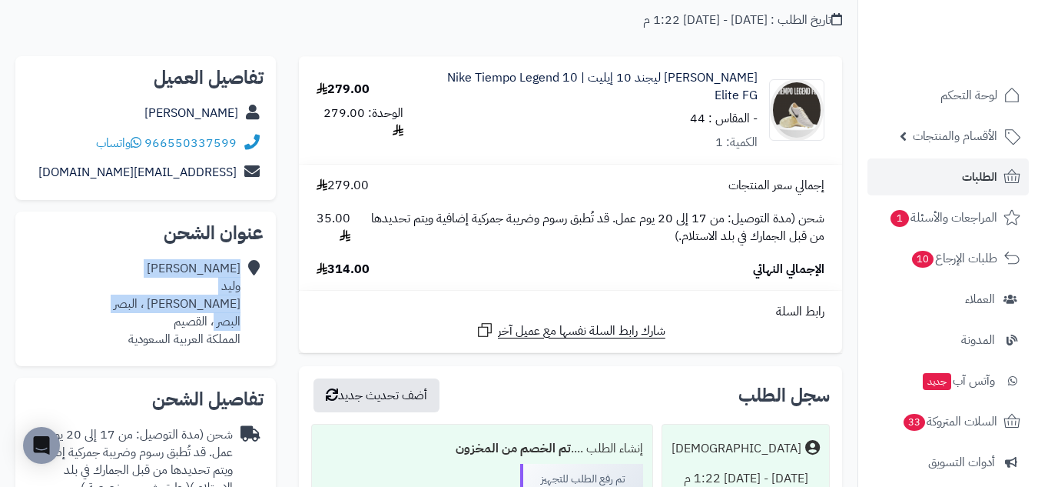
drag, startPoint x: 244, startPoint y: 324, endPoint x: 219, endPoint y: 324, distance: 25.4
click at [219, 324] on div "[PERSON_NAME] [PERSON_NAME] ، البصر البصر ، [PERSON_NAME] العربية السعودية" at bounding box center [146, 304] width 236 height 100
click at [219, 324] on div "[PERSON_NAME] [PERSON_NAME] ، البصر البصر ، [PERSON_NAME] العربية السعودية" at bounding box center [177, 304] width 127 height 88
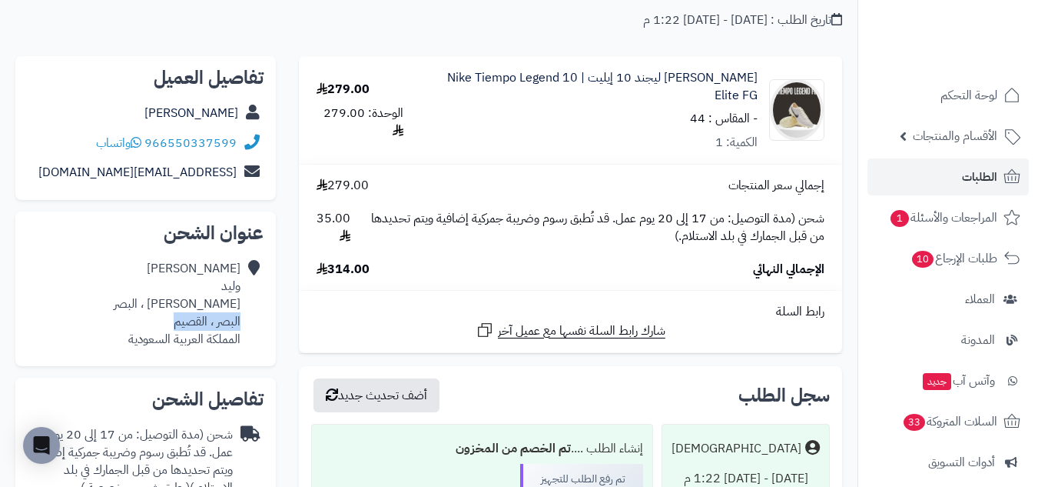
drag, startPoint x: 239, startPoint y: 319, endPoint x: 164, endPoint y: 323, distance: 75.4
click at [164, 323] on div "[PERSON_NAME] [PERSON_NAME] ، البصر البصر ، [PERSON_NAME] العربية السعودية" at bounding box center [177, 304] width 127 height 88
copy div "البصر ، القصيم"
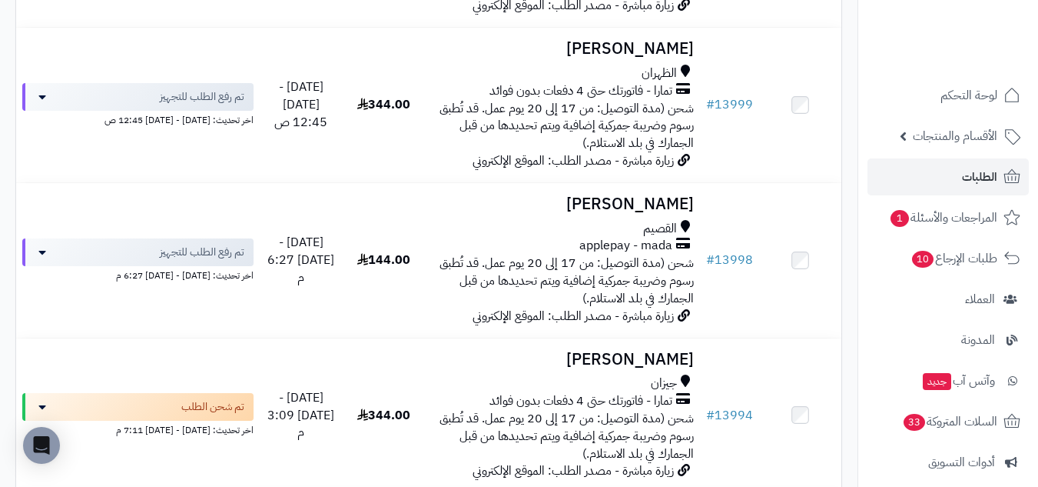
scroll to position [3587, 0]
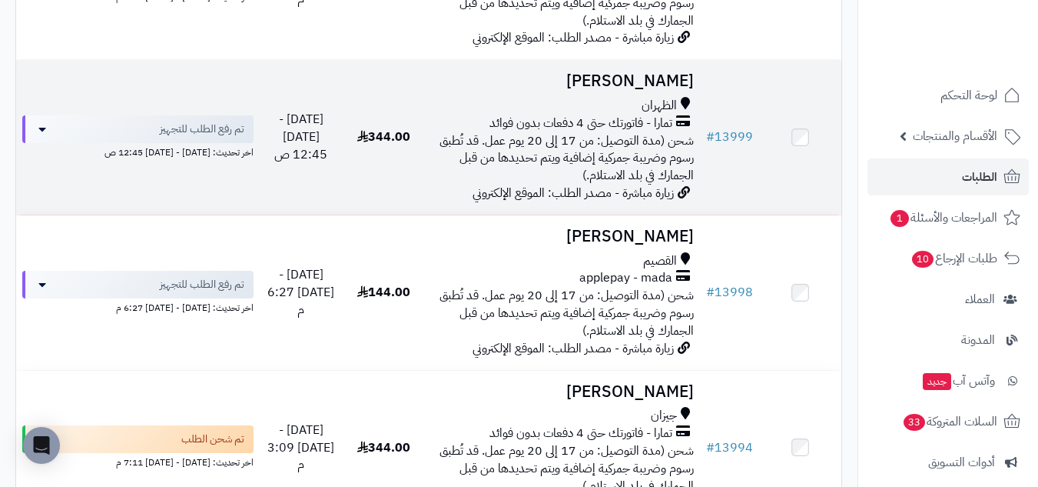
click at [456, 127] on div "تمارا - فاتورتك حتى 4 دفعات بدون فوائد" at bounding box center [562, 124] width 263 height 18
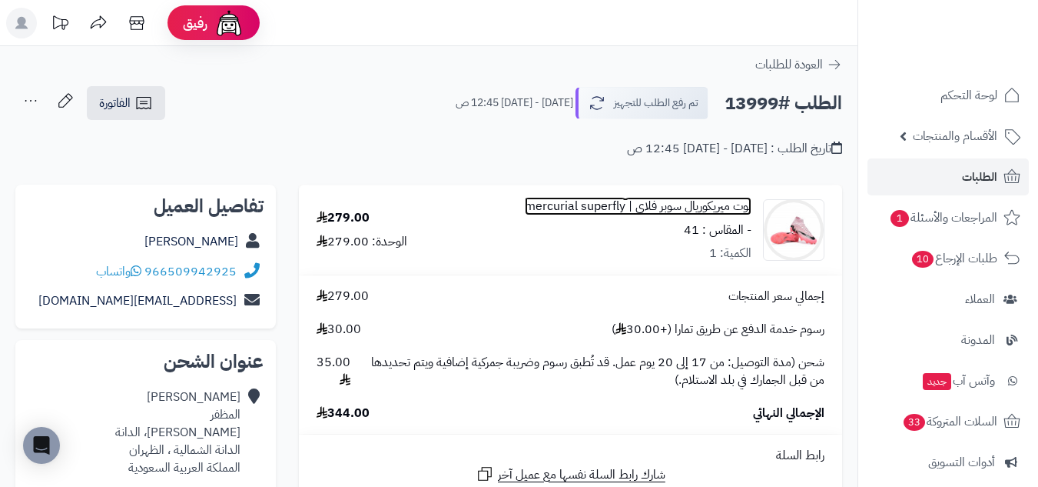
click at [723, 205] on link "بوت ميريكوريال سوبر فلاي | mercurial superfly" at bounding box center [638, 207] width 227 height 18
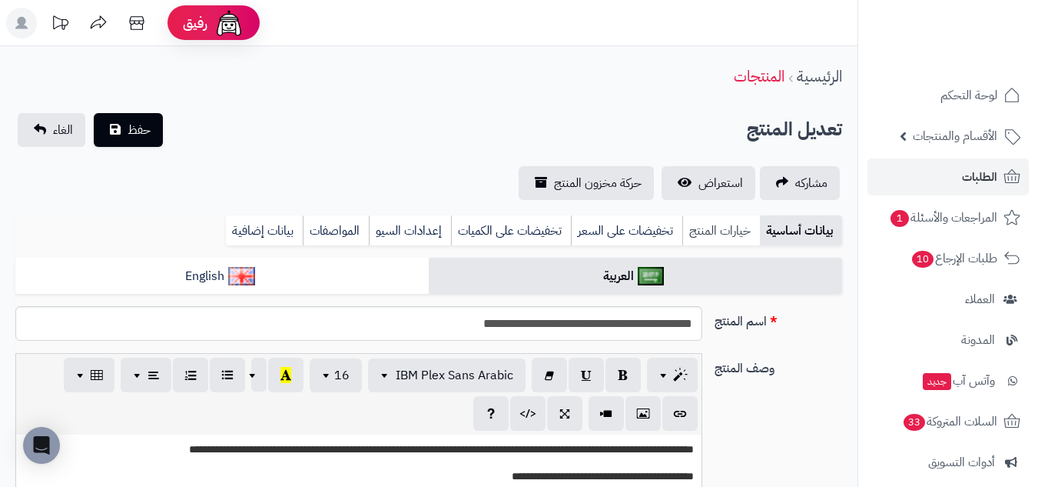
scroll to position [684, 0]
click at [713, 184] on span "استعراض" at bounding box center [721, 183] width 45 height 18
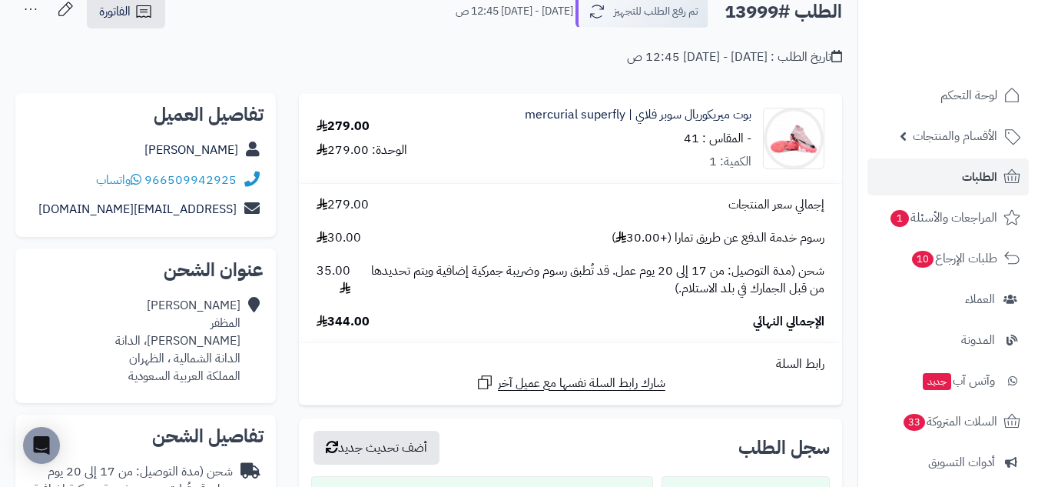
scroll to position [128, 0]
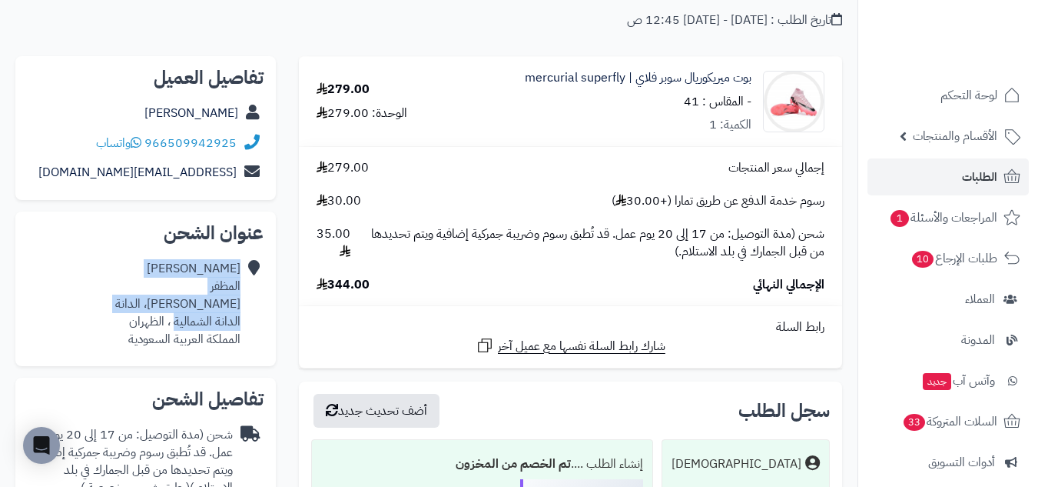
drag, startPoint x: 235, startPoint y: 320, endPoint x: 174, endPoint y: 327, distance: 61.2
click at [174, 327] on div "[PERSON_NAME] [PERSON_NAME]، الدانة الدانة الشمالية ، الظهران المملكة العربية ا…" at bounding box center [146, 304] width 236 height 100
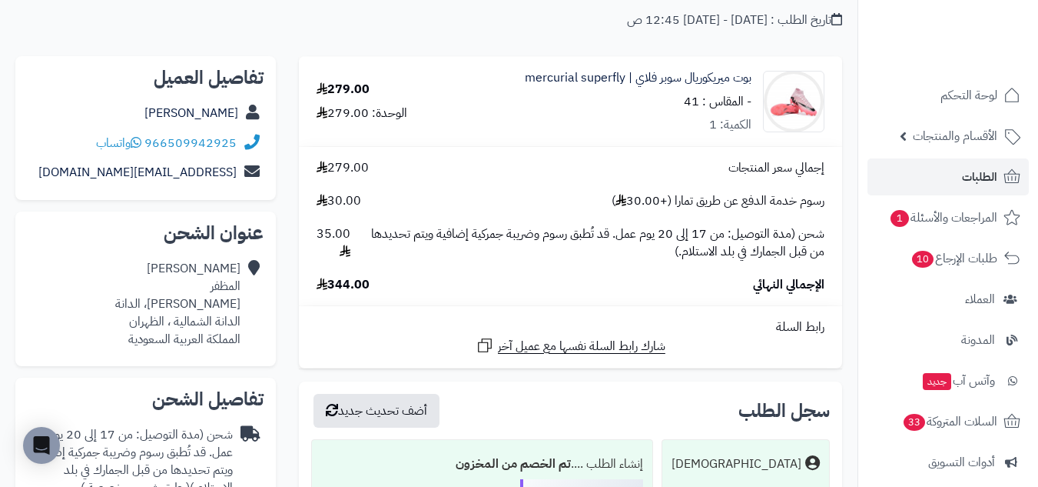
click at [121, 327] on div "[PERSON_NAME] [PERSON_NAME]، الدانة الدانة الشمالية ، الظهران المملكة العربية ا…" at bounding box center [146, 304] width 236 height 100
drag, startPoint x: 121, startPoint y: 327, endPoint x: 192, endPoint y: 326, distance: 71.5
click at [192, 326] on div "[PERSON_NAME] [PERSON_NAME]، الدانة الدانة الشمالية ، الظهران المملكة العربية ا…" at bounding box center [146, 304] width 236 height 100
copy div "الدانة الشمالية ، الظهران"
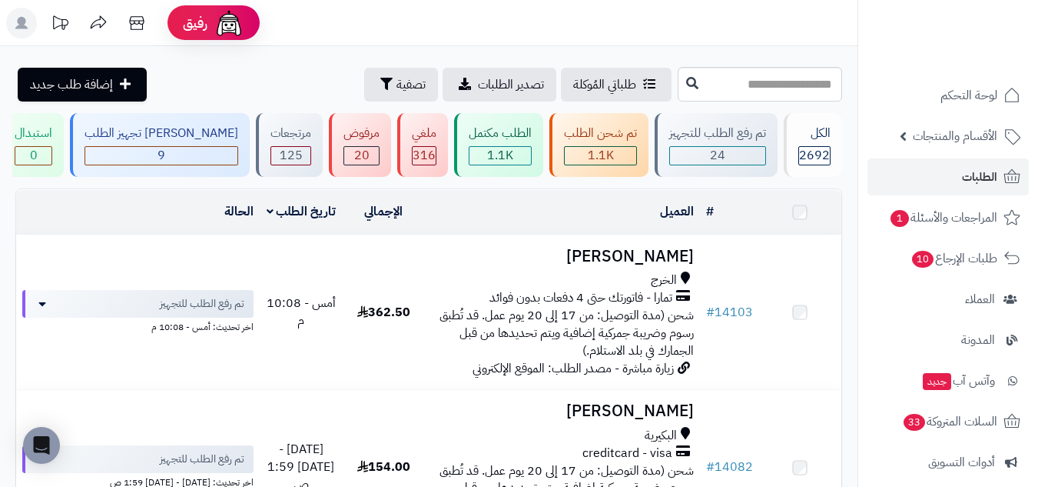
scroll to position [3587, 0]
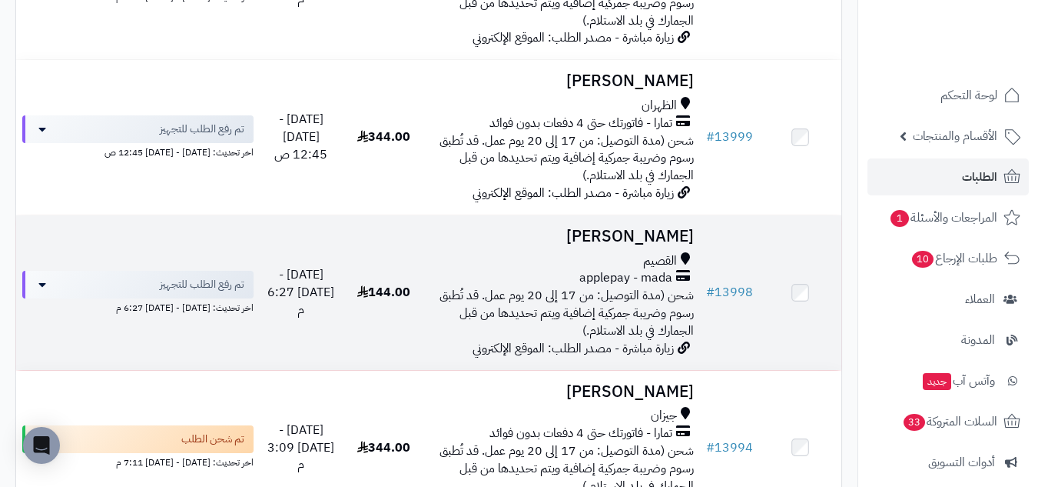
click at [504, 247] on td "عبدالله الحربي القصيم applepay - mada شحن (مدة التوصيل: من 17 إلى 20 يوم عمل. ق…" at bounding box center [562, 292] width 275 height 154
click at [479, 271] on div "applepay - mada" at bounding box center [562, 278] width 263 height 18
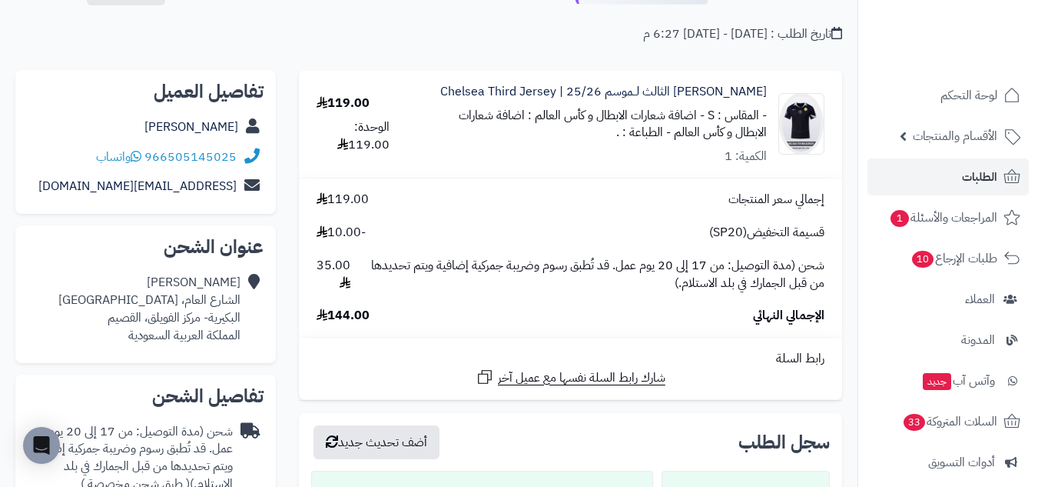
scroll to position [256, 0]
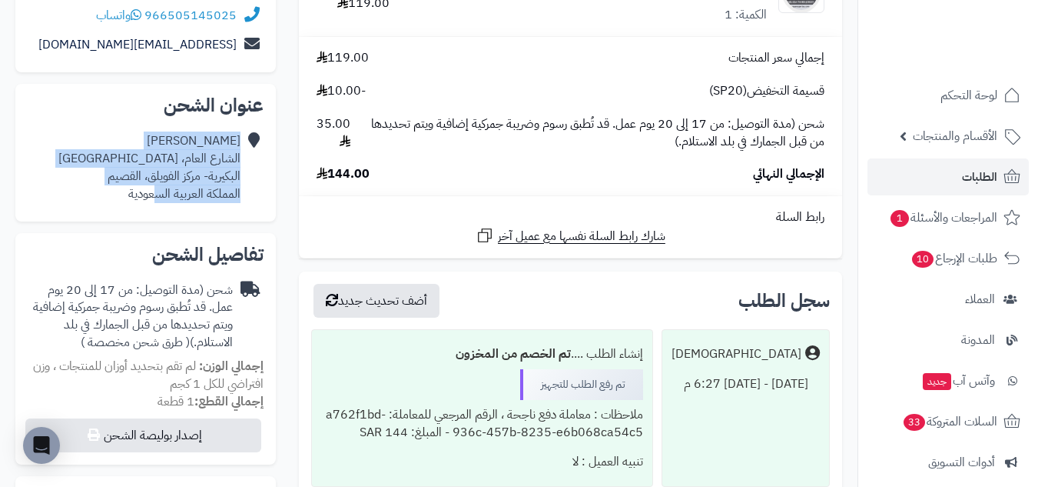
drag, startPoint x: 247, startPoint y: 174, endPoint x: 152, endPoint y: 184, distance: 95.1
click at [152, 184] on div "[PERSON_NAME] الشارع العام، [GEOGRAPHIC_DATA] البكيرية- مركز [GEOGRAPHIC_DATA]،…" at bounding box center [146, 167] width 236 height 82
click at [181, 158] on div "[PERSON_NAME] الشارع العام، [GEOGRAPHIC_DATA] البكيرية- مركز [GEOGRAPHIC_DATA]،…" at bounding box center [149, 167] width 182 height 70
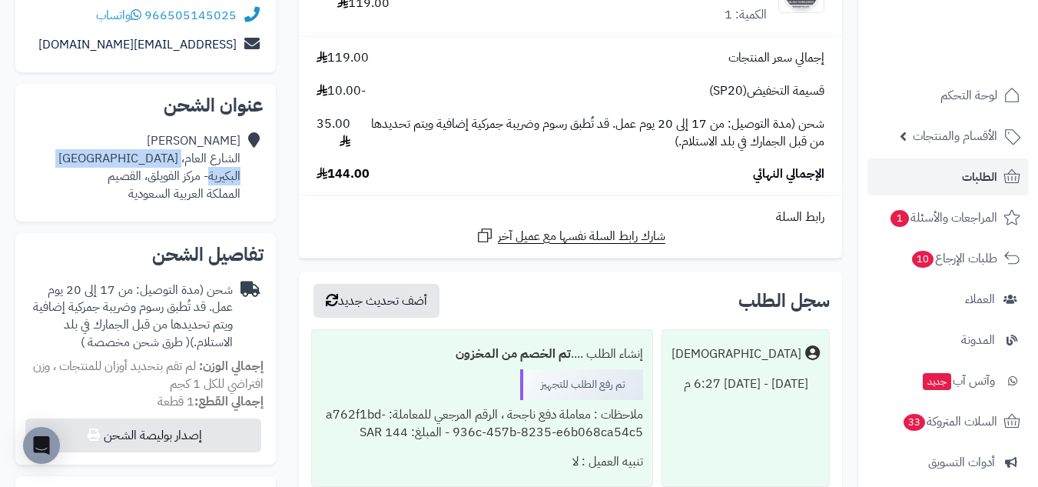
drag, startPoint x: 181, startPoint y: 158, endPoint x: 223, endPoint y: 178, distance: 46.8
click at [223, 178] on div "[PERSON_NAME] الشارع العام، [GEOGRAPHIC_DATA] البكيرية- مركز [GEOGRAPHIC_DATA]،…" at bounding box center [149, 167] width 182 height 70
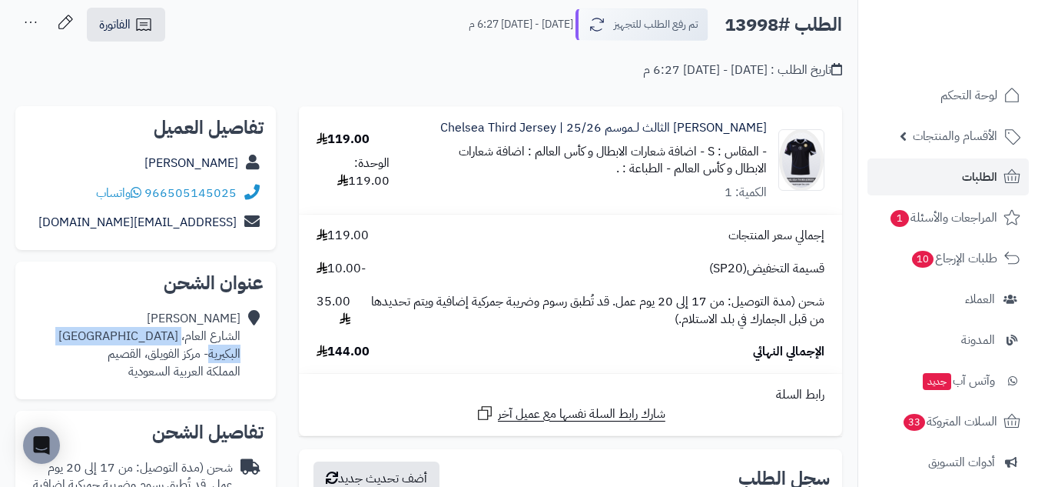
scroll to position [0, 0]
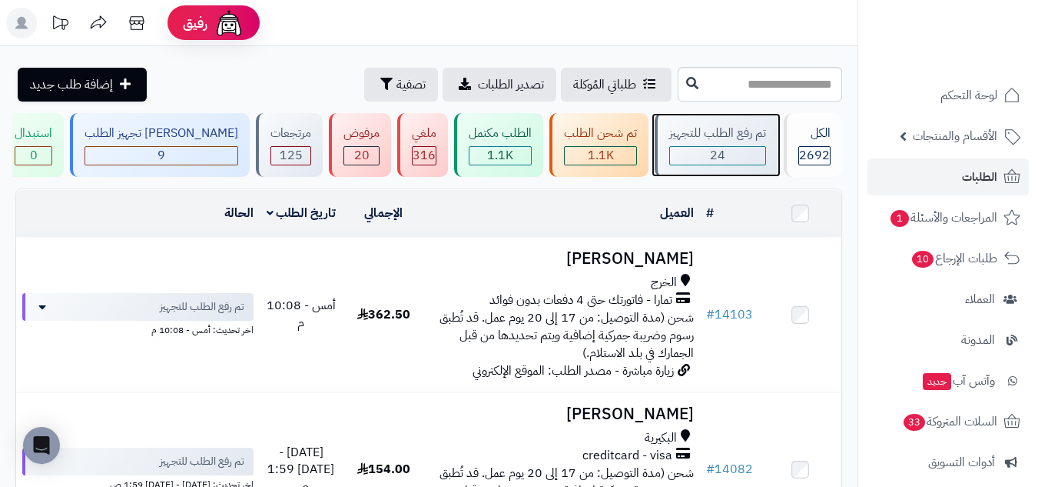
click at [712, 149] on span "24" at bounding box center [717, 155] width 15 height 18
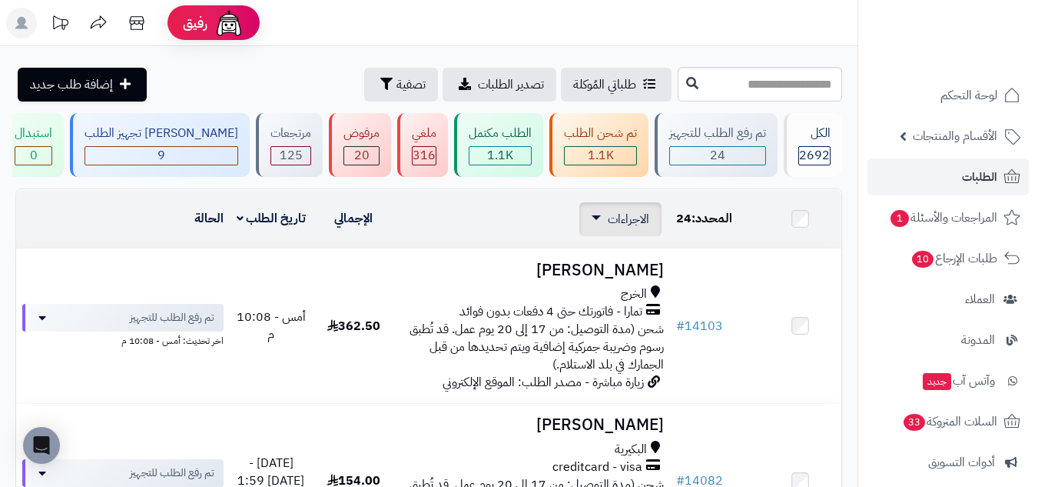
click at [637, 217] on span "الاجراءات" at bounding box center [629, 219] width 42 height 18
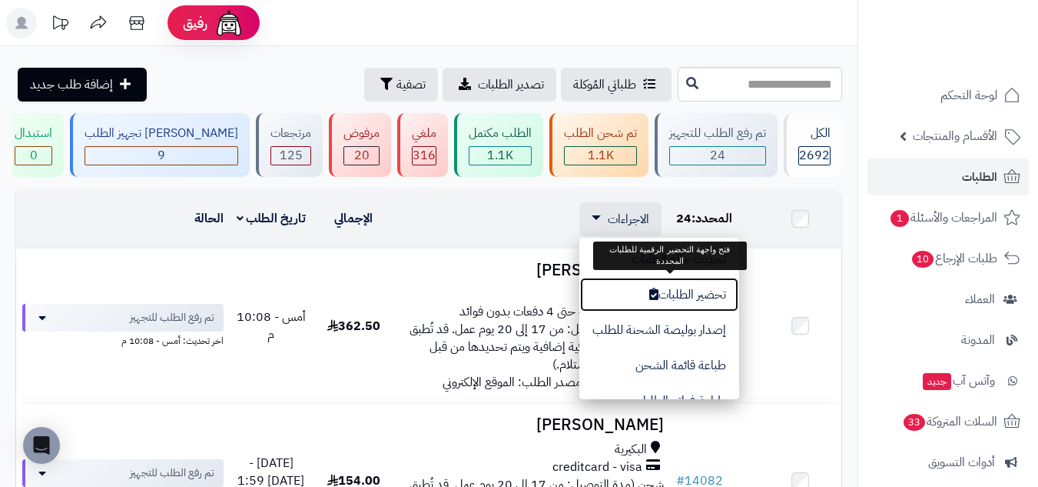
drag, startPoint x: 726, startPoint y: 293, endPoint x: 737, endPoint y: 182, distance: 111.3
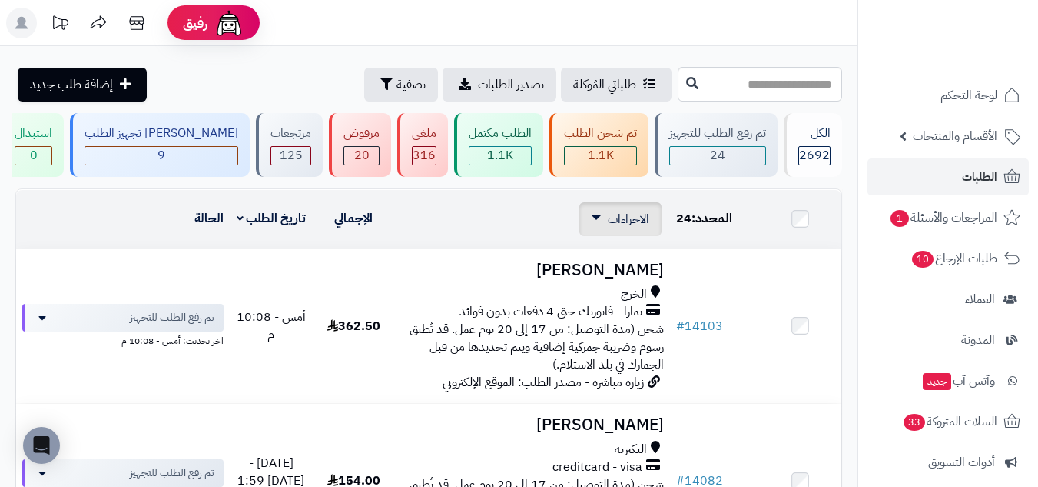
click at [629, 216] on span "الاجراءات" at bounding box center [629, 219] width 42 height 18
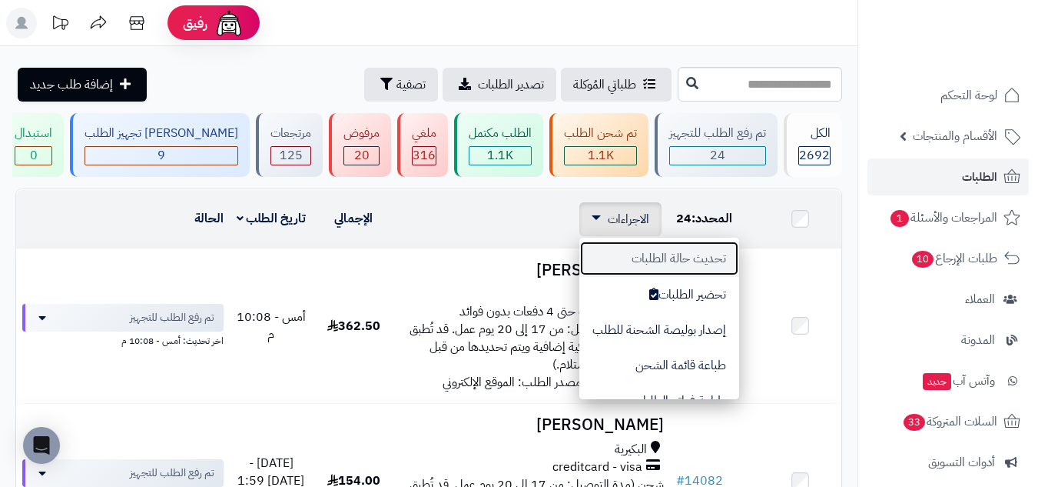
click at [721, 262] on button "تحديث حالة الطلبات" at bounding box center [660, 258] width 160 height 35
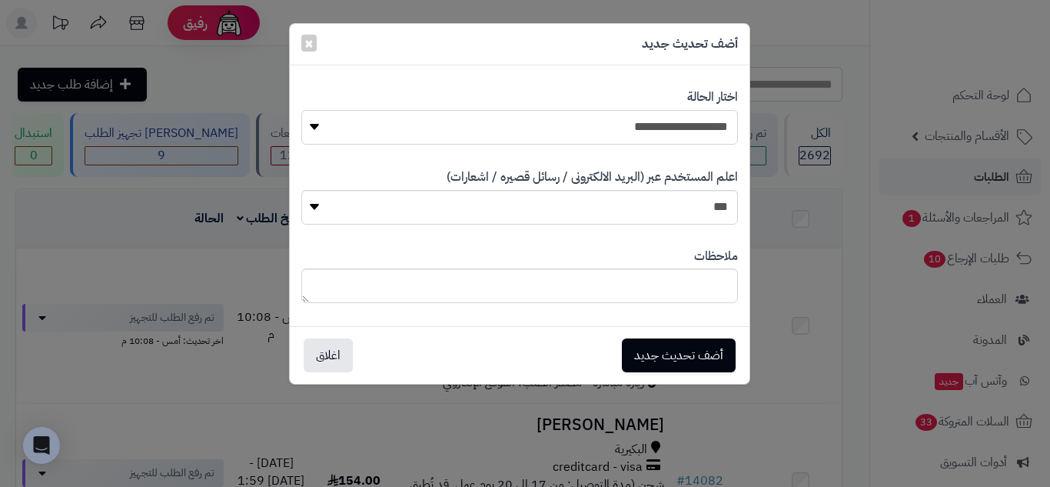
drag, startPoint x: 699, startPoint y: 121, endPoint x: 703, endPoint y: 135, distance: 14.4
click at [699, 121] on select "**********" at bounding box center [519, 127] width 437 height 35
select select "**"
click at [301, 110] on select "**********" at bounding box center [519, 127] width 437 height 35
click at [718, 344] on button "أضف تحديث جديد" at bounding box center [679, 354] width 114 height 34
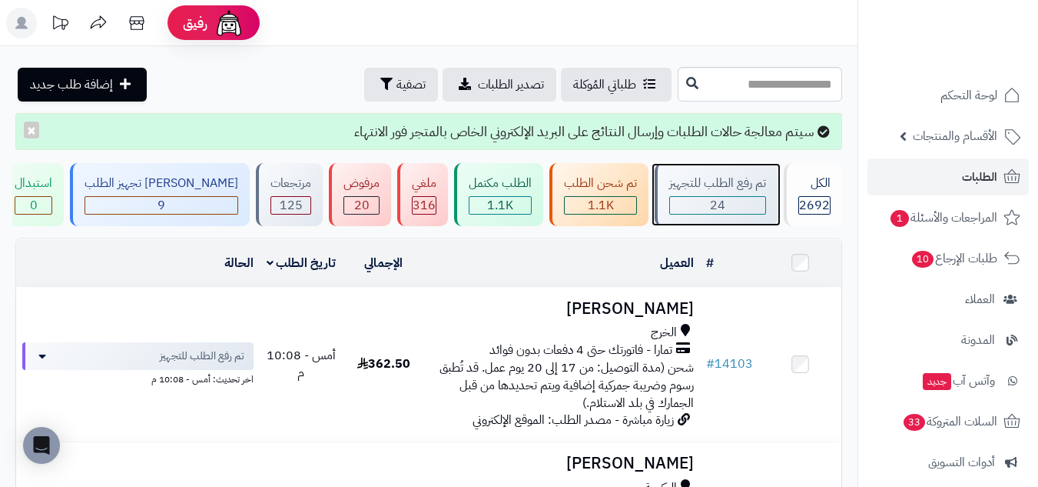
click at [751, 205] on div "24" at bounding box center [717, 206] width 95 height 18
